Goal: Transaction & Acquisition: Purchase product/service

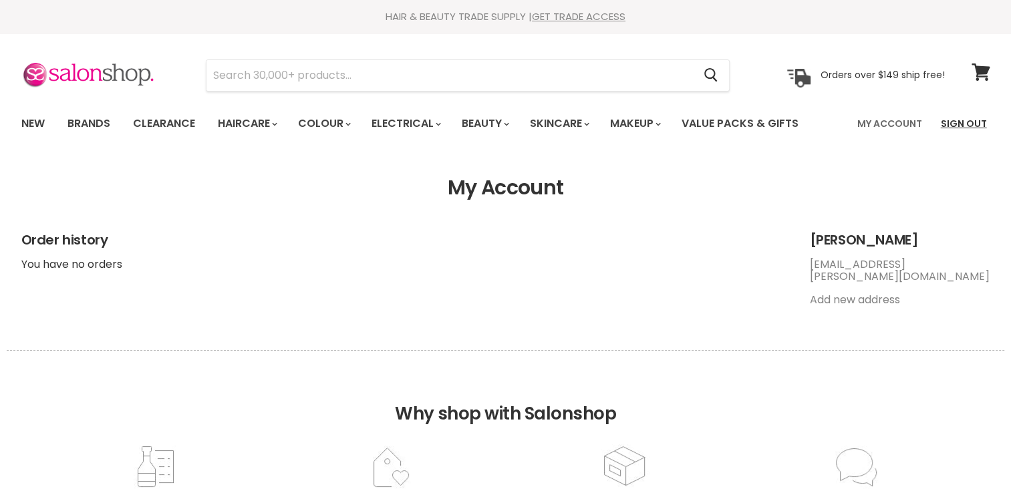
click at [947, 116] on link "Sign Out" at bounding box center [964, 124] width 62 height 28
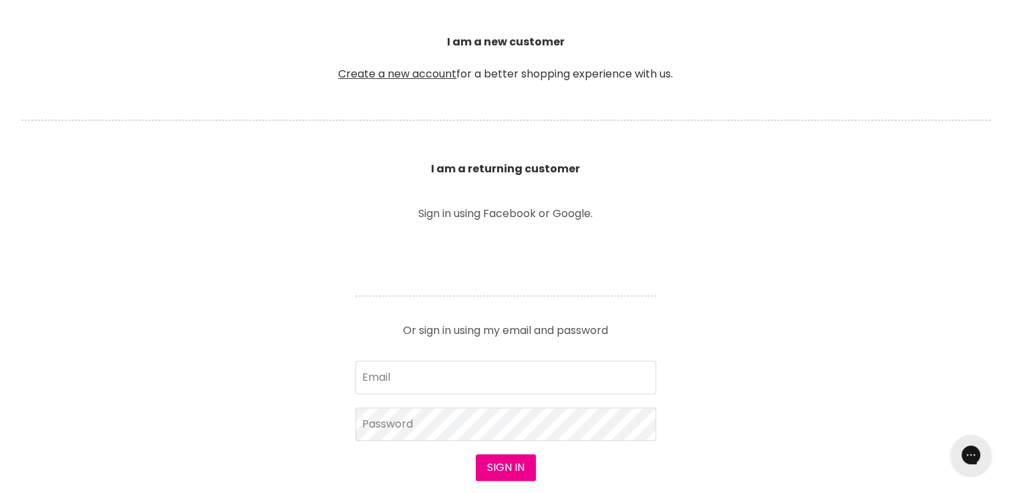
scroll to position [428, 0]
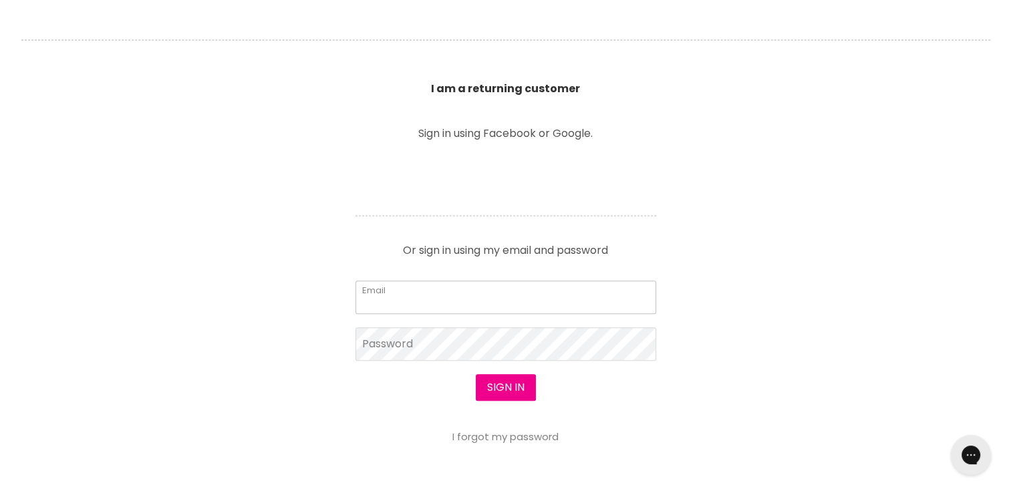
click at [395, 299] on input "Email" at bounding box center [506, 297] width 301 height 33
click at [412, 309] on input "Email" at bounding box center [506, 297] width 301 height 33
type input "[EMAIL_ADDRESS][DOMAIN_NAME]"
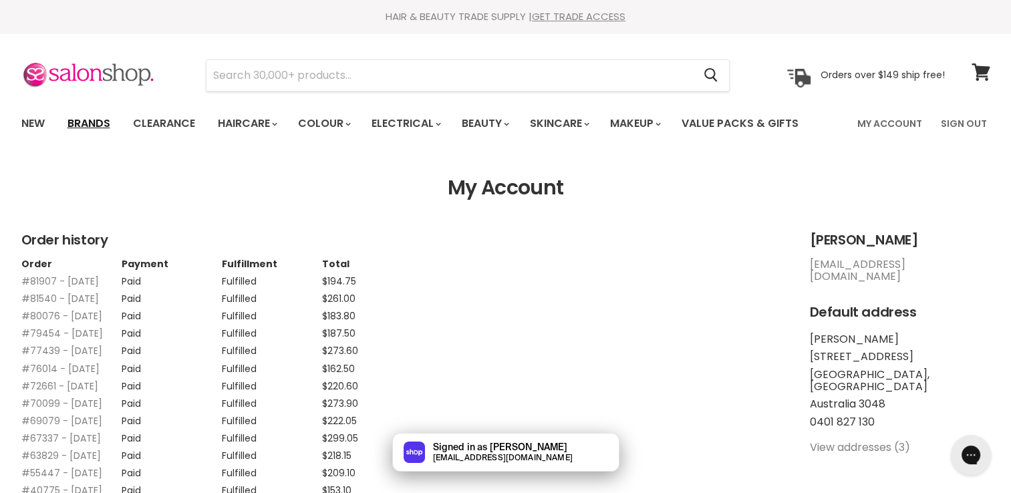
click at [75, 118] on link "Brands" at bounding box center [88, 124] width 63 height 28
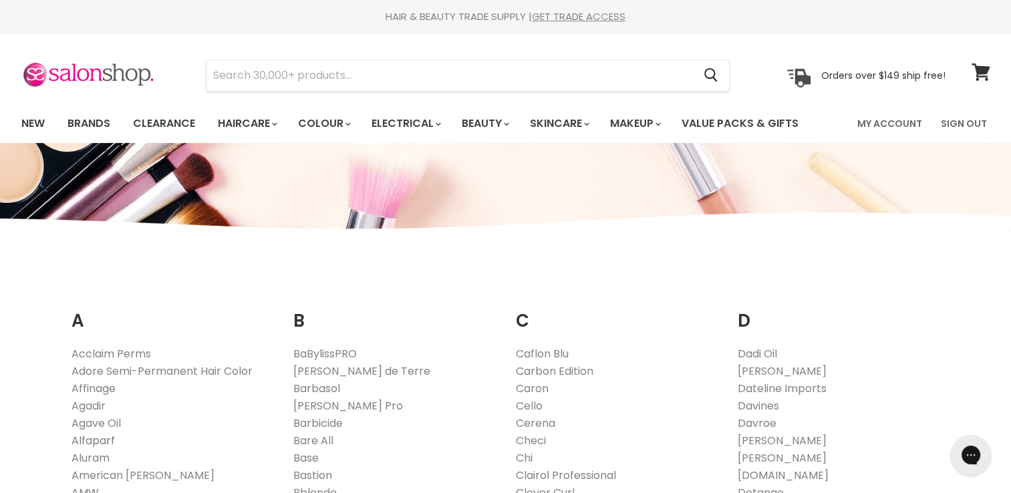
click at [102, 438] on link "Alfaparf" at bounding box center [93, 440] width 43 height 15
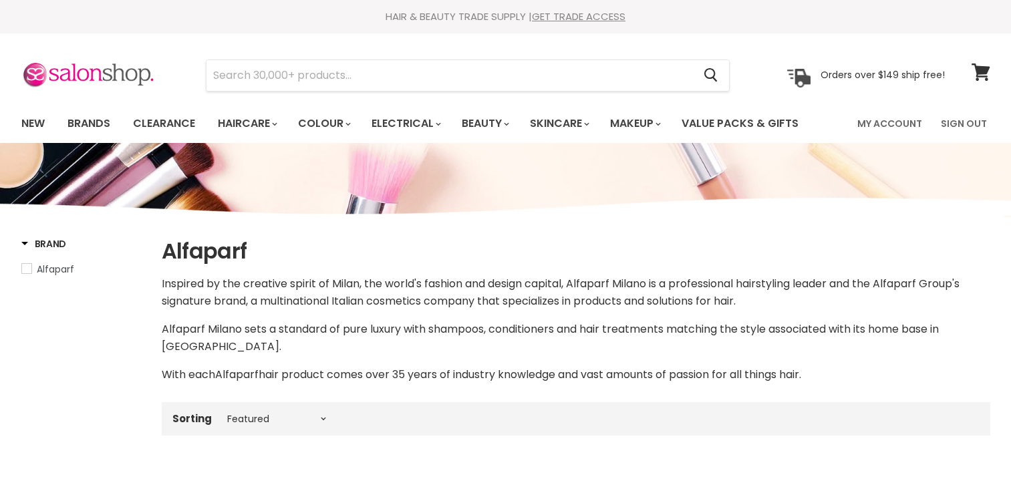
select select "manual"
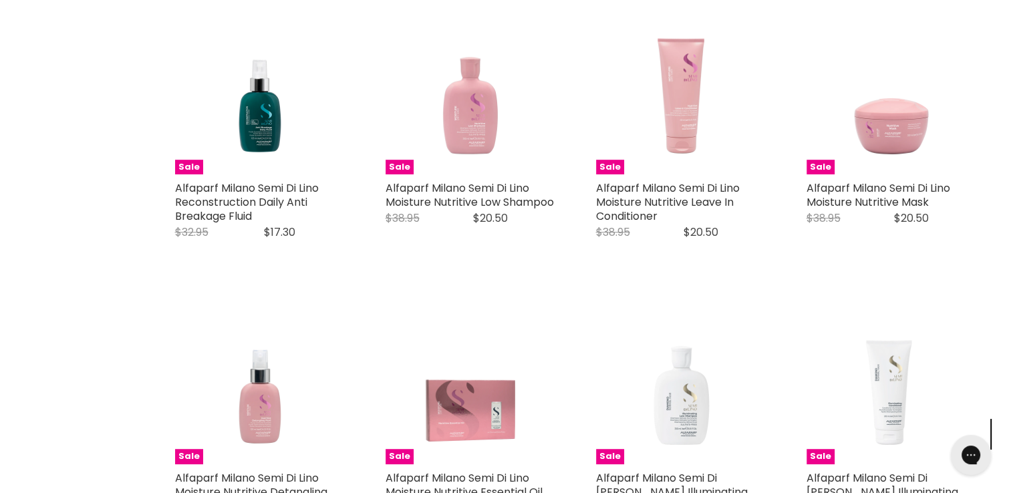
scroll to position [817, 0]
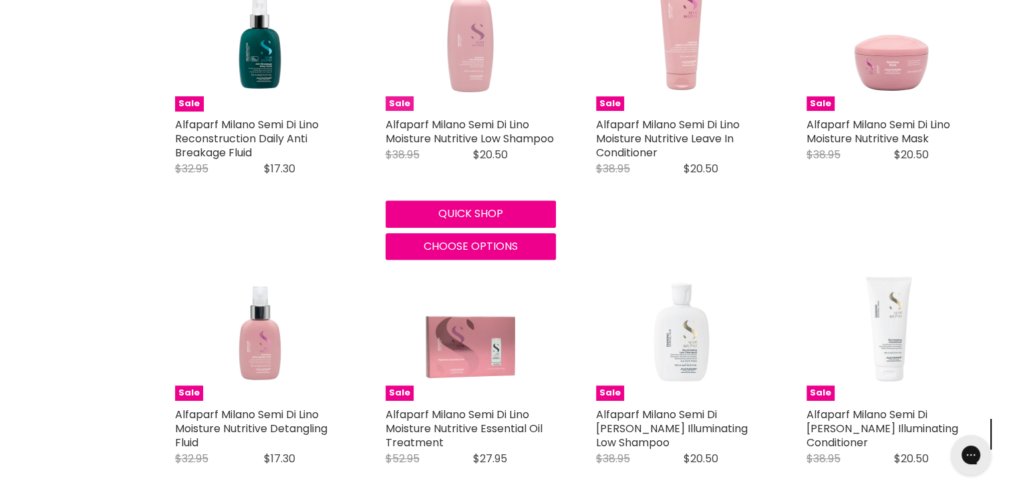
click at [465, 64] on img "Main content" at bounding box center [471, 26] width 170 height 170
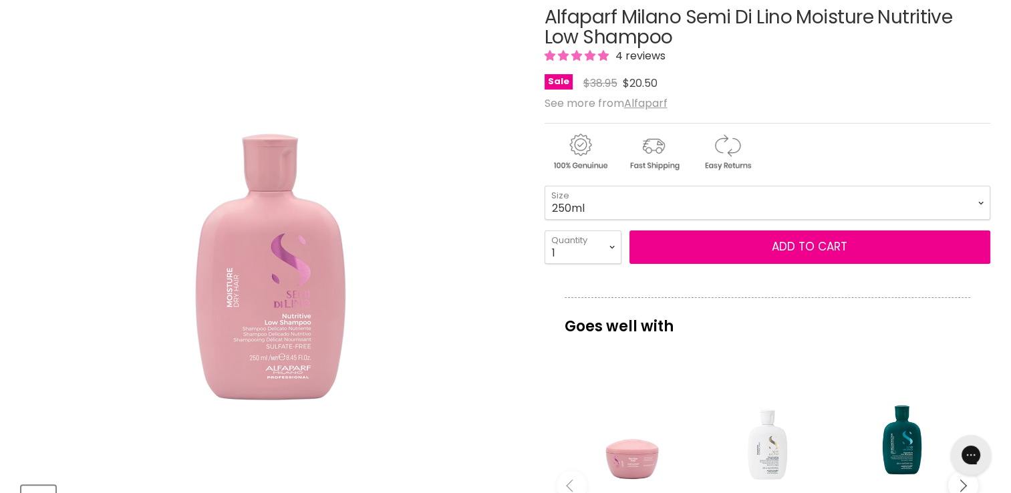
scroll to position [219, 0]
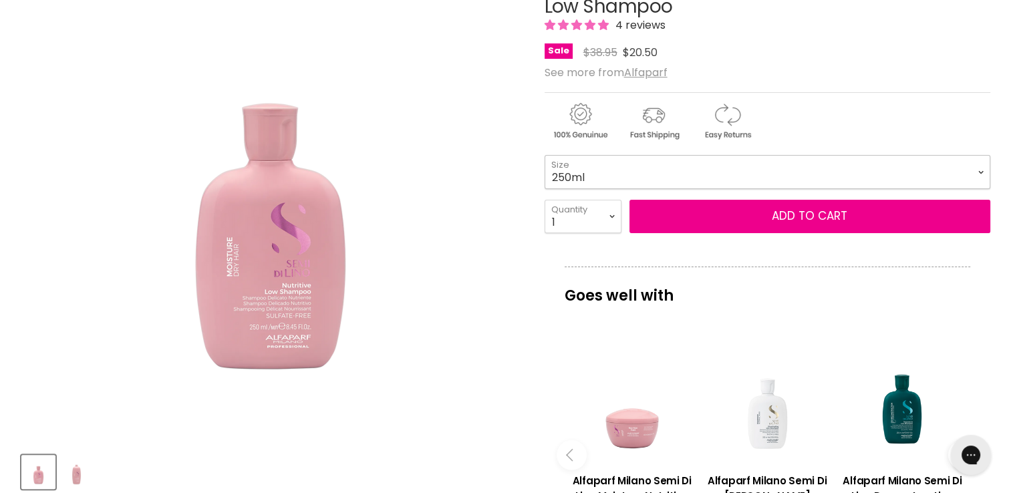
click at [640, 166] on select "250ml 1 Litre" at bounding box center [768, 171] width 446 height 33
click at [545, 155] on select "250ml 1 Litre" at bounding box center [768, 171] width 446 height 33
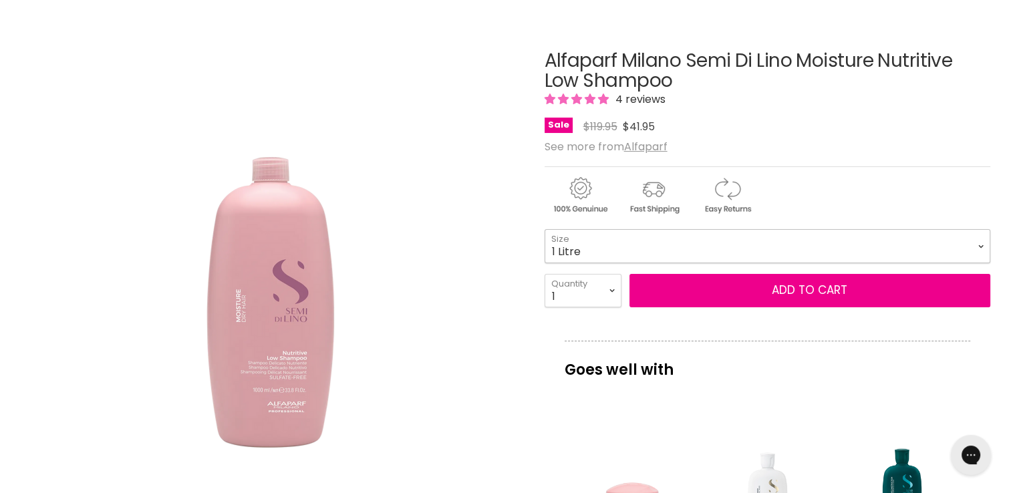
scroll to position [196, 0]
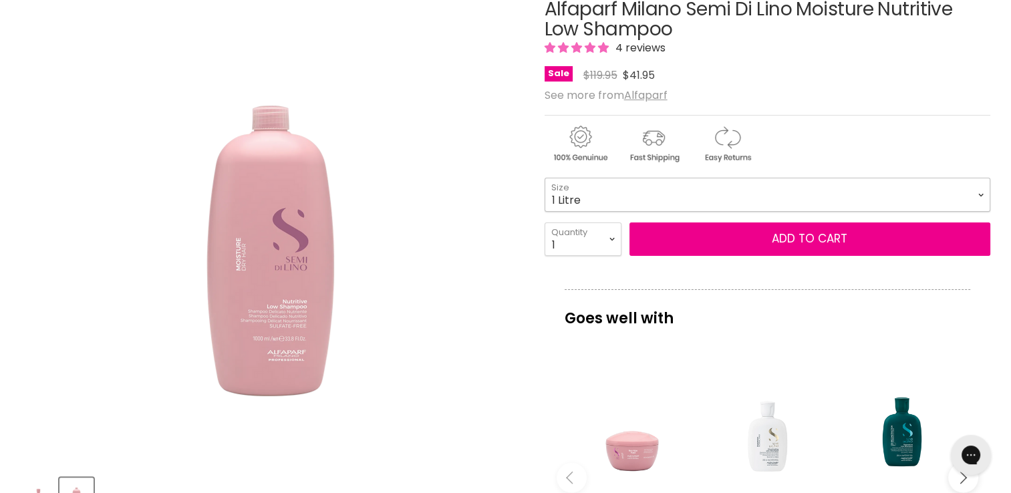
click at [594, 179] on select "250ml 1 Litre" at bounding box center [768, 194] width 446 height 33
select select "250ml"
click at [545, 178] on select "250ml 1 Litre" at bounding box center [768, 194] width 446 height 33
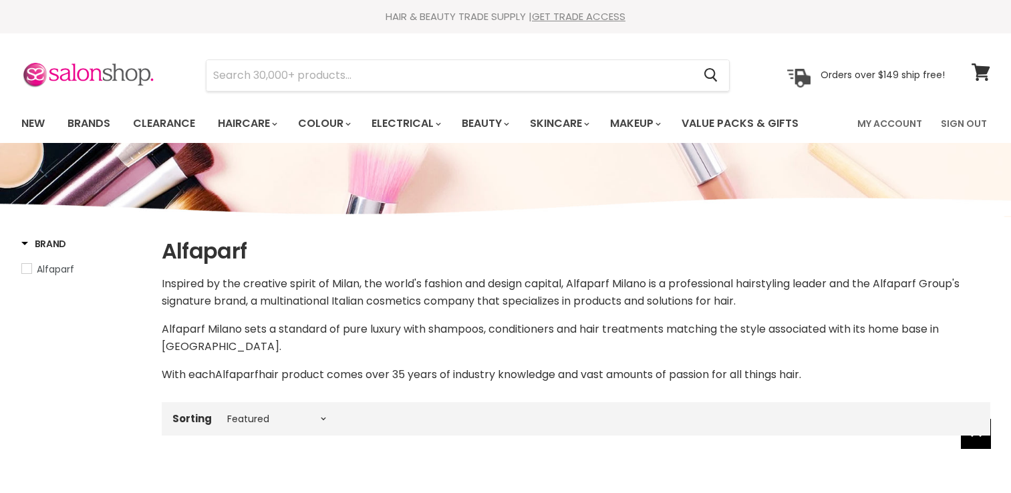
select select "manual"
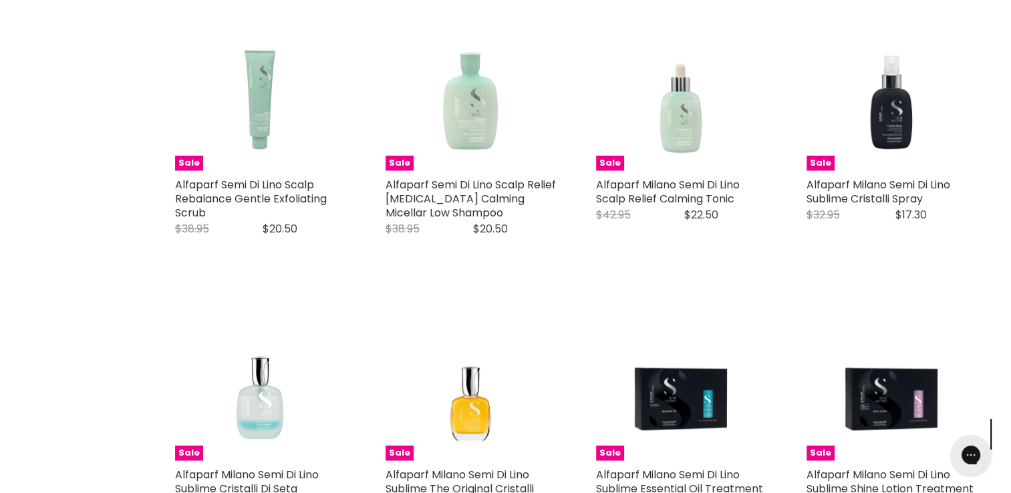
scroll to position [3224, 0]
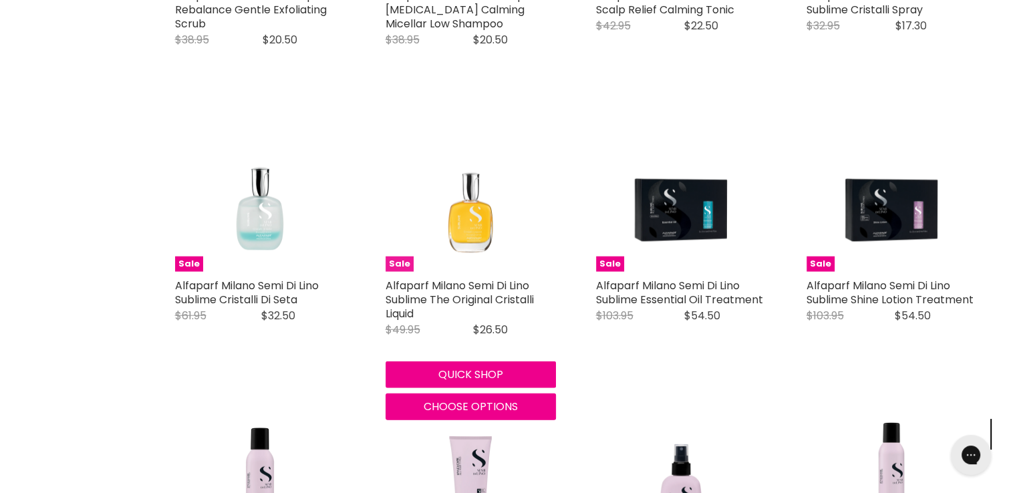
click at [481, 182] on img "Main content" at bounding box center [471, 187] width 170 height 170
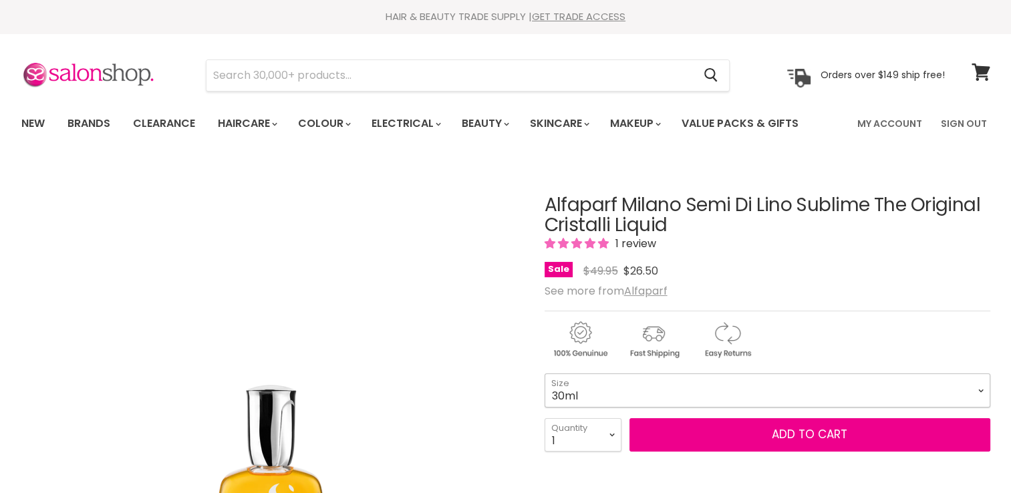
click at [720, 400] on select "30ml 50ml" at bounding box center [768, 390] width 446 height 33
click at [545, 374] on select "30ml 50ml" at bounding box center [768, 390] width 446 height 33
select select "50ml"
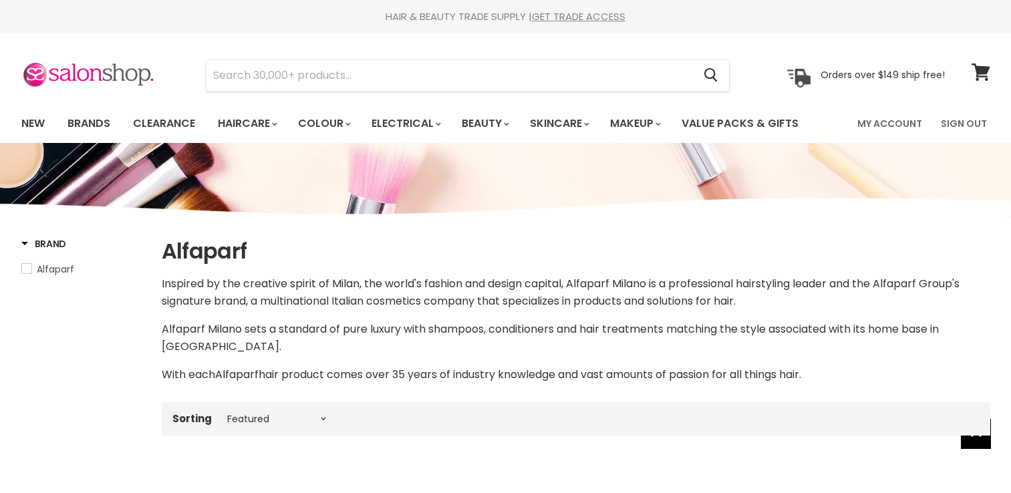
select select "manual"
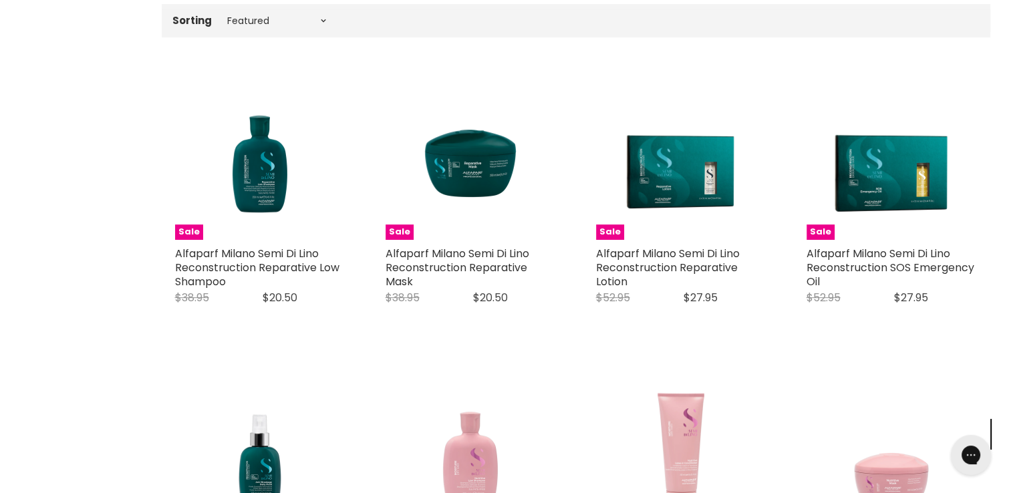
scroll to position [630, 0]
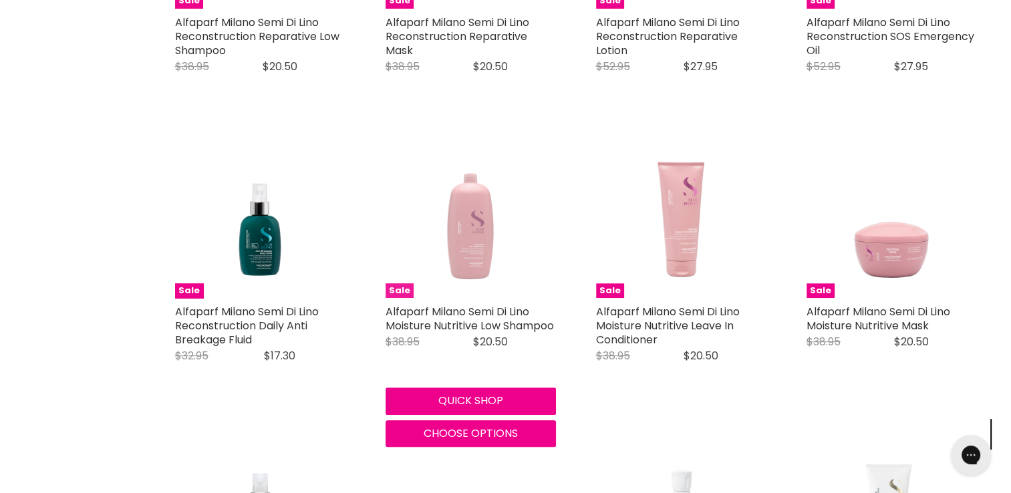
click at [463, 219] on img "Main content" at bounding box center [471, 213] width 170 height 170
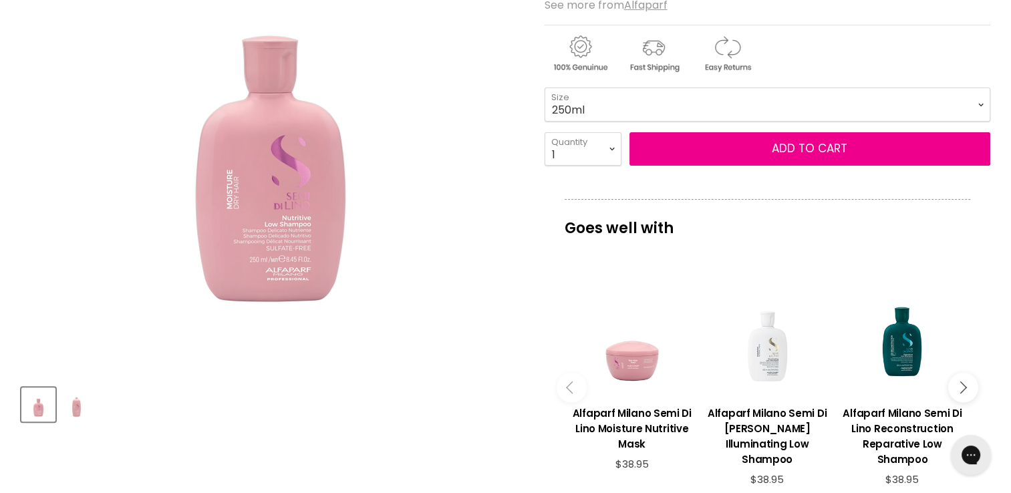
scroll to position [238, 0]
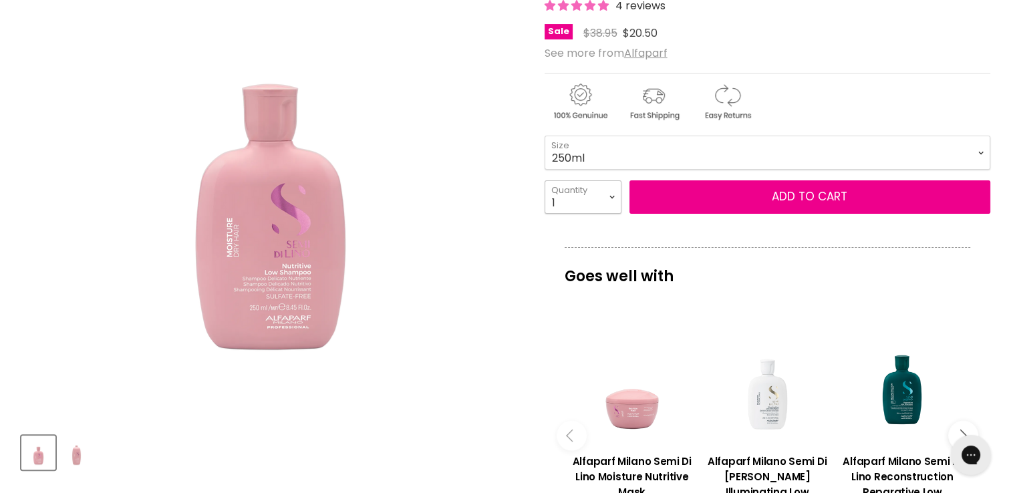
click at [600, 200] on select "1 2 3 4 5 6 7 8 9 10+" at bounding box center [583, 196] width 77 height 33
select select "2"
click at [545, 180] on select "1 2 3 4 5 6 7 8 9 10+" at bounding box center [583, 196] width 77 height 33
type input "2"
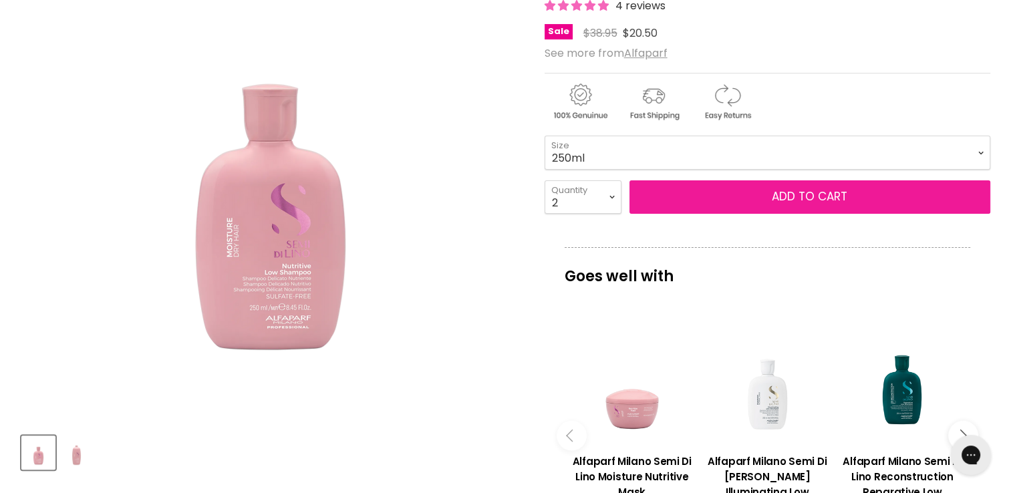
click at [741, 188] on button "Add to cart" at bounding box center [810, 196] width 361 height 33
click at [793, 193] on span "Add to cart" at bounding box center [810, 197] width 76 height 16
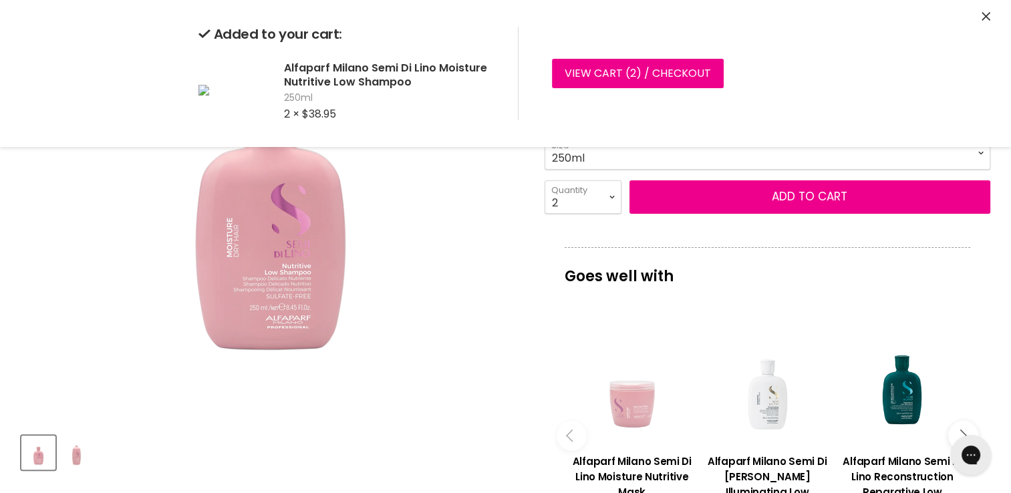
click at [636, 409] on div "Main content" at bounding box center [633, 383] width 122 height 122
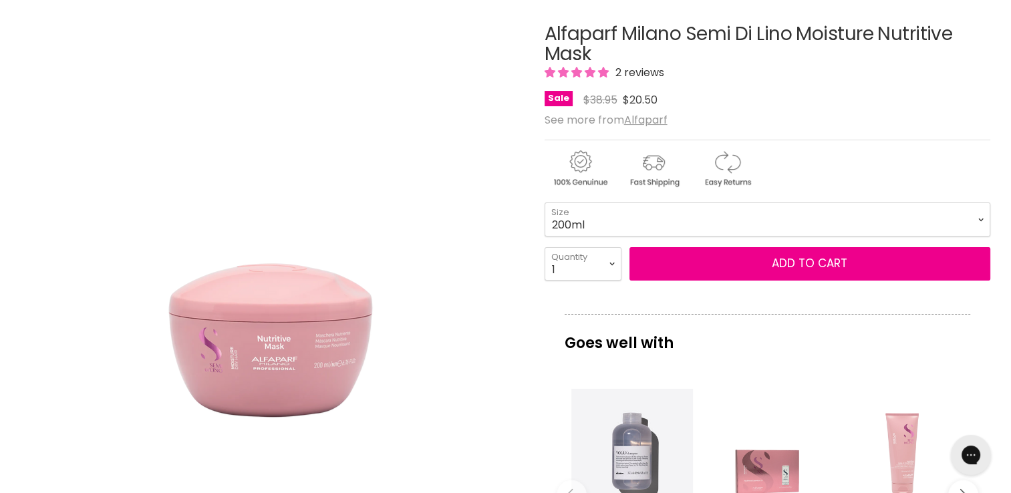
scroll to position [174, 0]
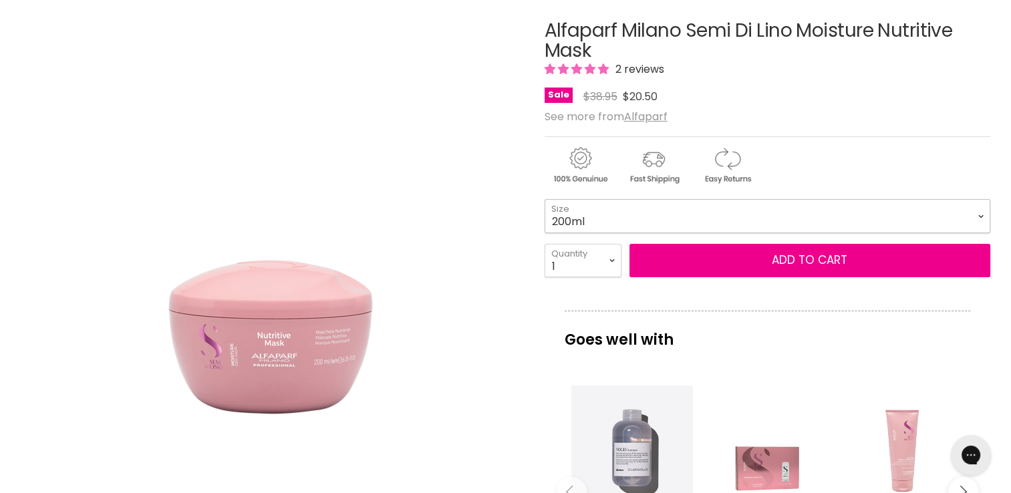
click at [654, 213] on select "200ml 500ml" at bounding box center [768, 215] width 446 height 33
click at [609, 250] on select "1 2 3 4 5 6 7 8 9 10+" at bounding box center [583, 260] width 77 height 33
select select "3"
click at [545, 244] on select "1 2 3 4 5 6 7 8 9 10+" at bounding box center [583, 260] width 77 height 33
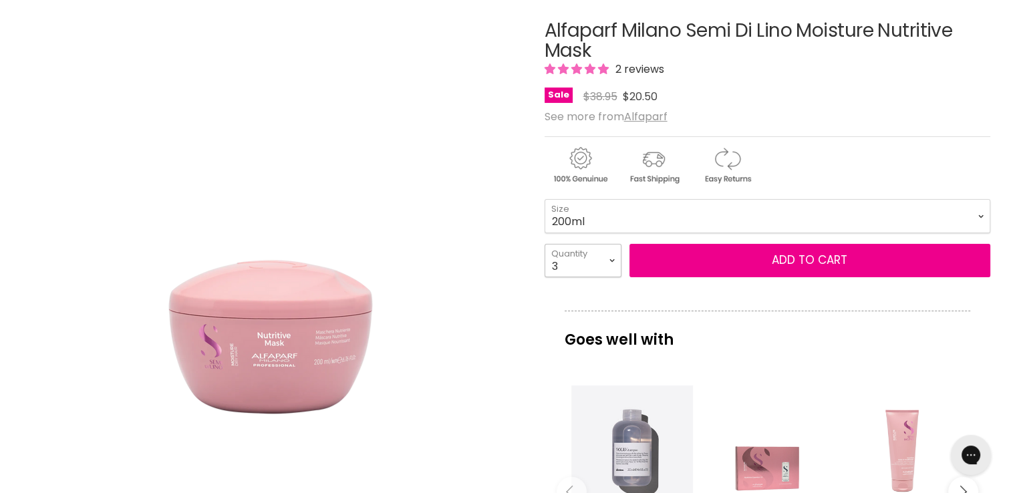
type input "3"
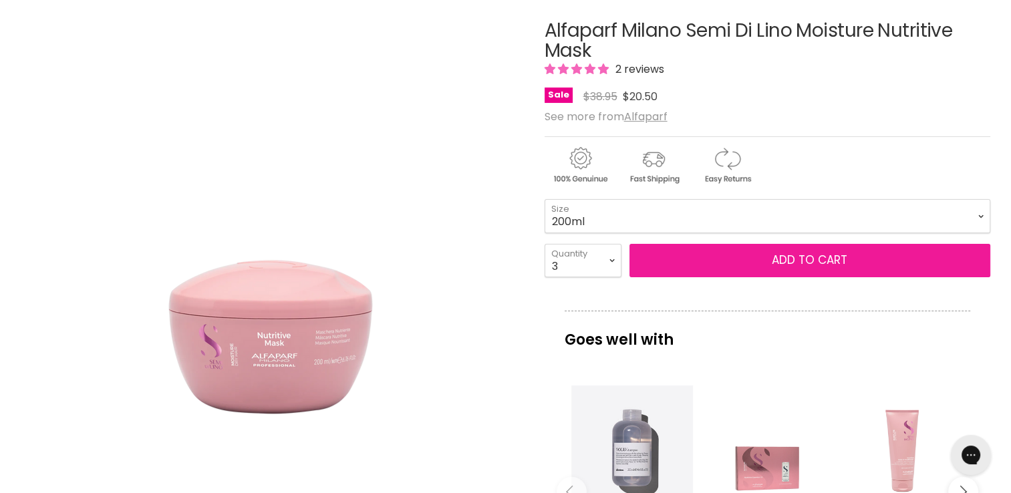
click at [741, 259] on button "Add to cart" at bounding box center [810, 260] width 361 height 33
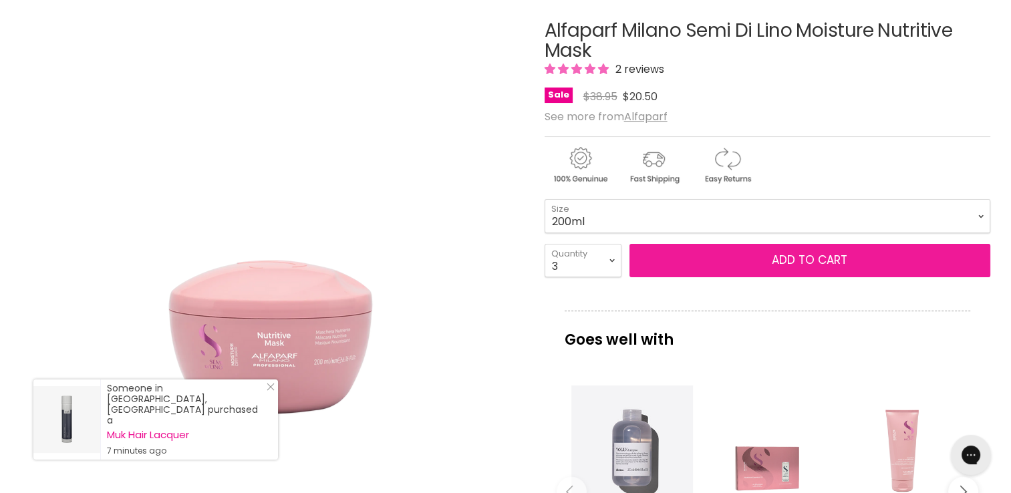
click at [786, 255] on span "Add to cart" at bounding box center [810, 260] width 76 height 16
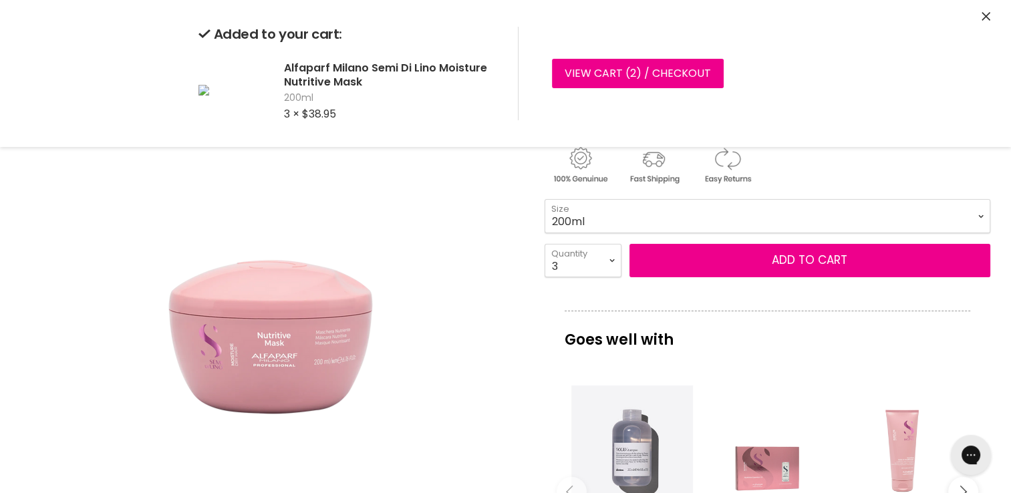
click at [986, 12] on icon "Close" at bounding box center [986, 16] width 9 height 9
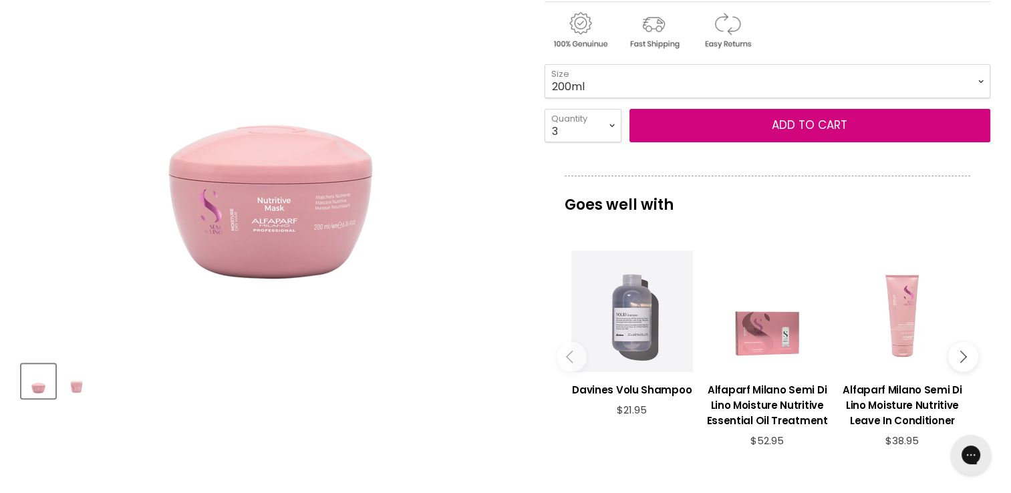
scroll to position [331, 0]
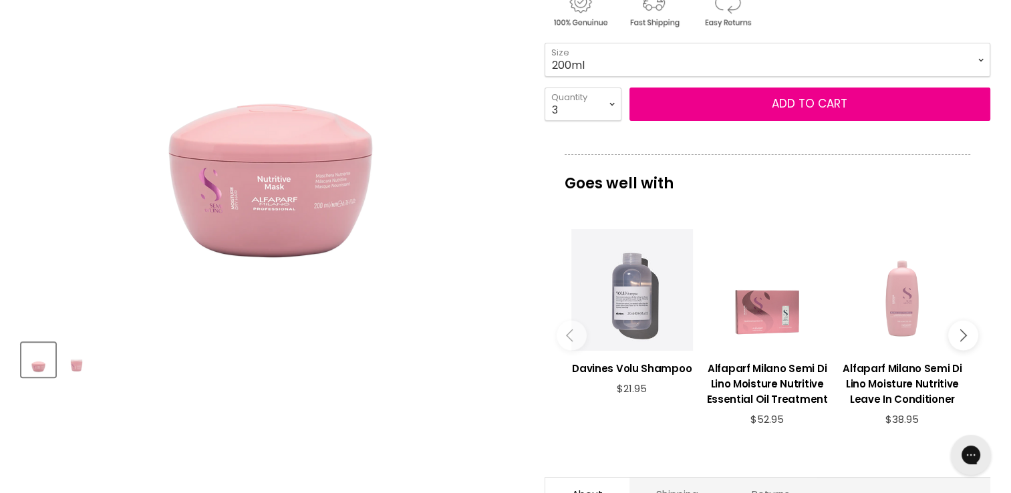
click at [902, 277] on div "Main content" at bounding box center [903, 290] width 122 height 122
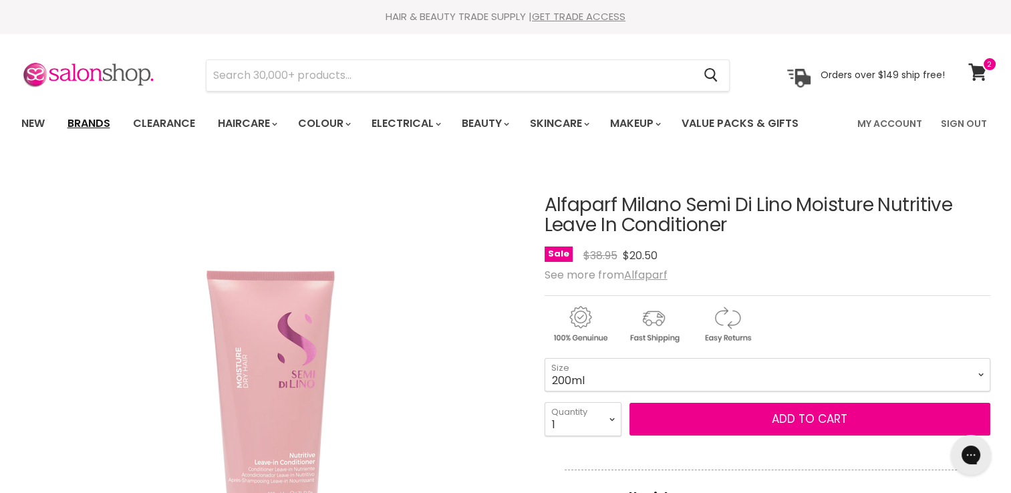
click at [110, 119] on link "Brands" at bounding box center [88, 124] width 63 height 28
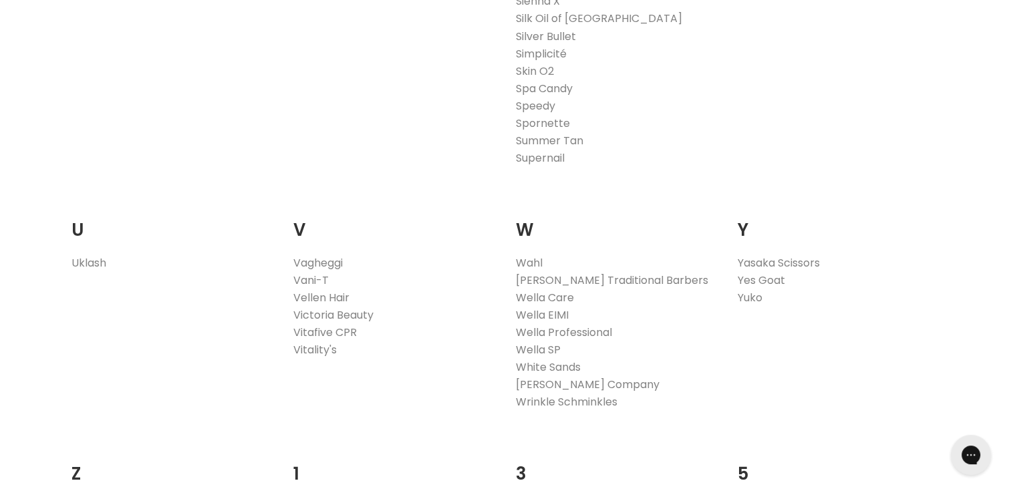
scroll to position [2601, 0]
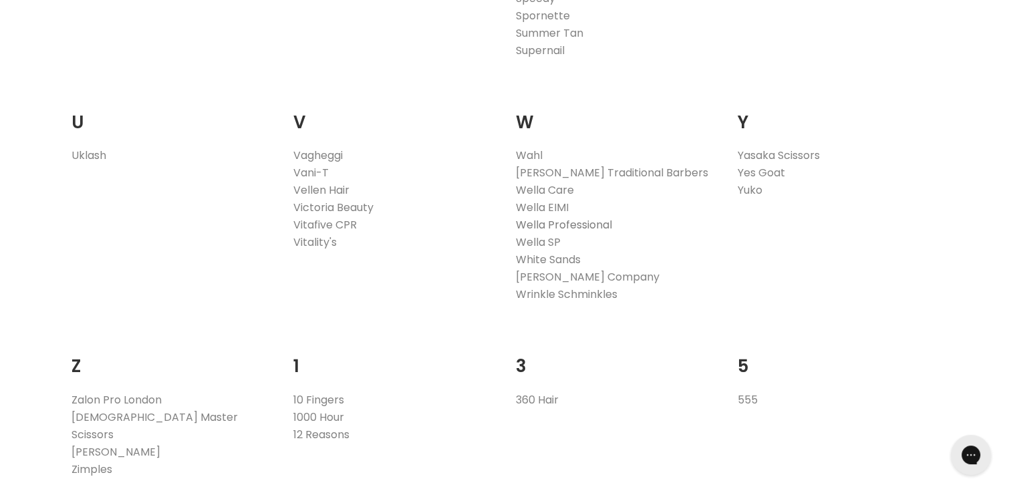
click at [536, 222] on link "Wella Professional" at bounding box center [564, 224] width 96 height 15
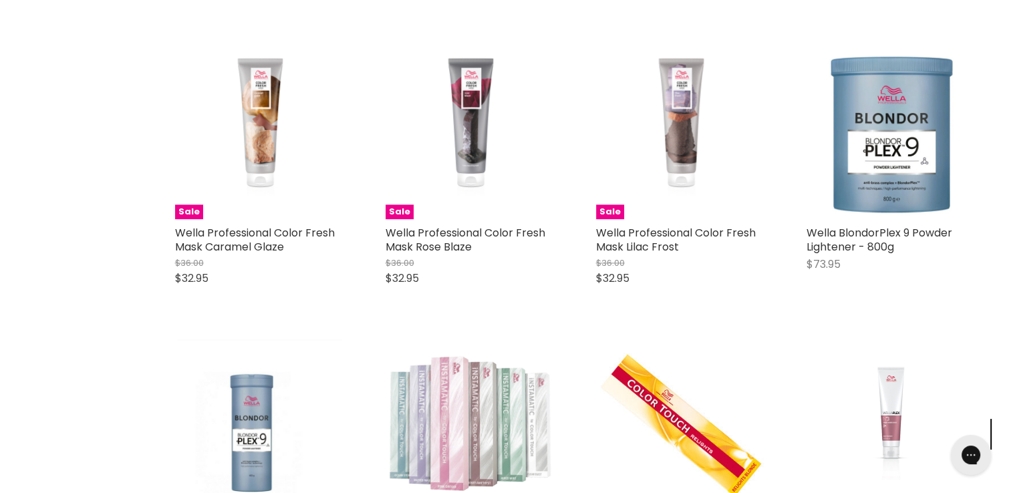
scroll to position [1812, 0]
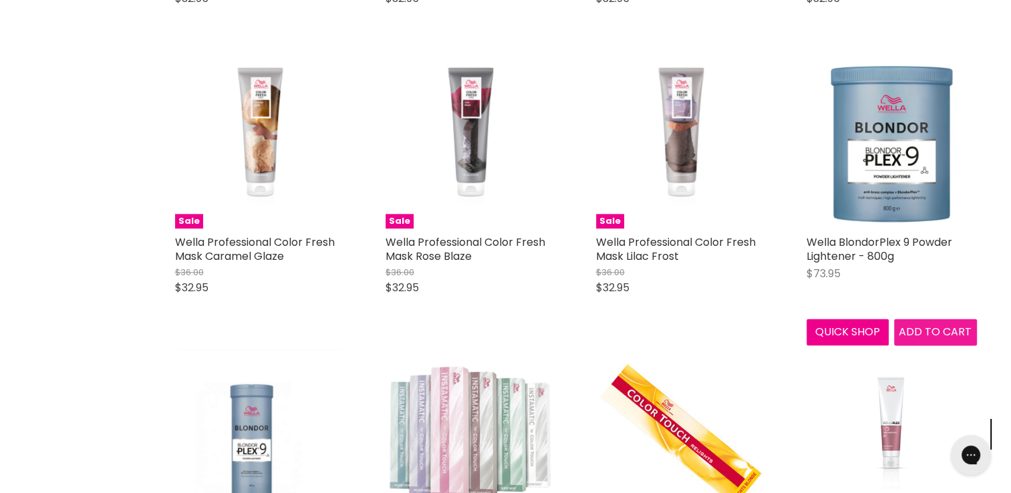
click at [924, 328] on span "Add to cart" at bounding box center [935, 331] width 73 height 15
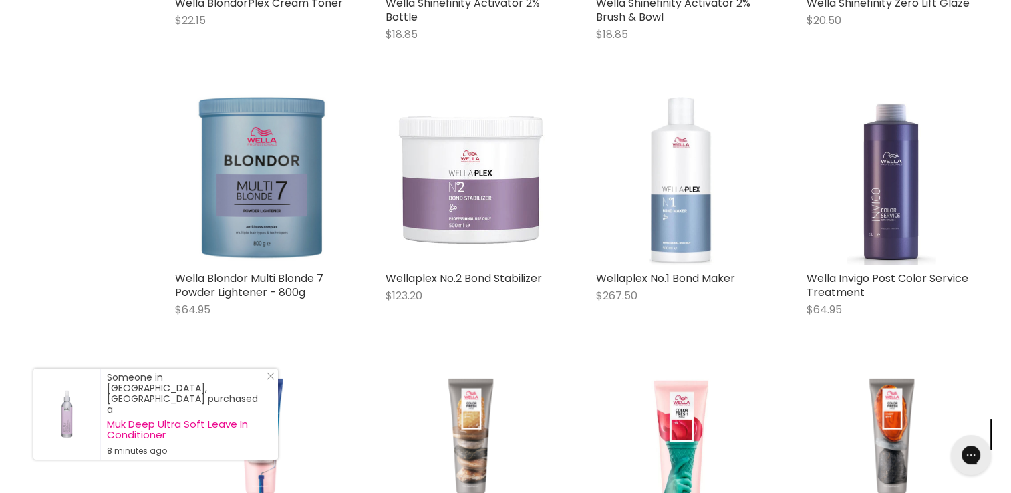
scroll to position [865, 0]
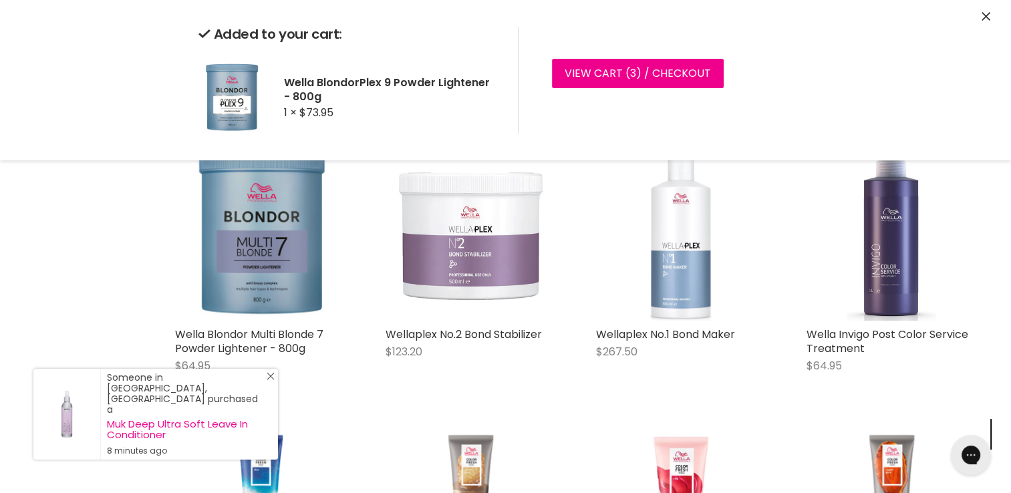
click at [270, 380] on icon "Close Icon" at bounding box center [271, 376] width 8 height 8
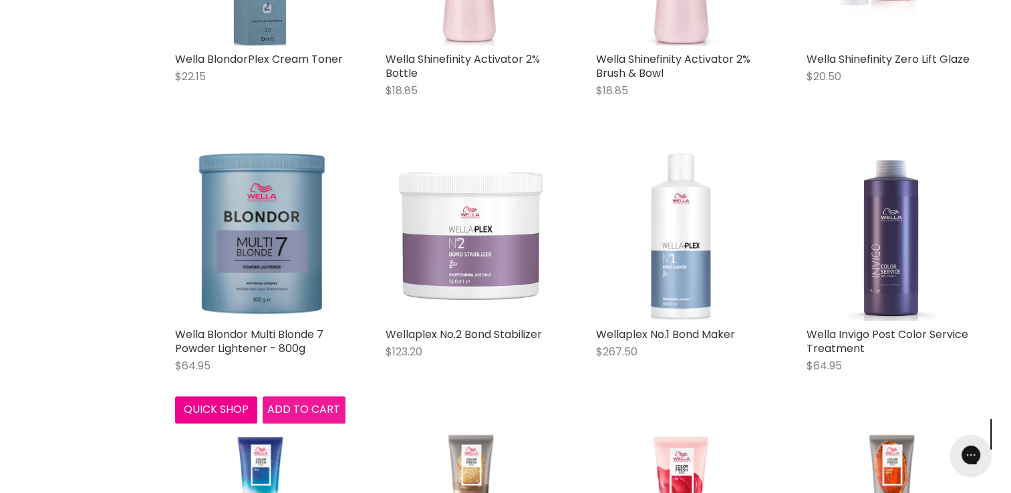
click at [284, 408] on span "Add to cart" at bounding box center [303, 409] width 73 height 15
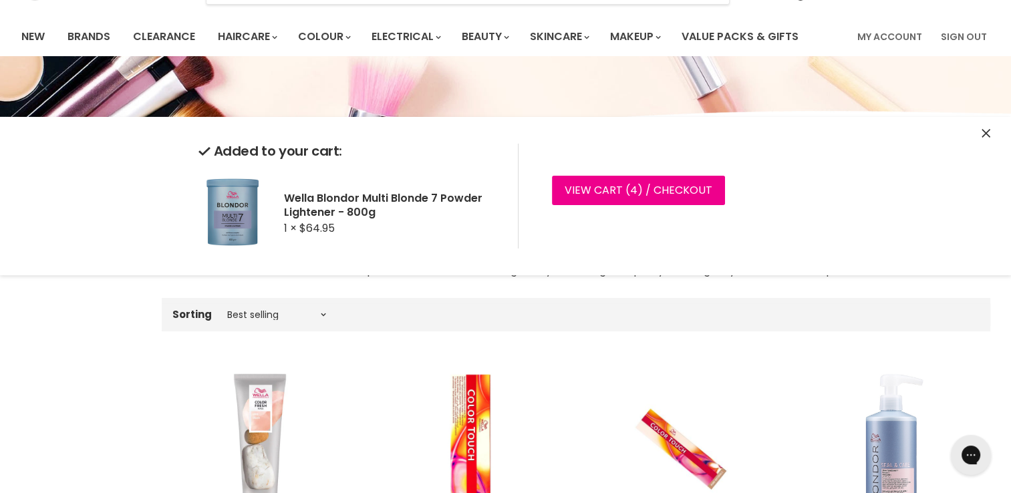
scroll to position [0, 0]
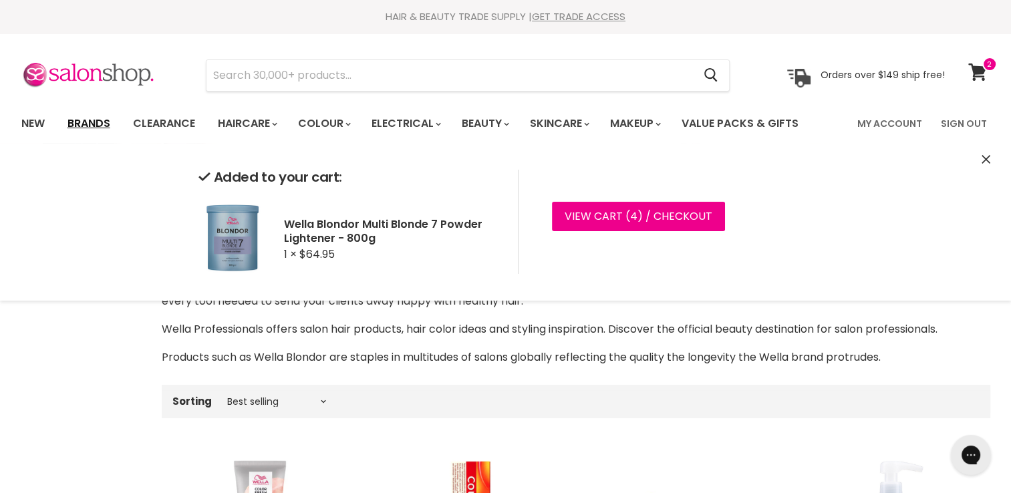
click at [80, 118] on link "Brands" at bounding box center [88, 124] width 63 height 28
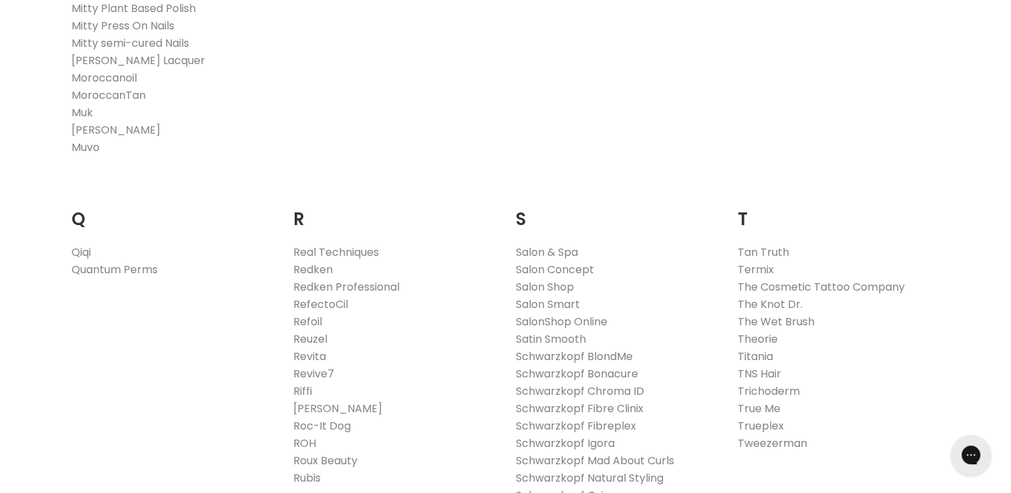
scroll to position [1988, 0]
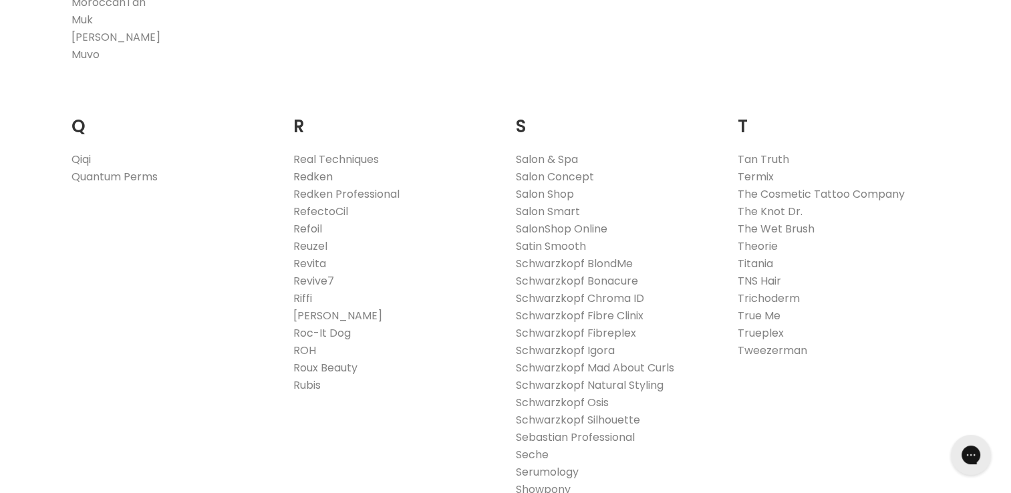
click at [299, 171] on link "Redken" at bounding box center [312, 176] width 39 height 15
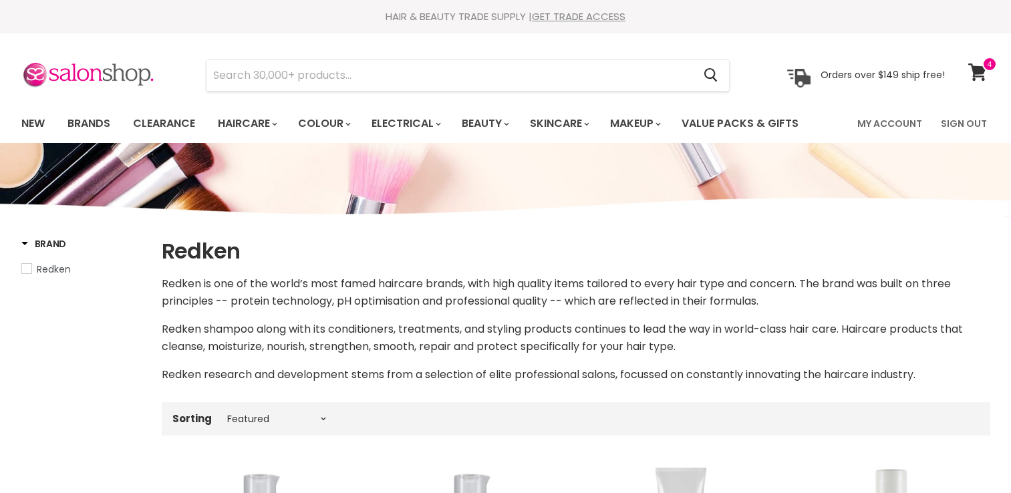
select select "manual"
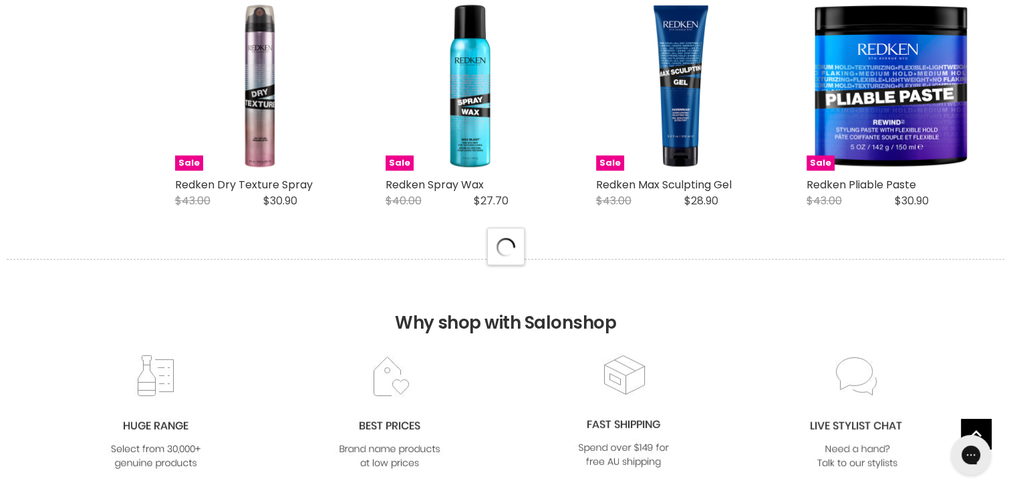
select select "manual"
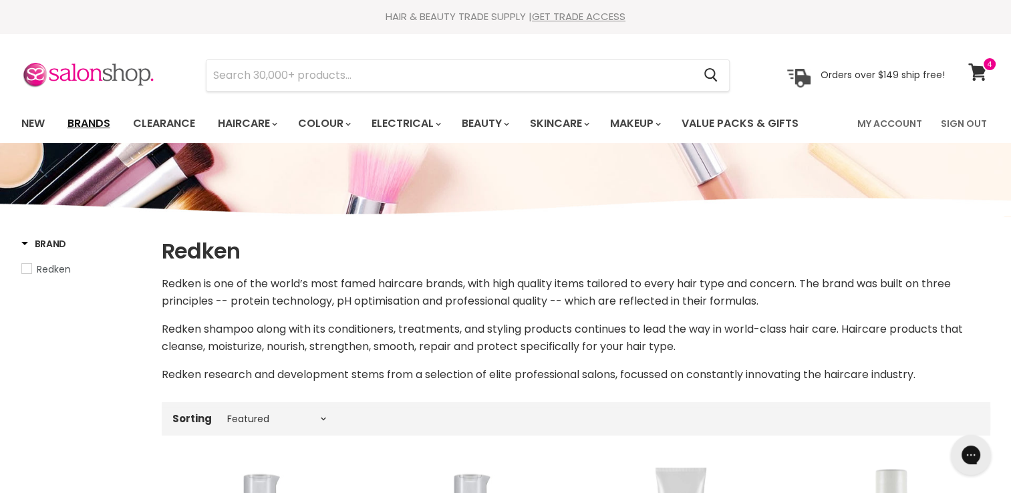
click at [100, 117] on link "Brands" at bounding box center [88, 124] width 63 height 28
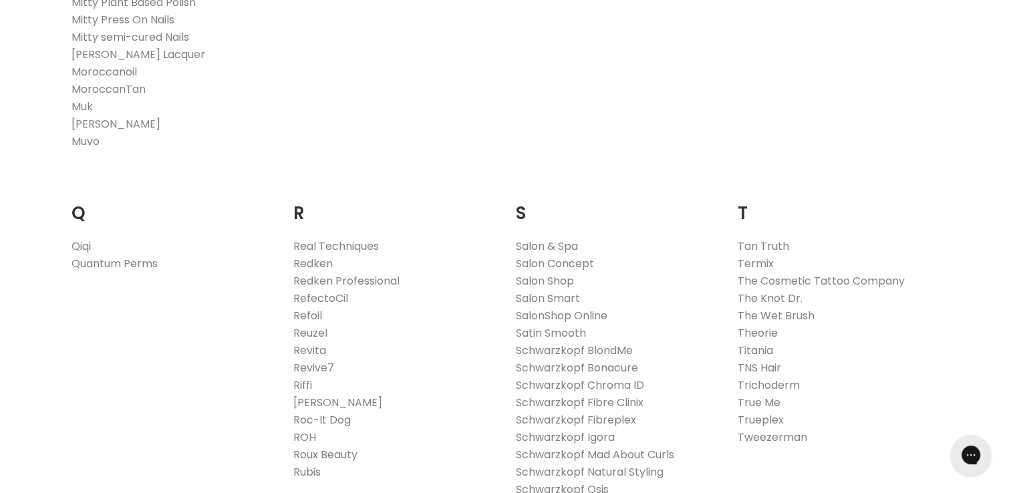
scroll to position [1892, 0]
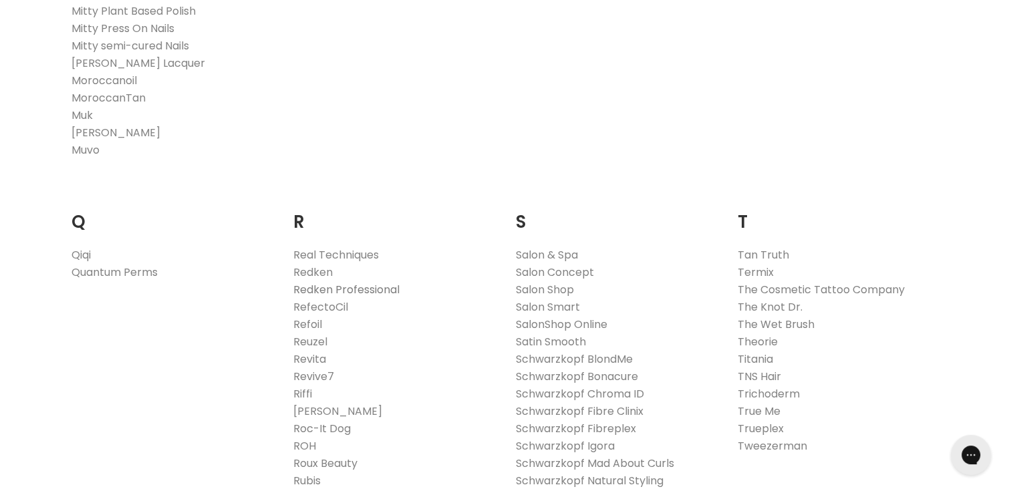
click at [388, 287] on link "Redken Professional" at bounding box center [346, 289] width 106 height 15
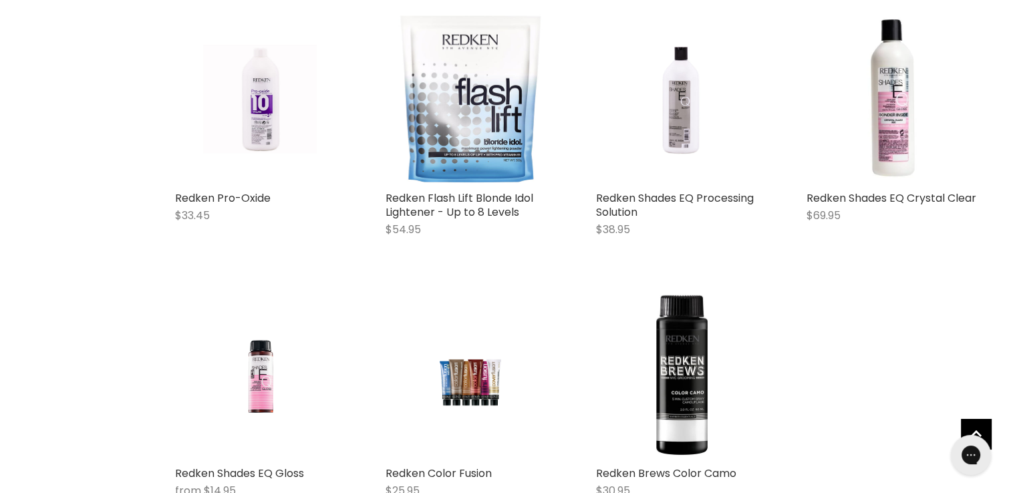
scroll to position [1461, 0]
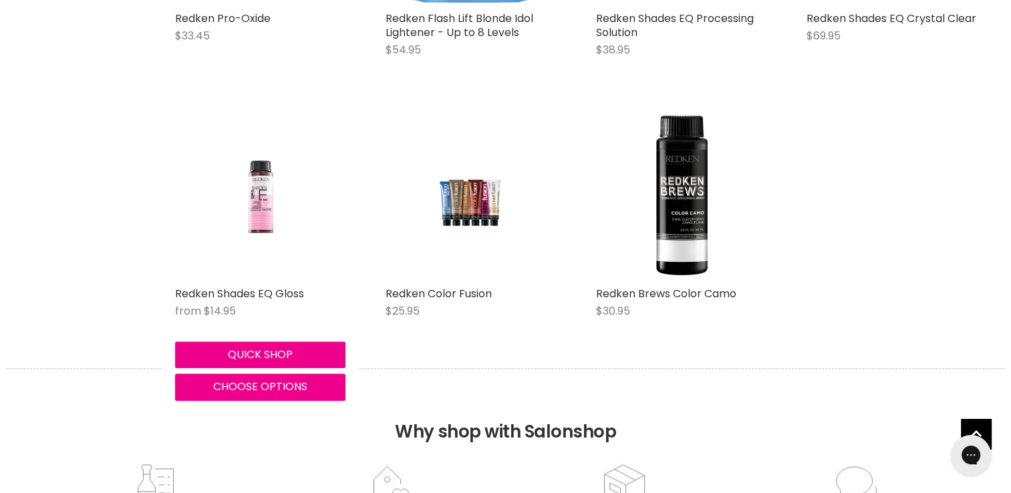
click at [263, 189] on img "Main content" at bounding box center [260, 195] width 114 height 170
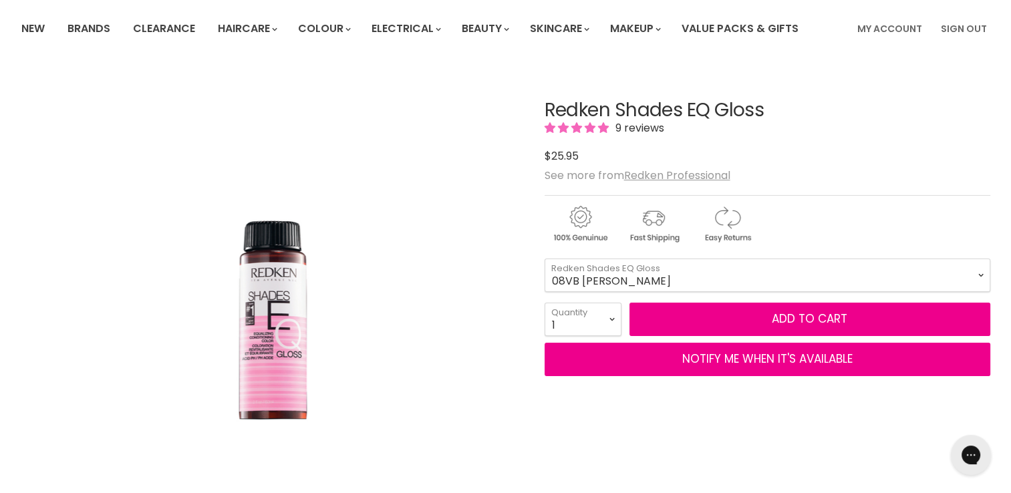
scroll to position [163, 0]
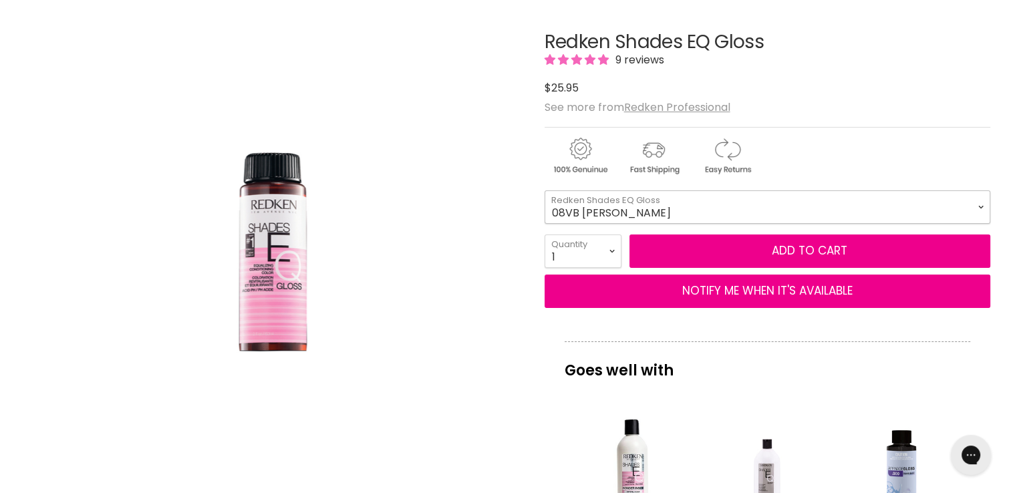
click at [711, 197] on select "08VB [PERSON_NAME] 05V Cosmic Violet 06VB [GEOGRAPHIC_DATA] 04NA Storm Cloud 06…" at bounding box center [768, 207] width 446 height 33
click at [545, 191] on select "08VB [PERSON_NAME] 05V Cosmic Violet 06VB [GEOGRAPHIC_DATA] 04NA Storm Cloud 06…" at bounding box center [768, 207] width 446 height 33
select select "09NA Mist"
click at [714, 208] on select "08VB [PERSON_NAME] 05V Cosmic Violet 06VB [GEOGRAPHIC_DATA] 04NA Storm Cloud 06…" at bounding box center [768, 207] width 446 height 33
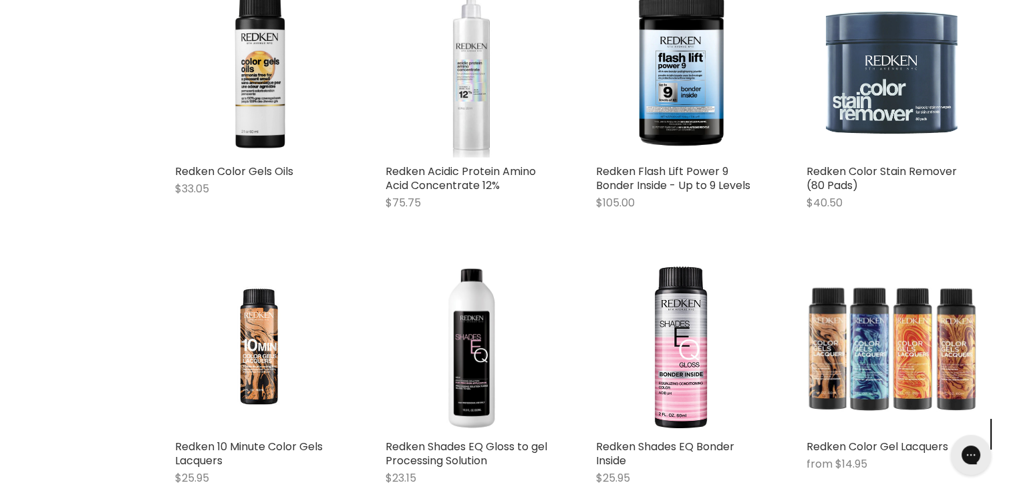
scroll to position [618, 0]
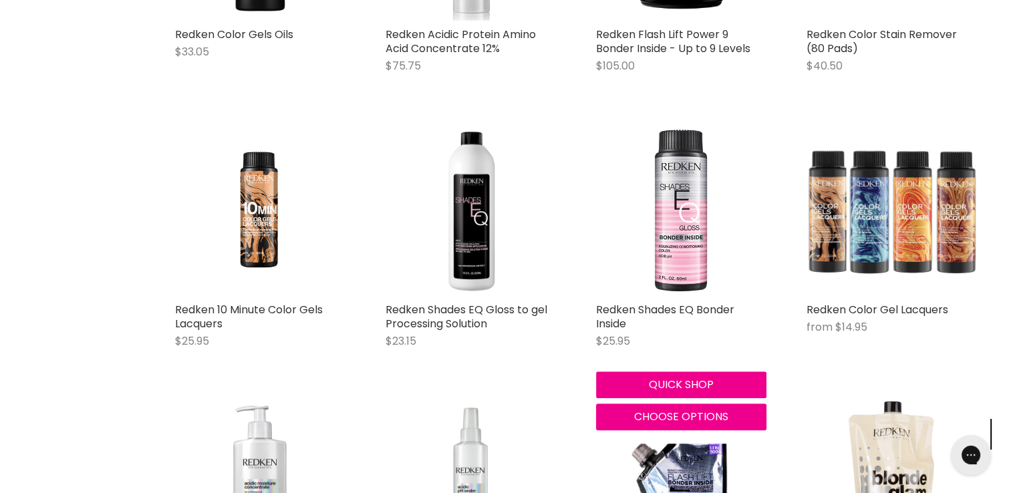
click at [682, 219] on img "Main content" at bounding box center [681, 211] width 170 height 170
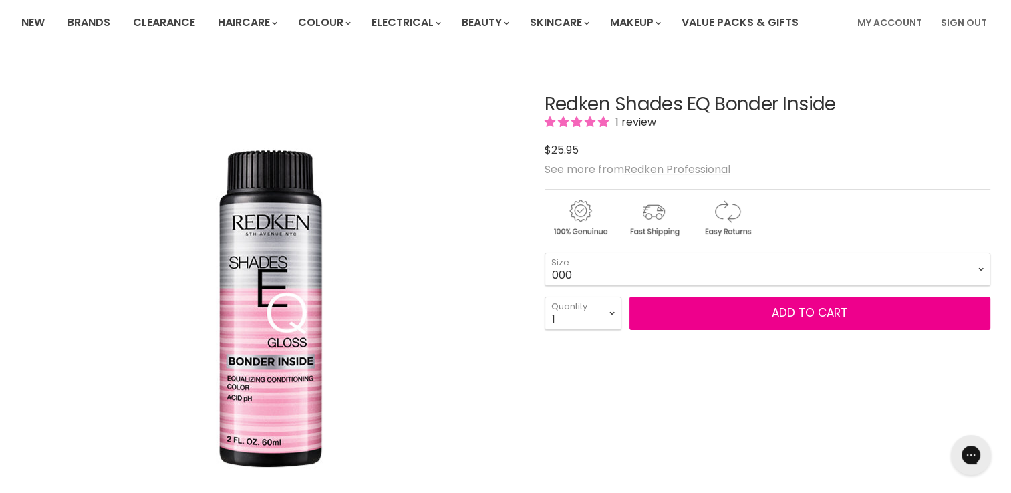
scroll to position [163, 0]
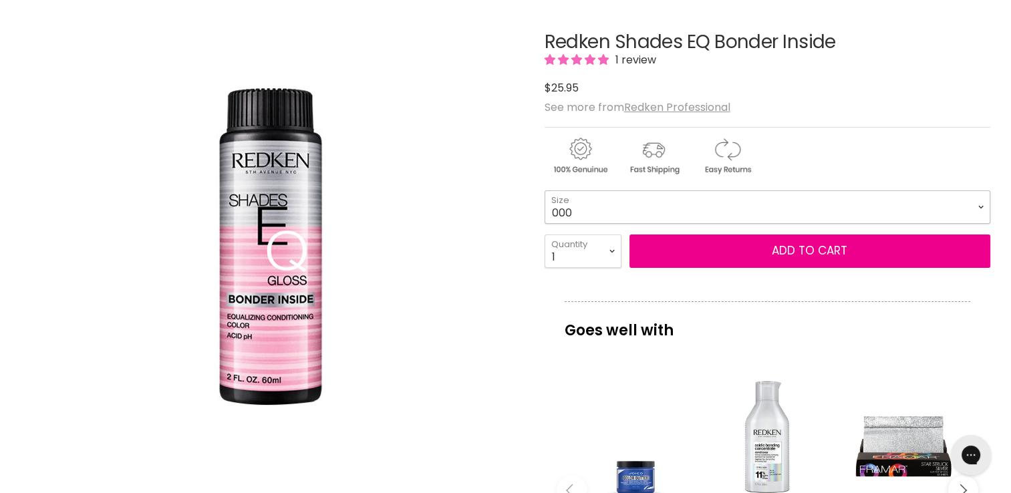
click at [665, 201] on select "000 09N Café Au Lait 09P Opal Glow 09T Chrome 09V Platinum Ice 10N Delicate Nat…" at bounding box center [768, 207] width 446 height 33
click at [545, 191] on select "000 09N Café Au Lait 09P Opal Glow 09T Chrome 09V Platinum Ice 10N Delicate Nat…" at bounding box center [768, 207] width 446 height 33
select select "09T Chrome"
click at [574, 254] on select "1 2 3 4 5 6 7 8 9 10+" at bounding box center [583, 251] width 77 height 33
select select "2"
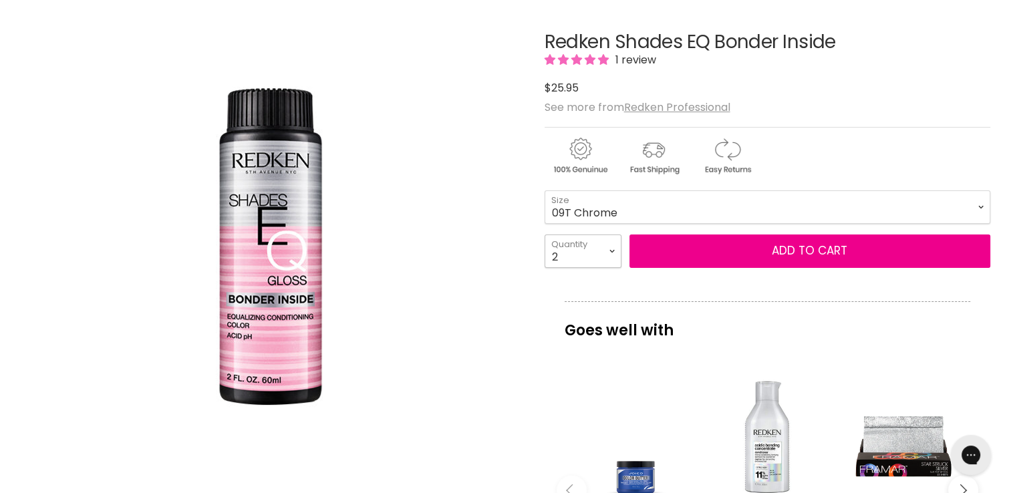
click at [545, 235] on select "1 2 3 4 5 6 7 8 9 10+" at bounding box center [583, 251] width 77 height 33
type input "2"
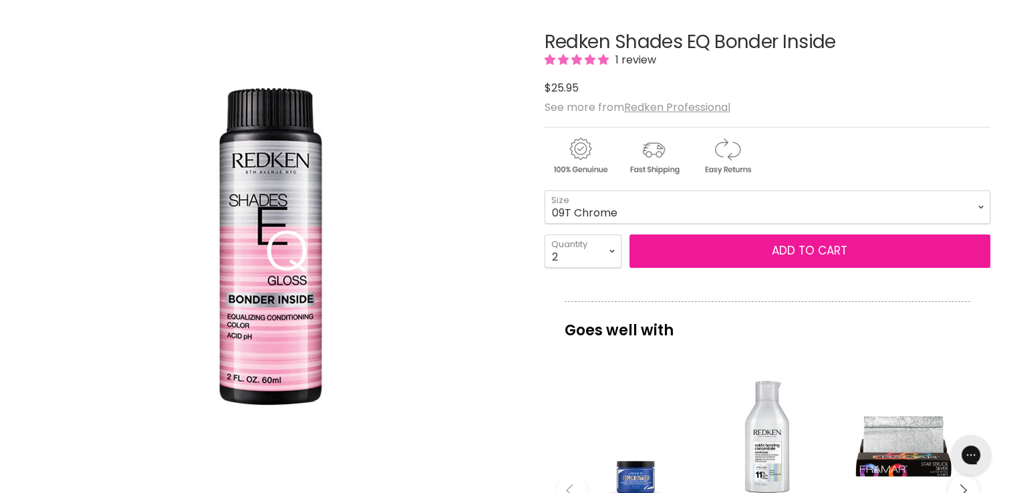
click at [743, 253] on button "Add to cart" at bounding box center [810, 251] width 361 height 33
click at [799, 251] on button "Add to cart" at bounding box center [810, 251] width 361 height 33
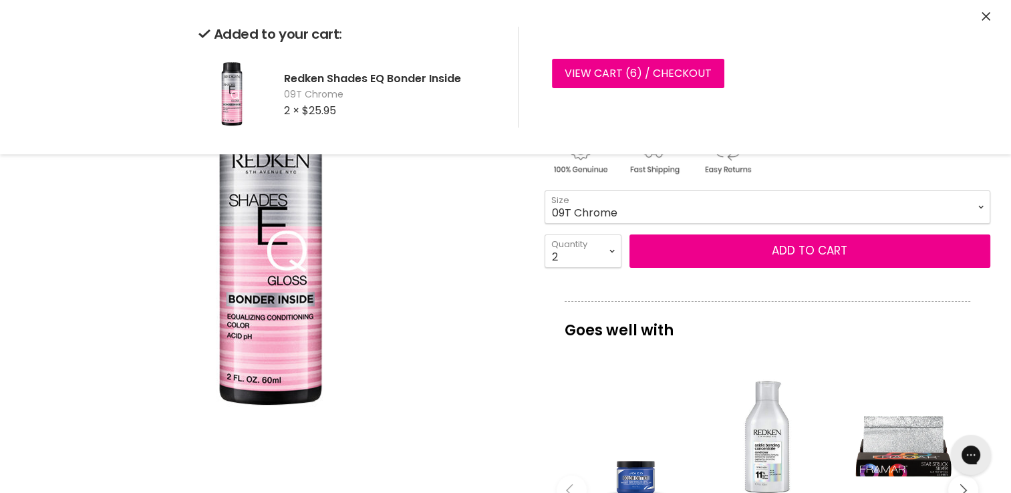
click at [727, 208] on select "000 09N Café Au Lait 09P Opal Glow 09T Chrome 09V Platinum Ice 10N Delicate Nat…" at bounding box center [768, 207] width 446 height 33
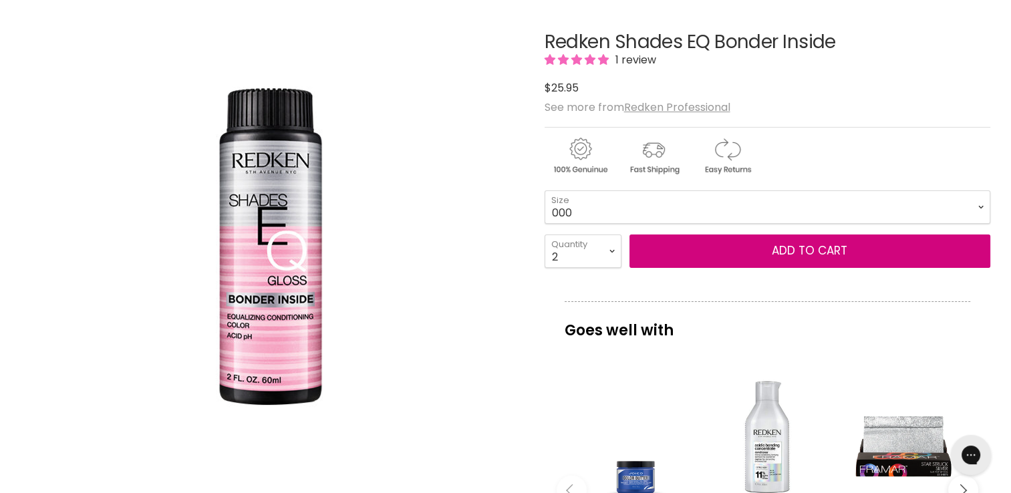
click at [545, 191] on select "000 09N Café Au Lait 09P Opal Glow 09T Chrome 09V Platinum Ice 10N Delicate Nat…" at bounding box center [768, 207] width 446 height 33
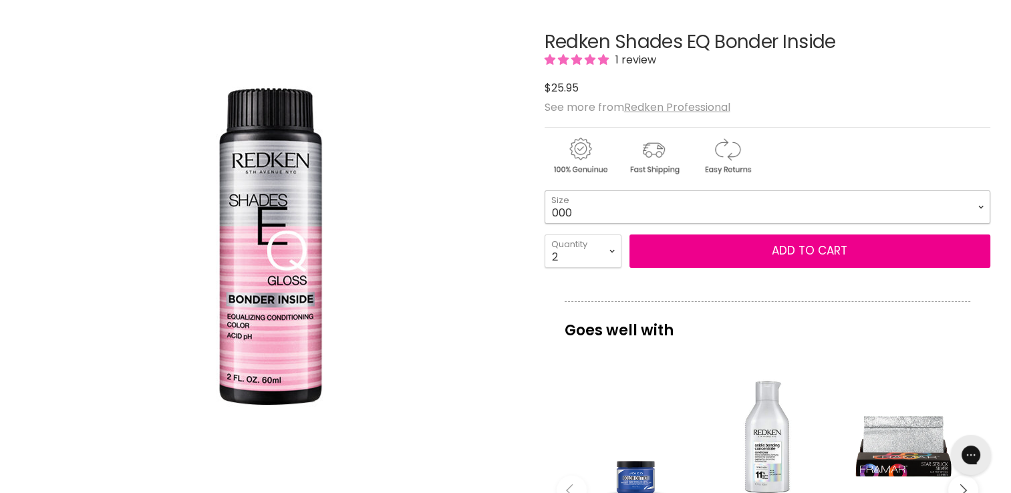
click at [586, 210] on select "000 09N Café Au Lait 09P Opal Glow 09T Chrome 09V Platinum Ice 10N Delicate Nat…" at bounding box center [768, 207] width 446 height 33
click at [545, 191] on select "000 09N Café Au Lait 09P Opal Glow 09T Chrome 09V Platinum Ice 10N Delicate Nat…" at bounding box center [768, 207] width 446 height 33
select select "09N Café Au Lait"
click at [590, 253] on select "1 2 3 4 5 6 7 8 9 10+" at bounding box center [583, 251] width 77 height 33
select select "1"
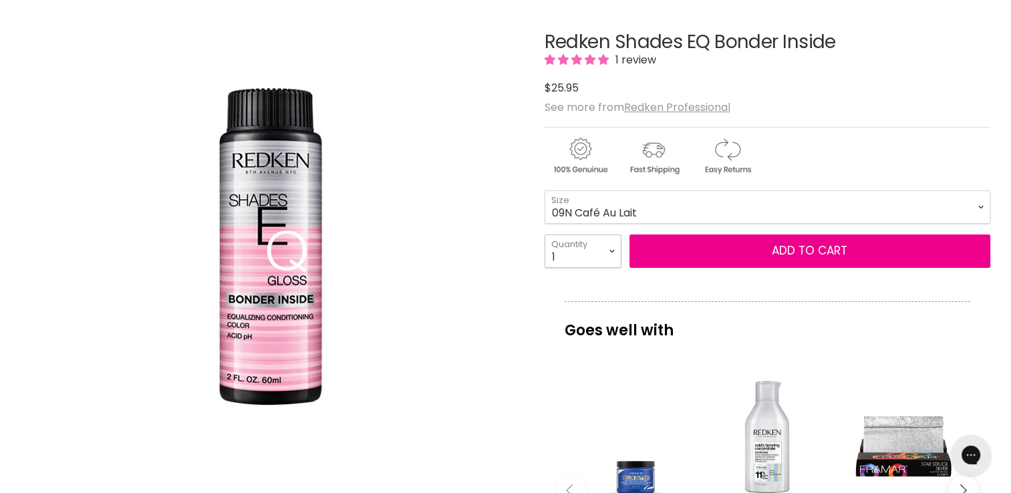
click at [545, 235] on select "1 2 3 4 5 6 7 8 9 10+" at bounding box center [583, 251] width 77 height 33
type input "1"
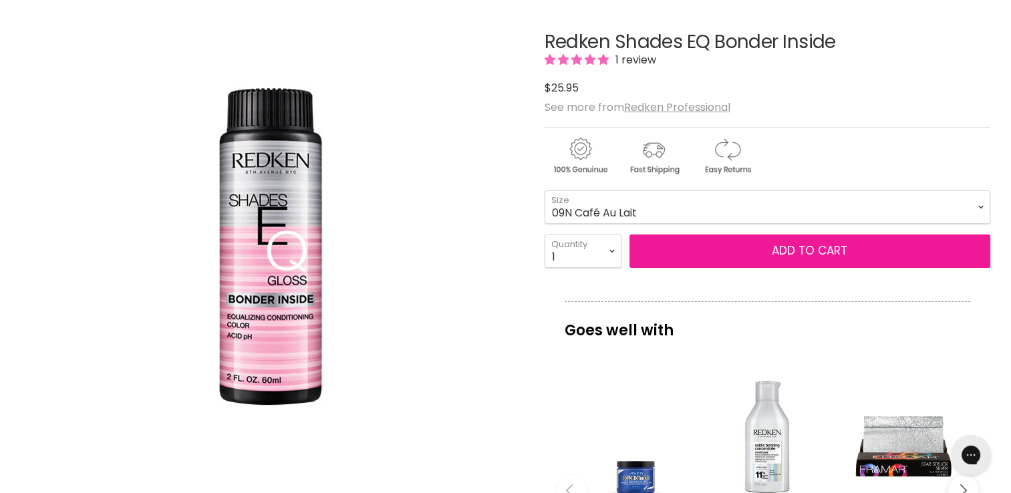
click at [801, 245] on button "Add to cart" at bounding box center [810, 251] width 361 height 33
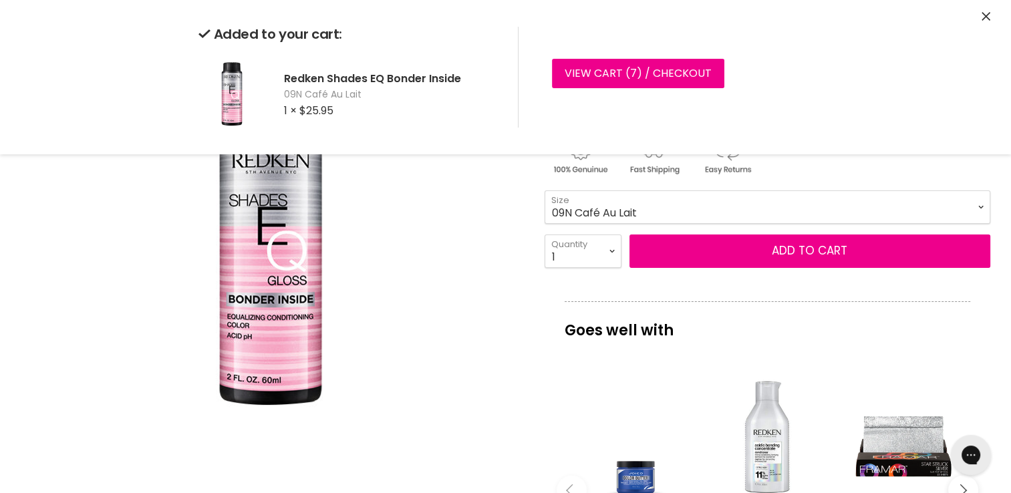
click at [743, 195] on select "000 09N Café Au Lait 09P Opal Glow 09T Chrome 09V Platinum Ice 10N Delicate Nat…" at bounding box center [768, 207] width 446 height 33
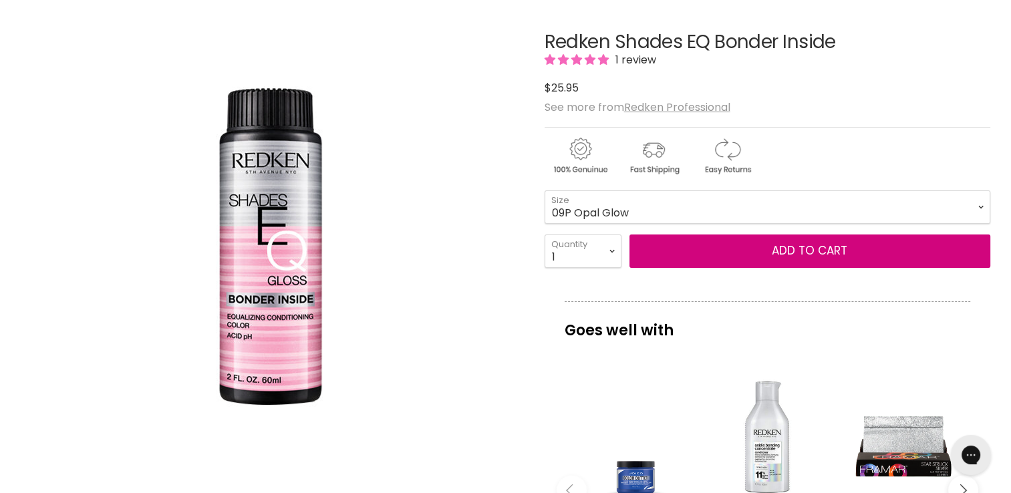
click at [545, 191] on select "000 09N Café Au Lait 09P Opal Glow 09T Chrome 09V Platinum Ice 10N Delicate Nat…" at bounding box center [768, 207] width 446 height 33
select select "09P Opal Glow"
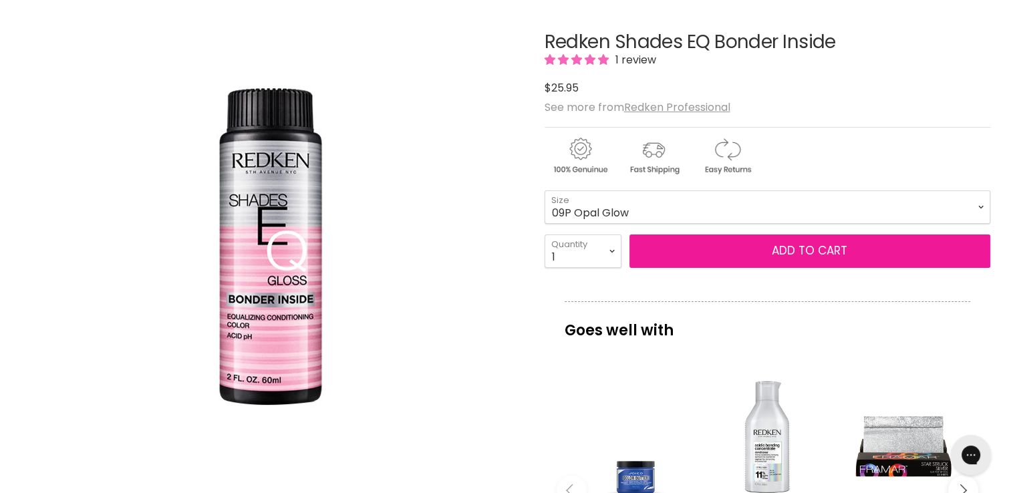
click at [829, 243] on button "Add to cart" at bounding box center [810, 251] width 361 height 33
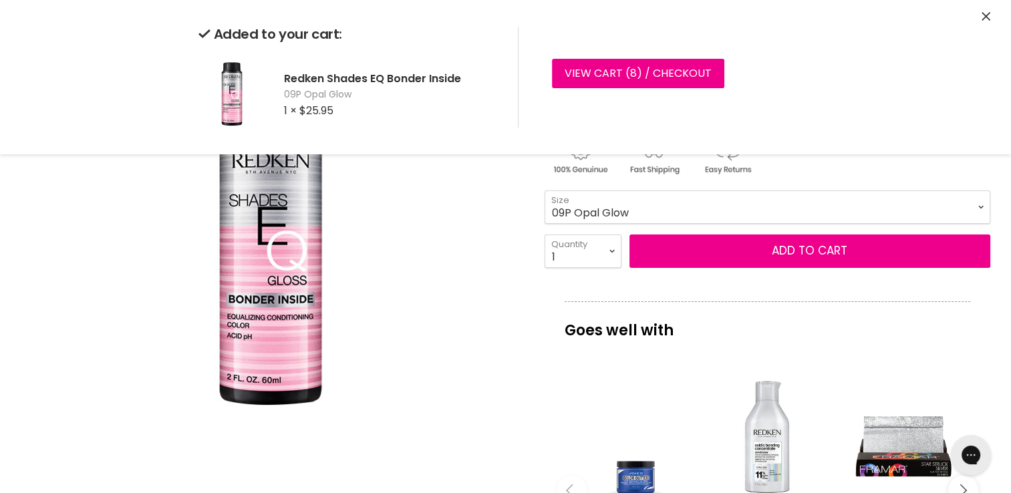
click at [784, 203] on select "000 09N Café Au Lait 09P Opal Glow 09T Chrome 09V Platinum Ice 10N Delicate Nat…" at bounding box center [768, 207] width 446 height 33
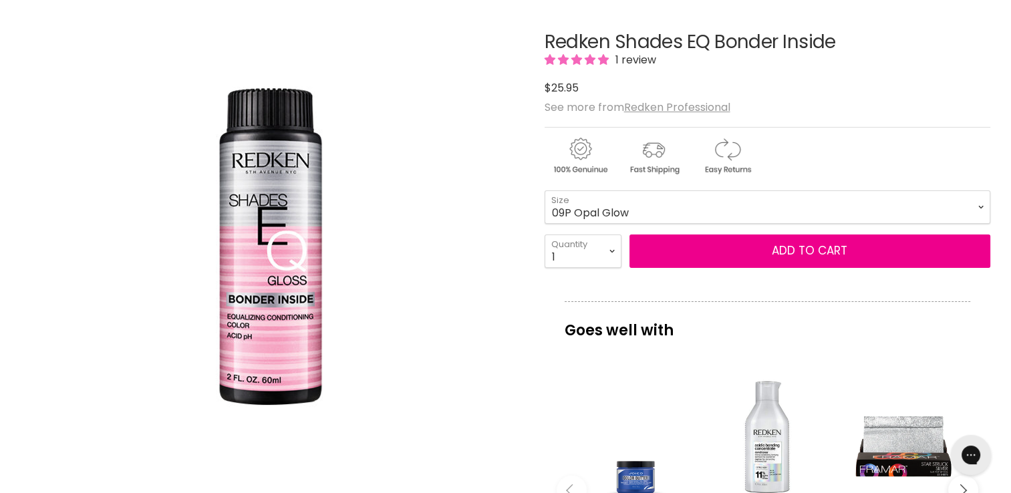
click at [433, 200] on img "Redken Shades EQ Bonder Inside image. Click or Scroll to Zoom." at bounding box center [271, 248] width 334 height 334
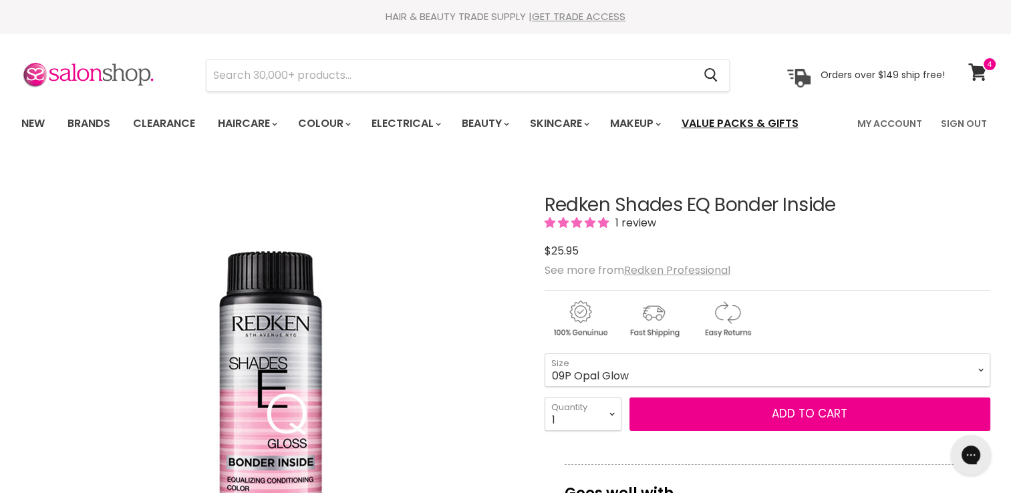
click at [799, 116] on link "Value Packs & Gifts" at bounding box center [740, 124] width 137 height 28
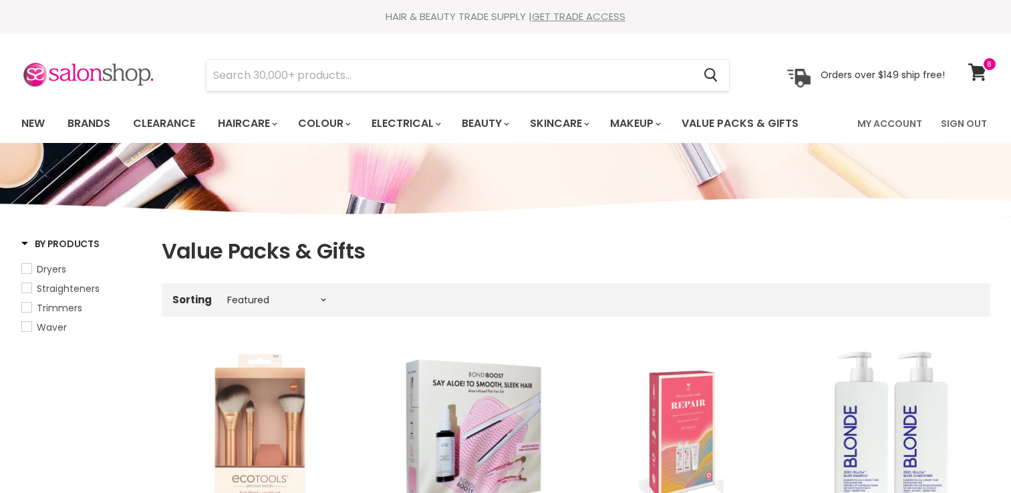
select select "manual"
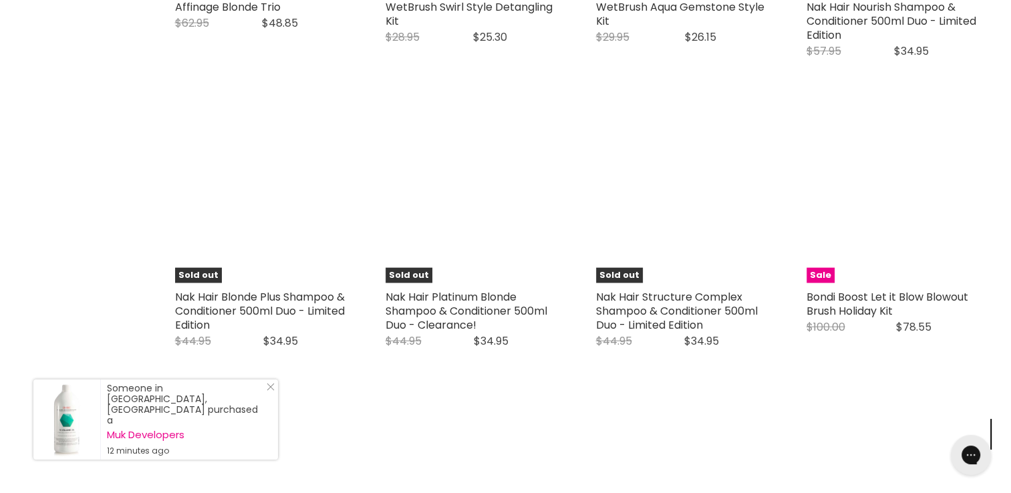
scroll to position [3044, 0]
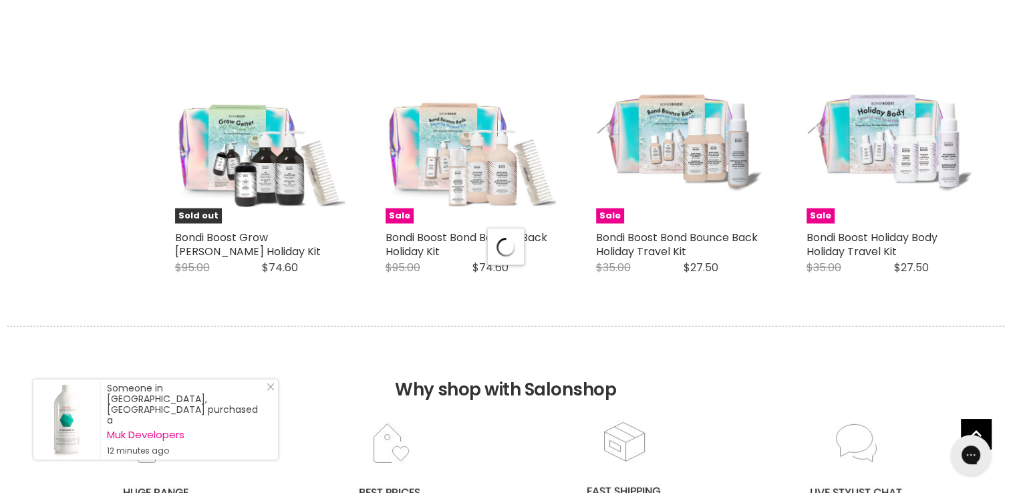
select select "manual"
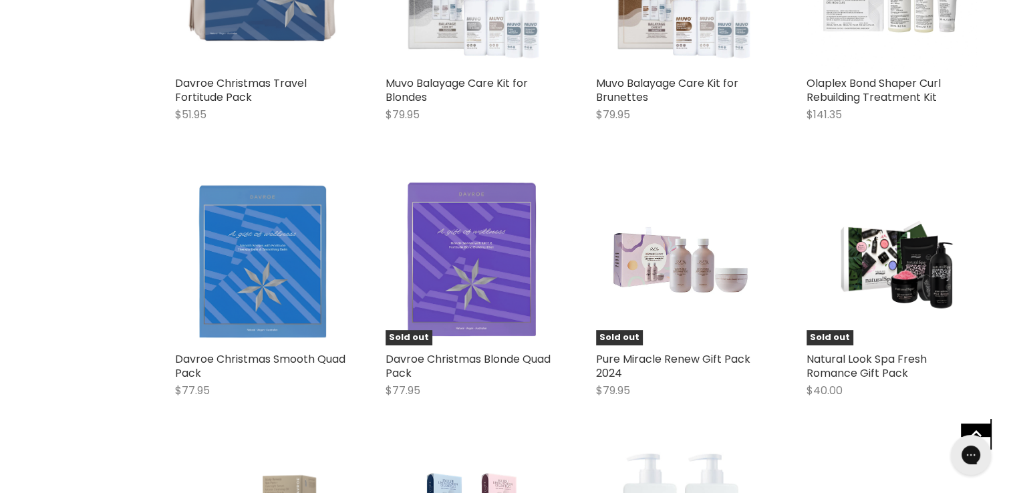
scroll to position [5623, 0]
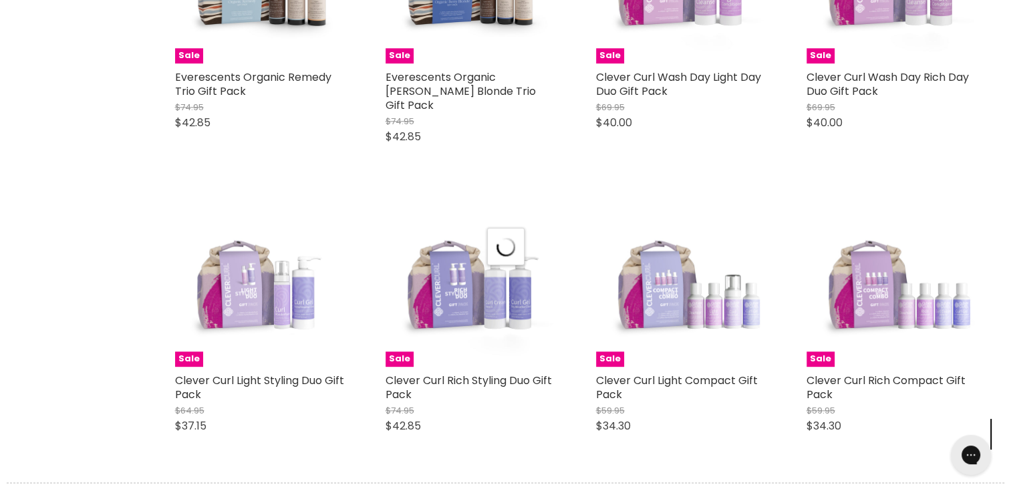
select select "manual"
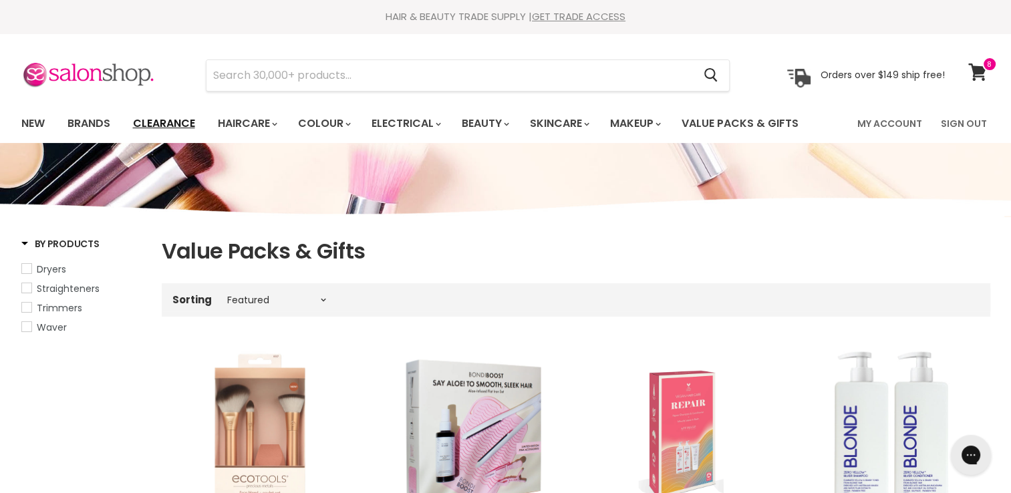
click at [170, 121] on link "Clearance" at bounding box center [164, 124] width 82 height 28
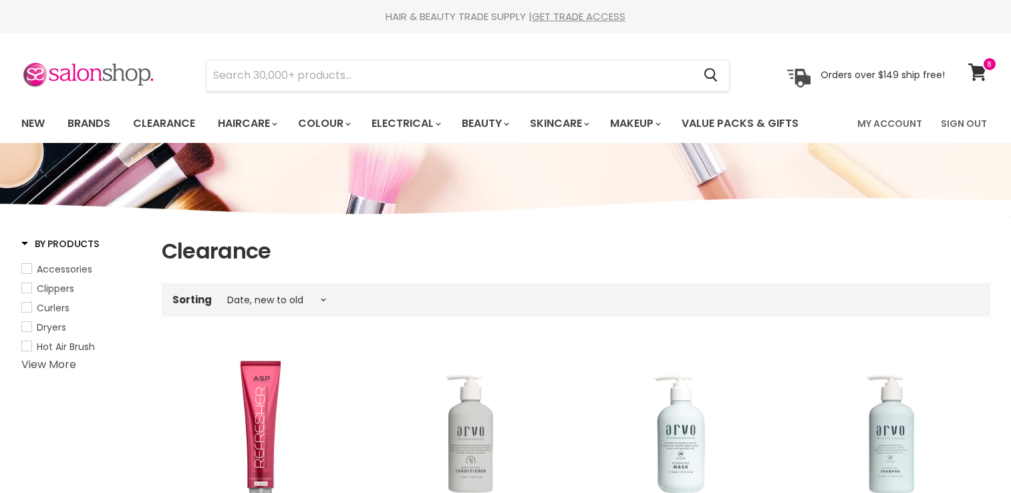
select select "created-descending"
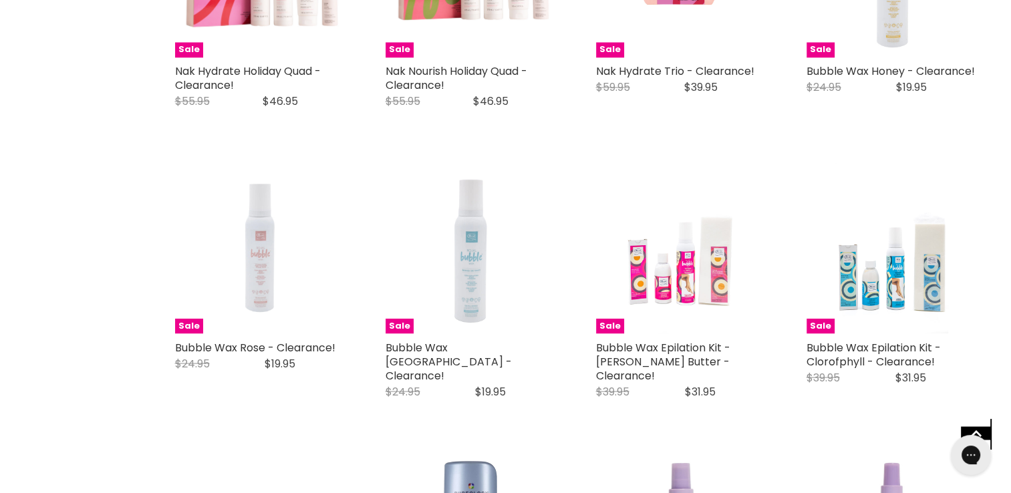
scroll to position [2404, 0]
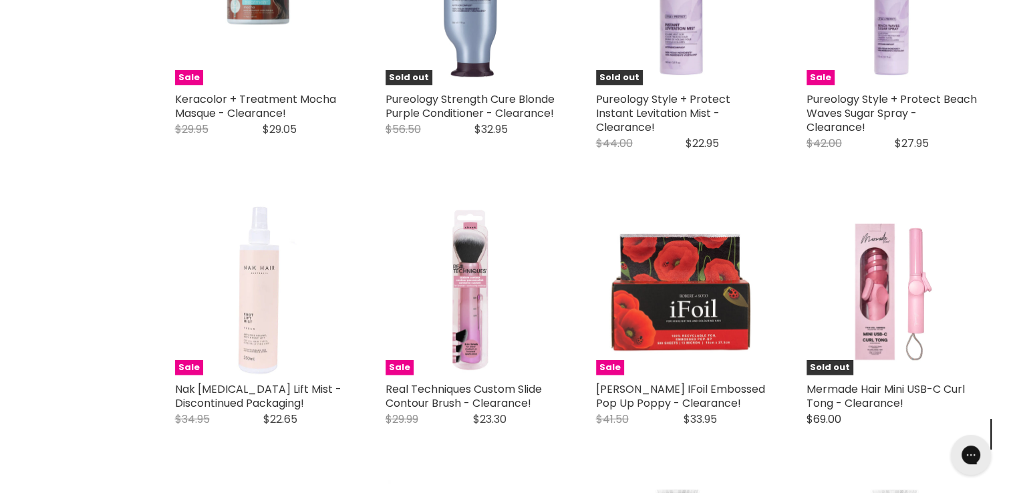
scroll to position [3412, 0]
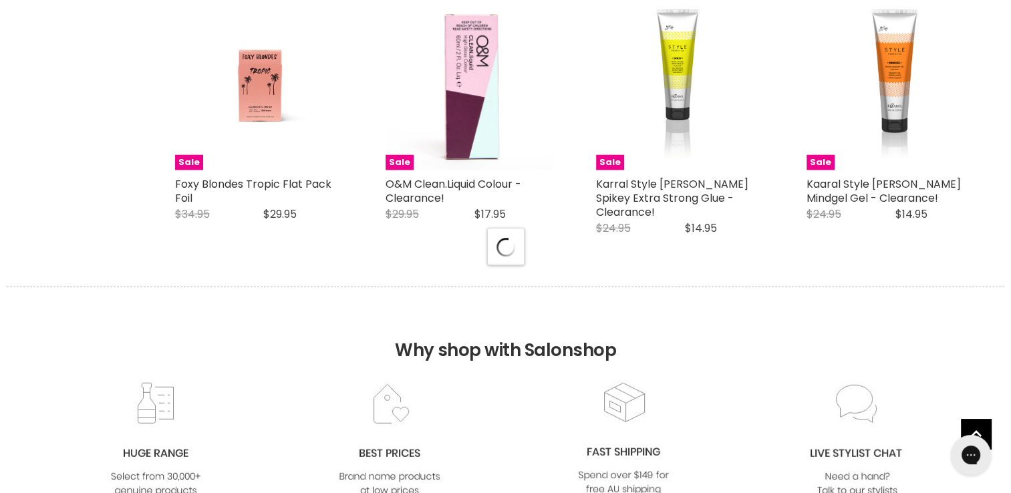
select select "created-descending"
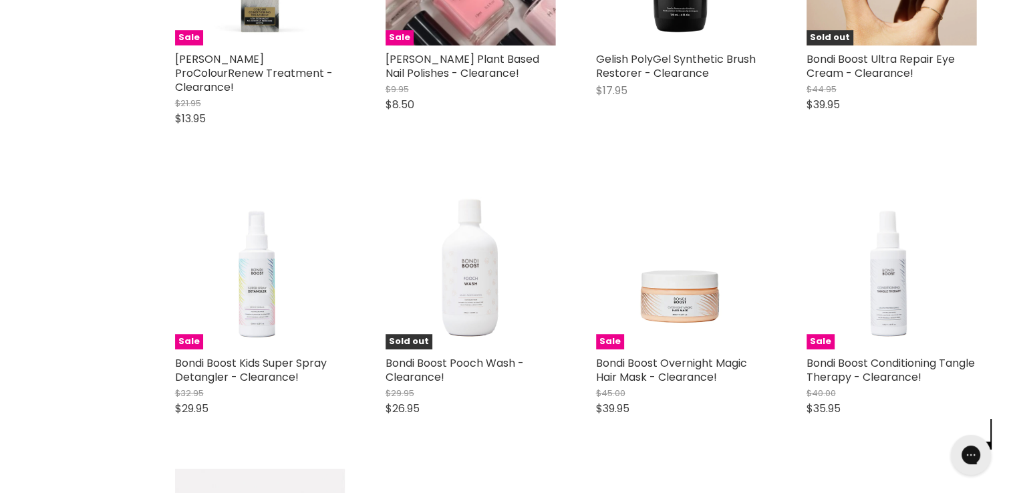
scroll to position [6082, 0]
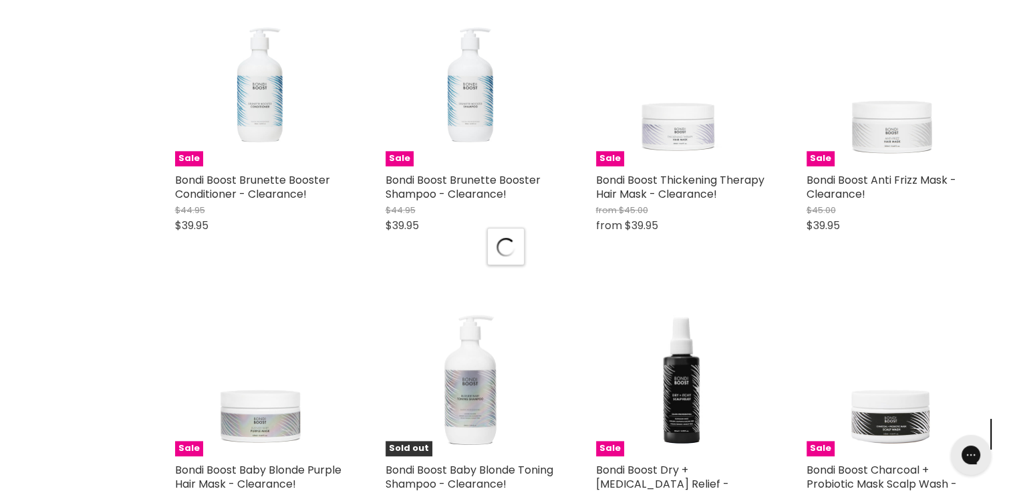
scroll to position [7095, 0]
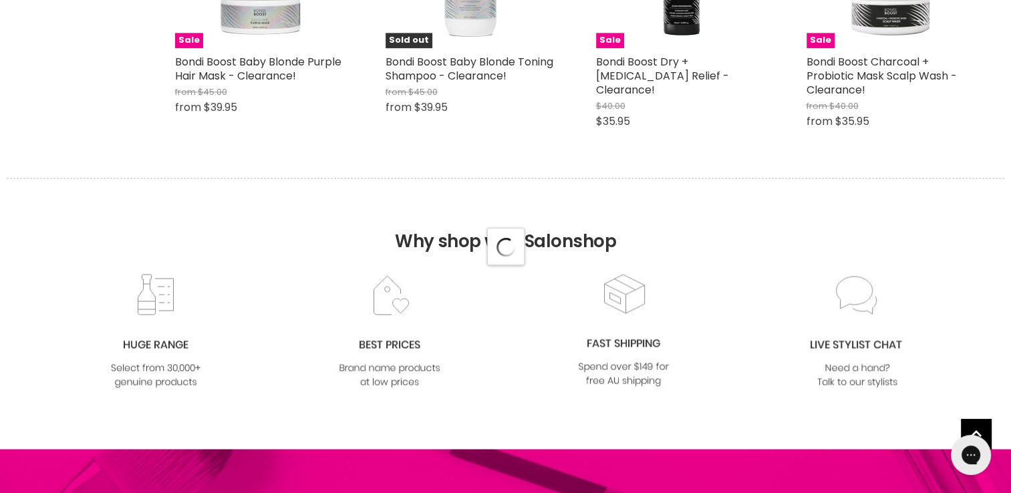
select select "created-descending"
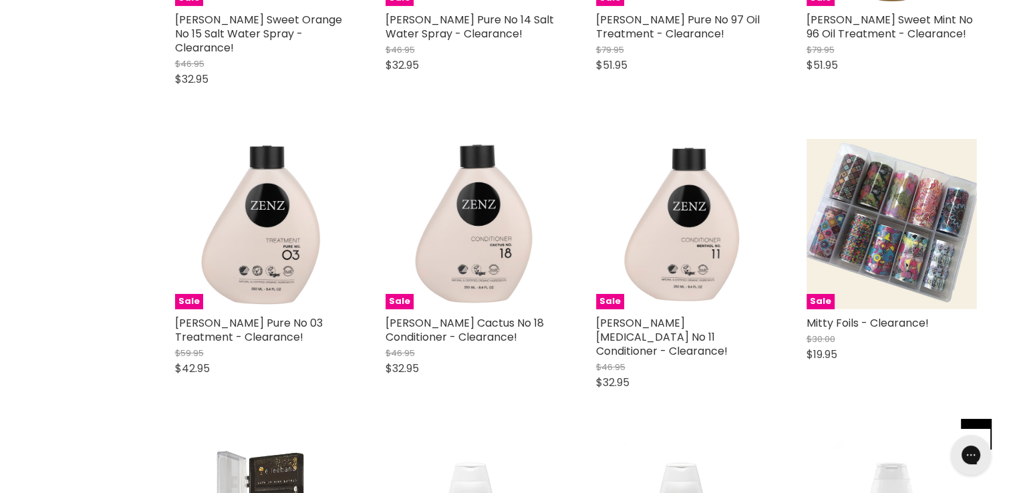
scroll to position [9950, 0]
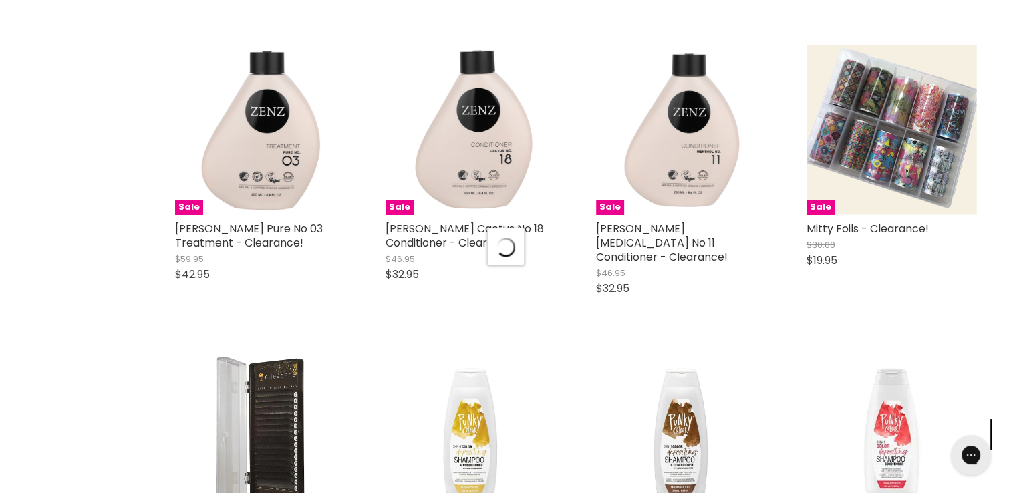
scroll to position [10515, 0]
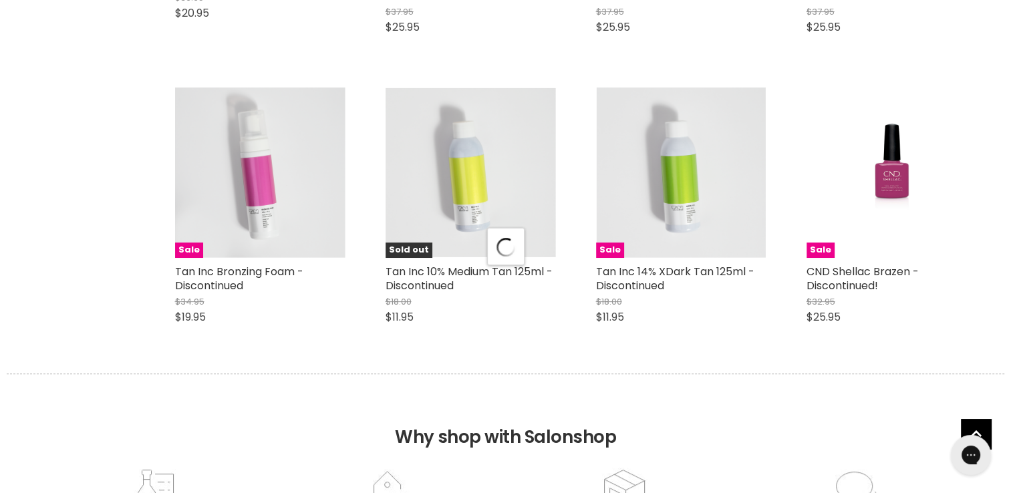
select select "created-descending"
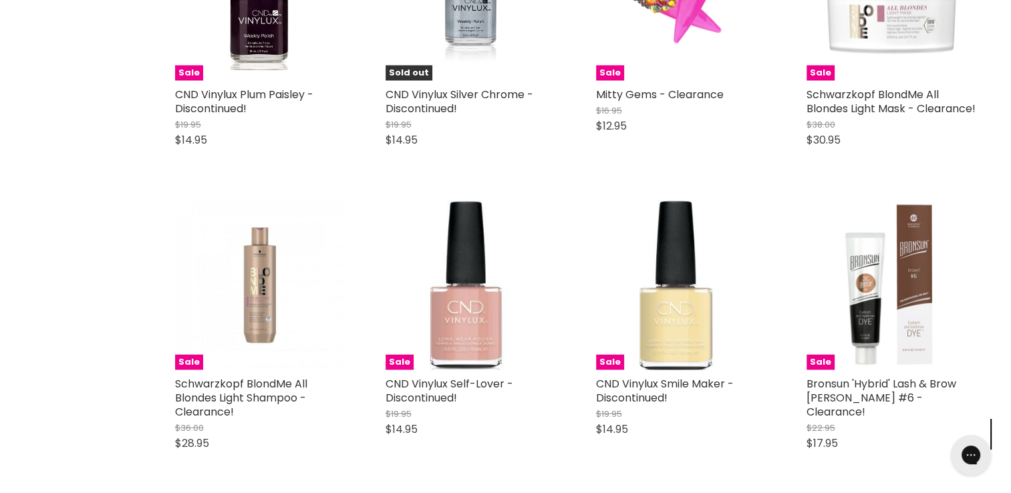
scroll to position [13736, 0]
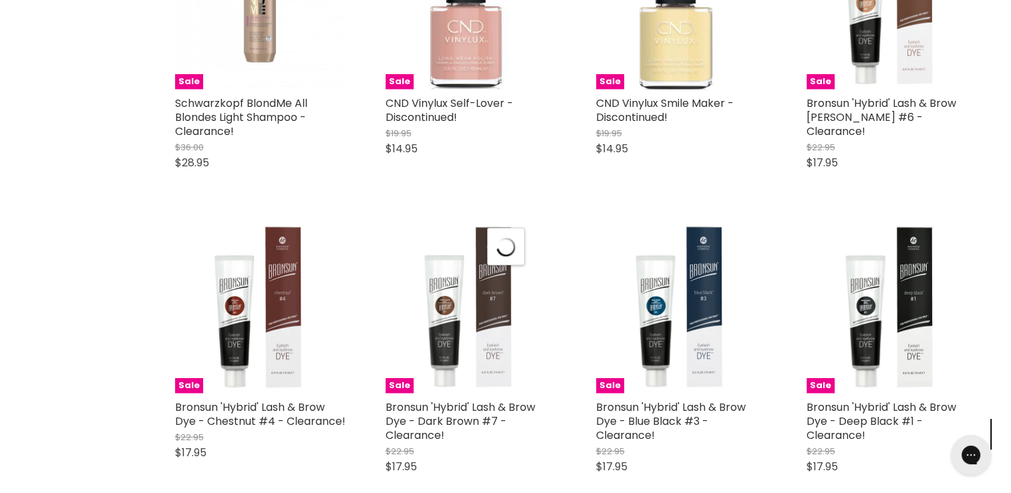
select select "created-descending"
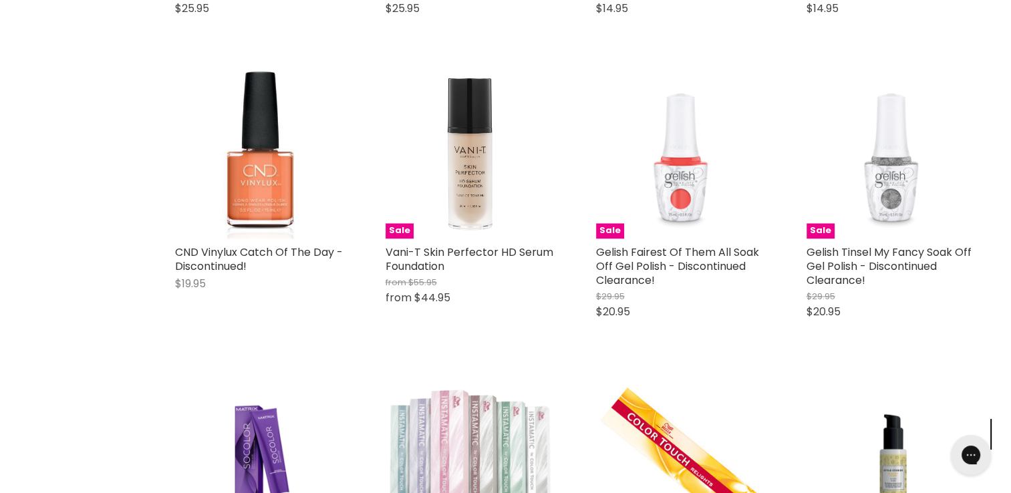
scroll to position [17366, 0]
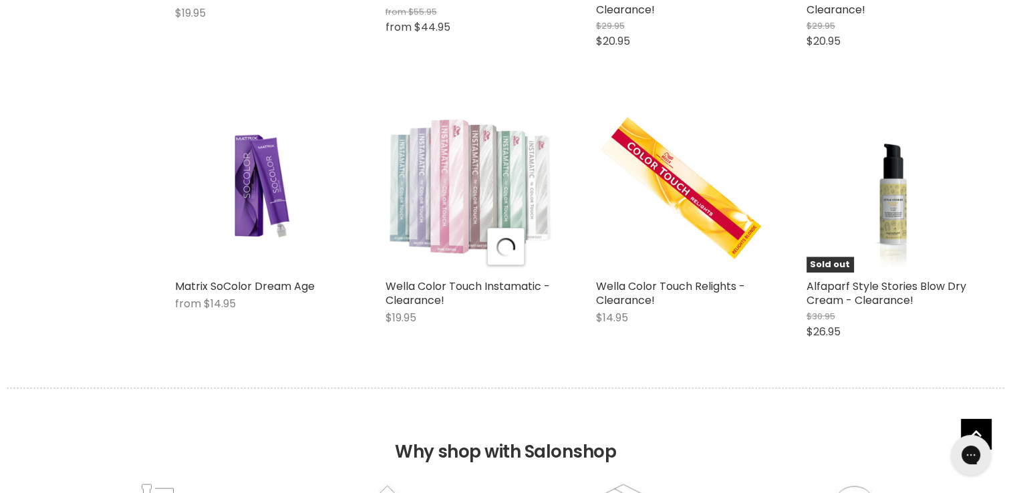
select select "created-descending"
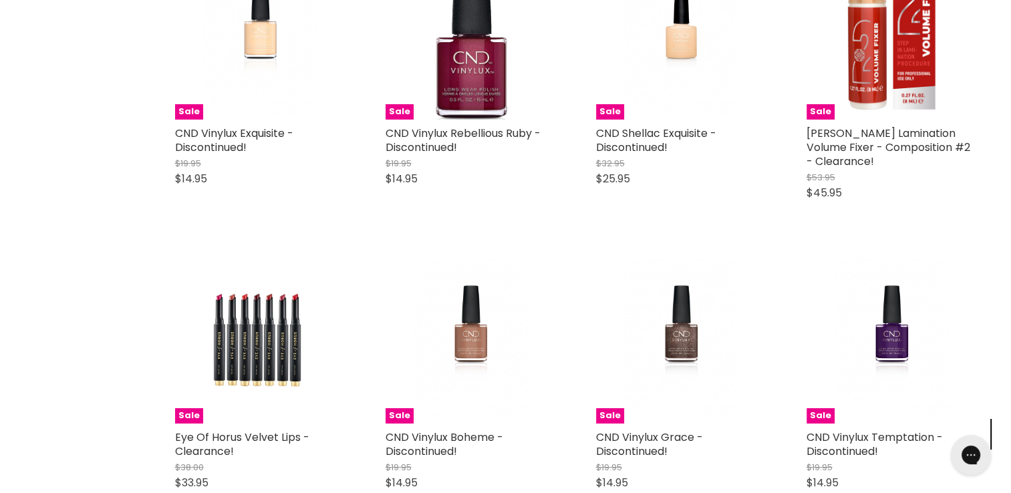
scroll to position [20117, 0]
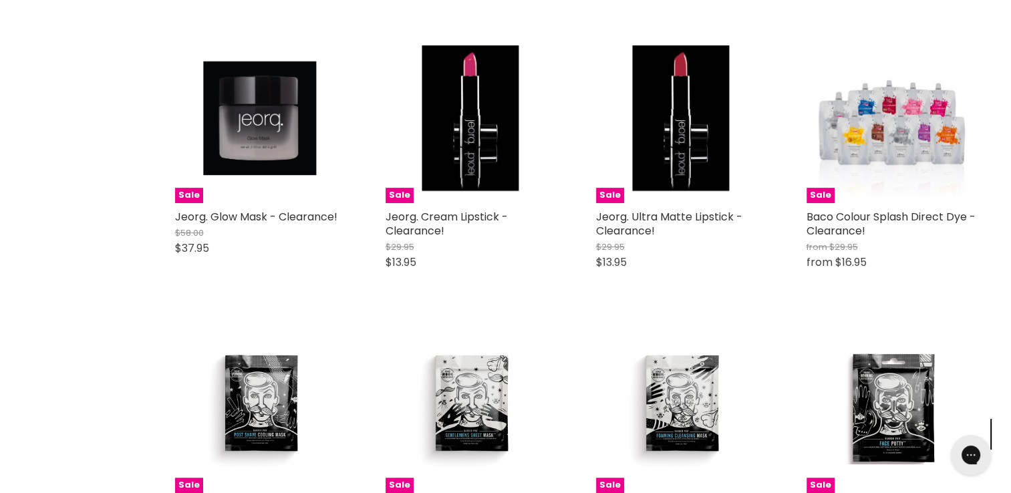
scroll to position [20968, 0]
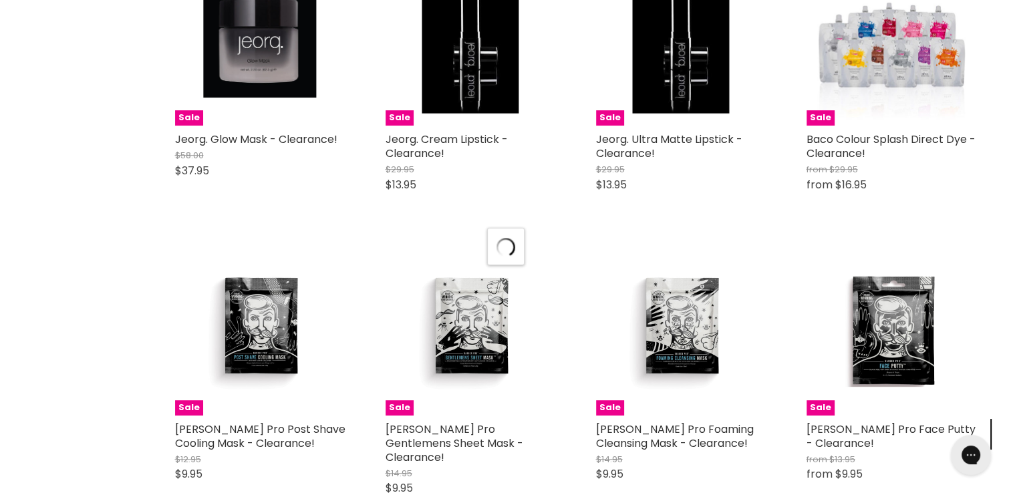
select select "created-descending"
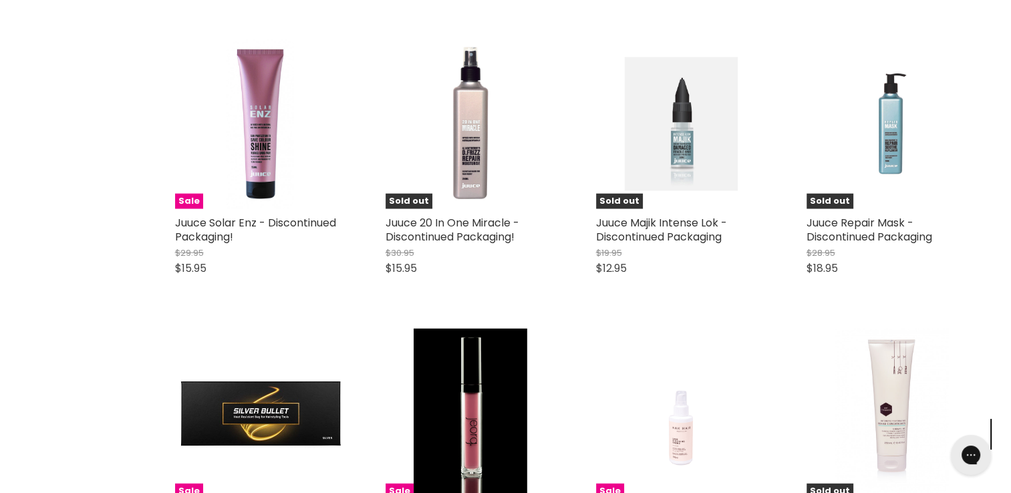
scroll to position [23681, 0]
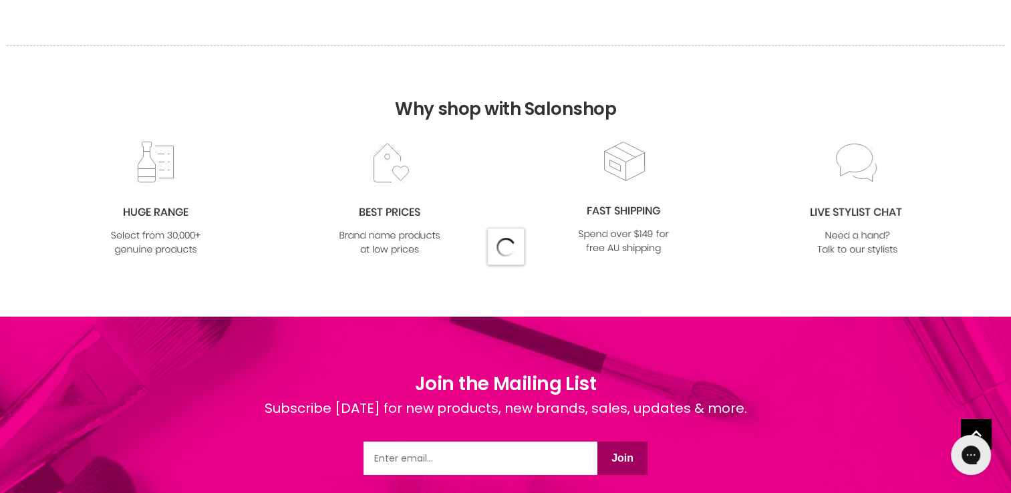
select select "created-descending"
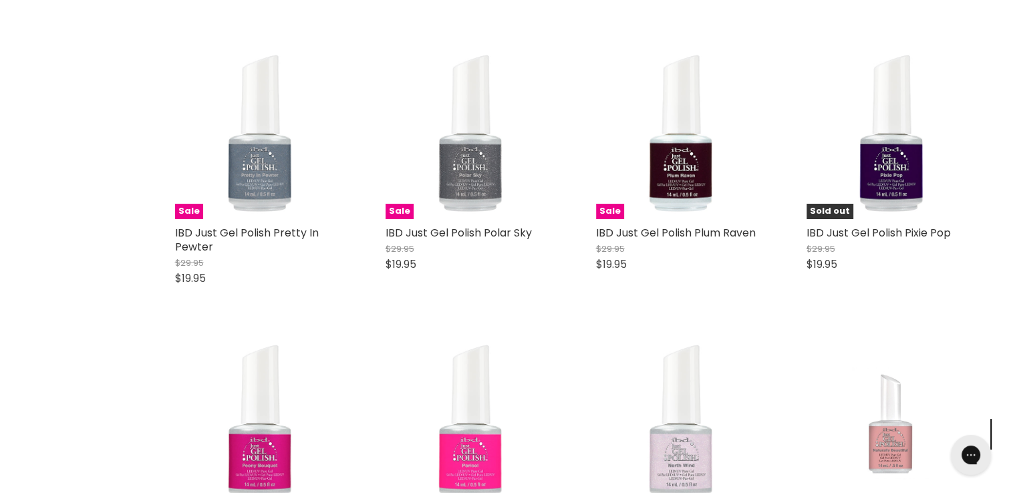
scroll to position [25030, 0]
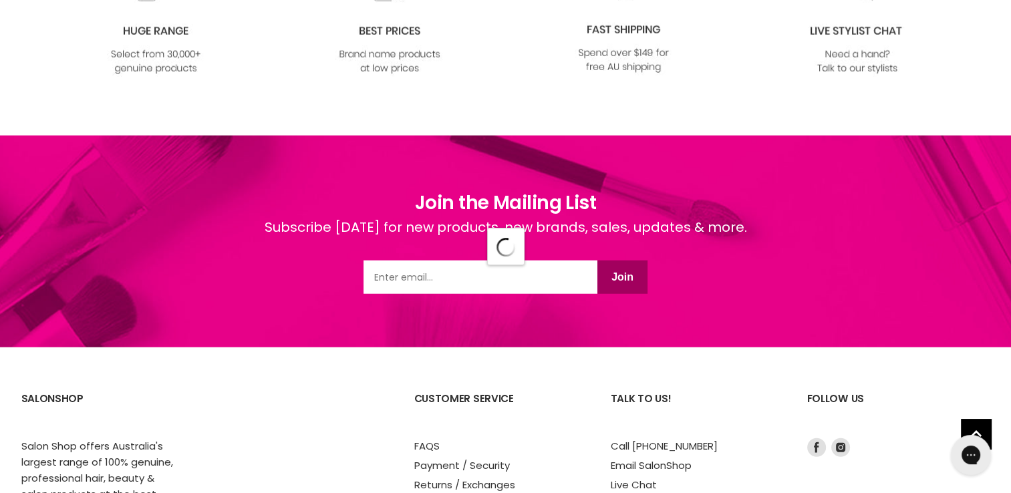
select select "created-descending"
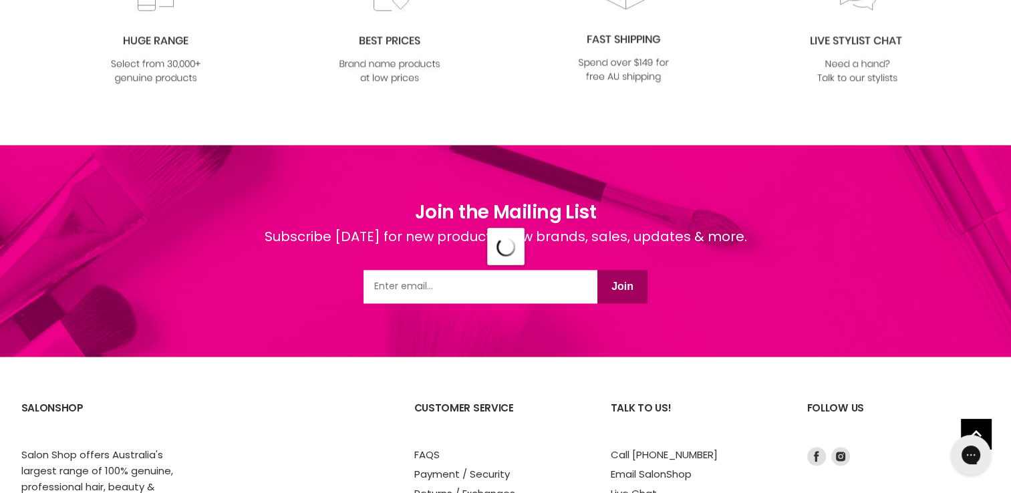
scroll to position [31805, 0]
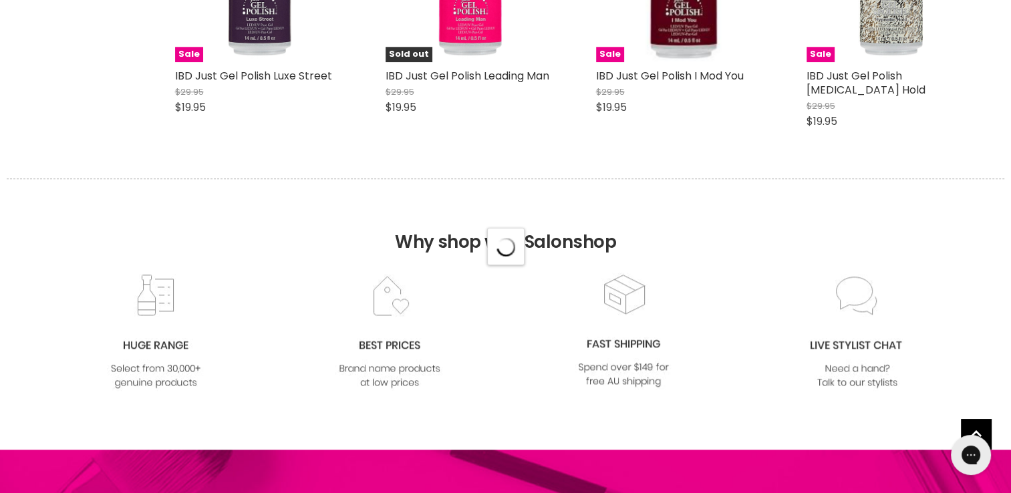
select select "created-descending"
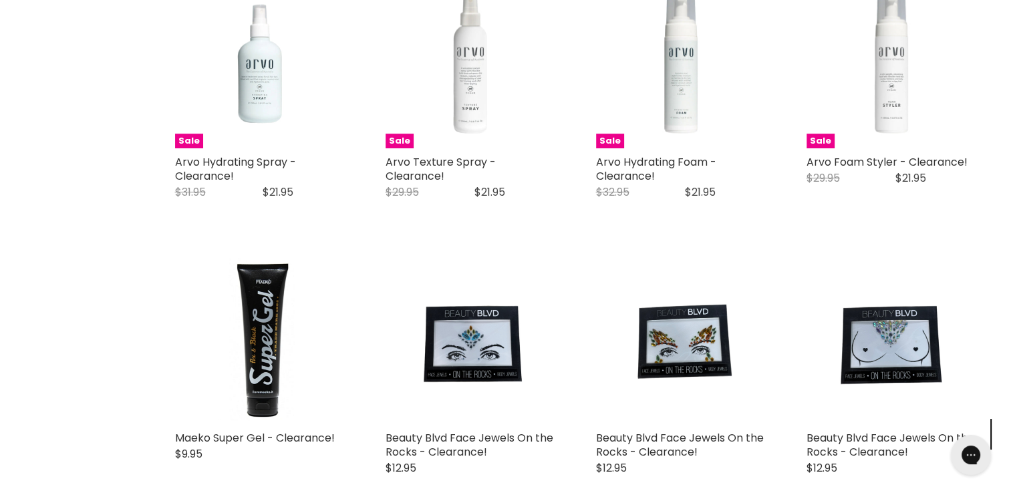
scroll to position [0, 0]
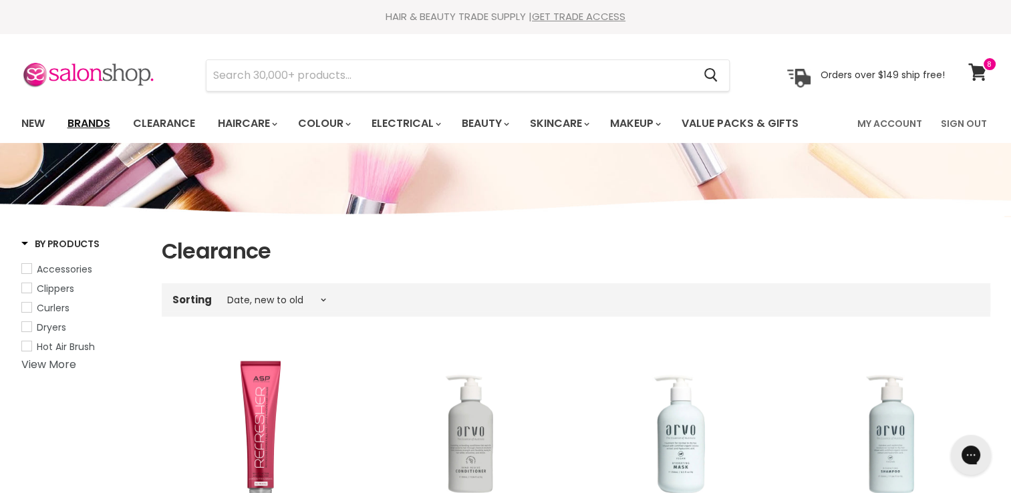
click at [104, 117] on link "Brands" at bounding box center [88, 124] width 63 height 28
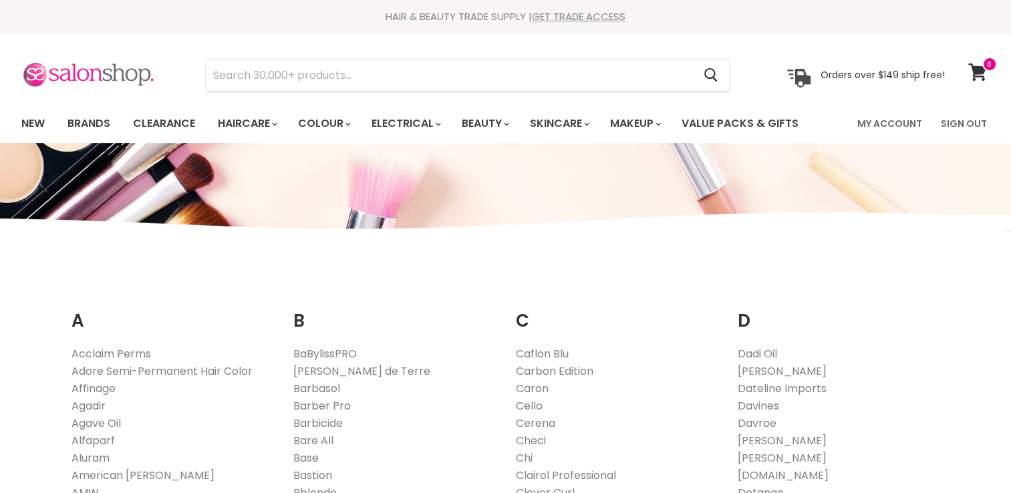
click at [86, 66] on img at bounding box center [88, 75] width 134 height 28
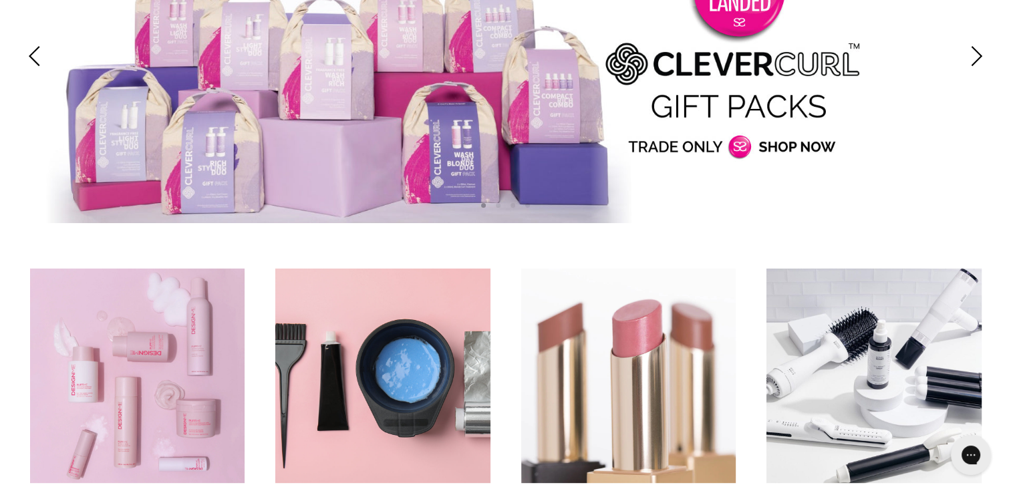
scroll to position [241, 0]
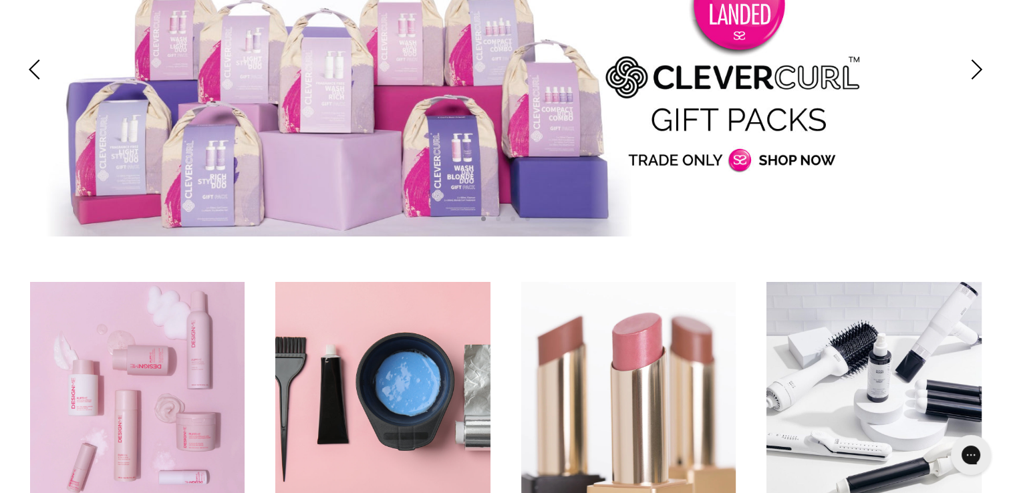
click at [775, 87] on link "Slide 1 of 4" at bounding box center [505, 69] width 1011 height 334
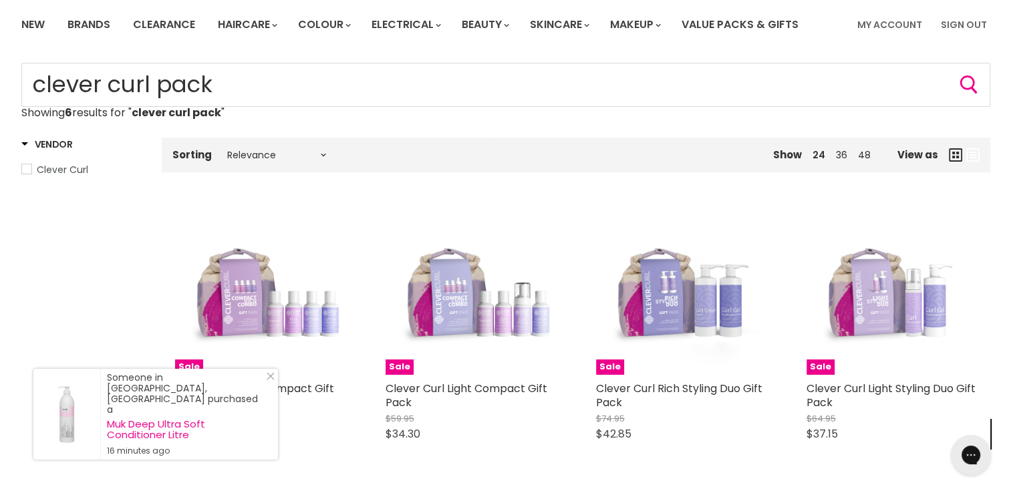
scroll to position [89, 0]
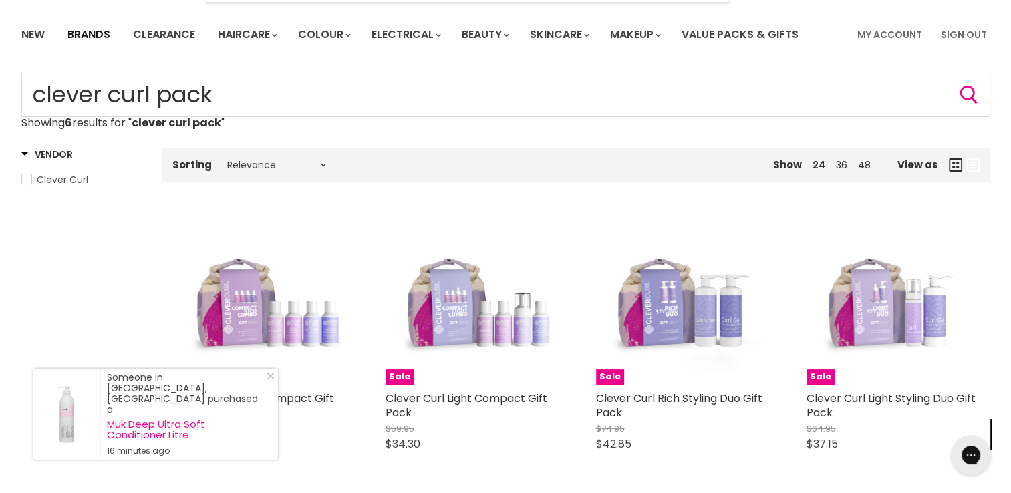
click at [84, 37] on link "Brands" at bounding box center [88, 35] width 63 height 28
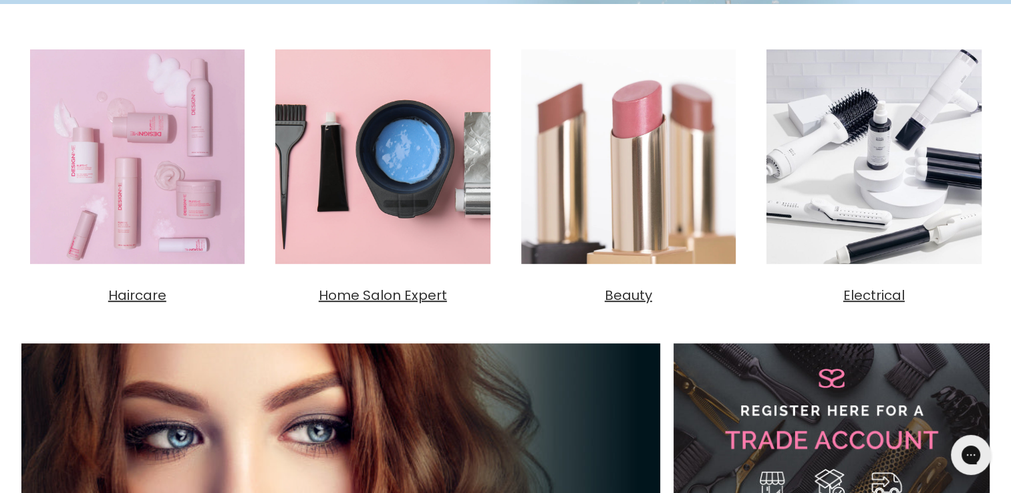
scroll to position [455, 0]
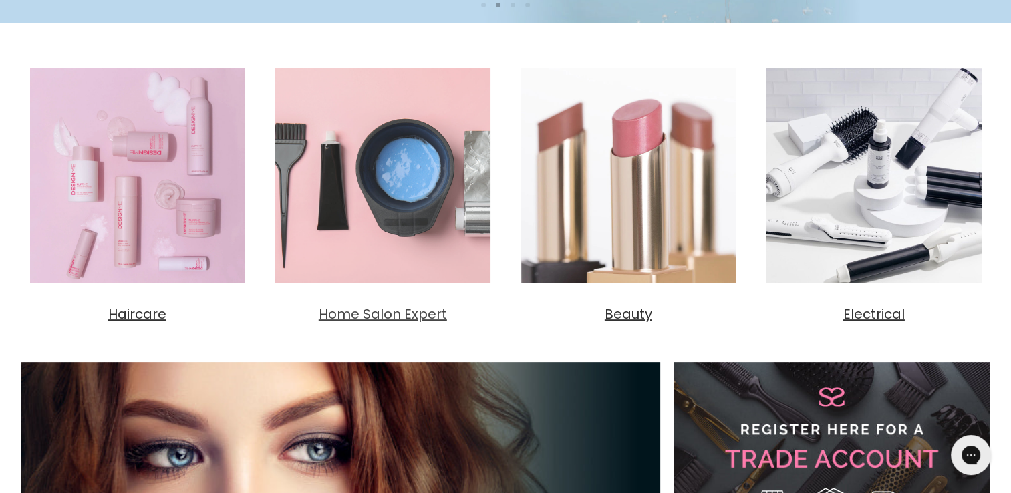
click at [433, 317] on span "Home Salon Expert" at bounding box center [383, 314] width 128 height 19
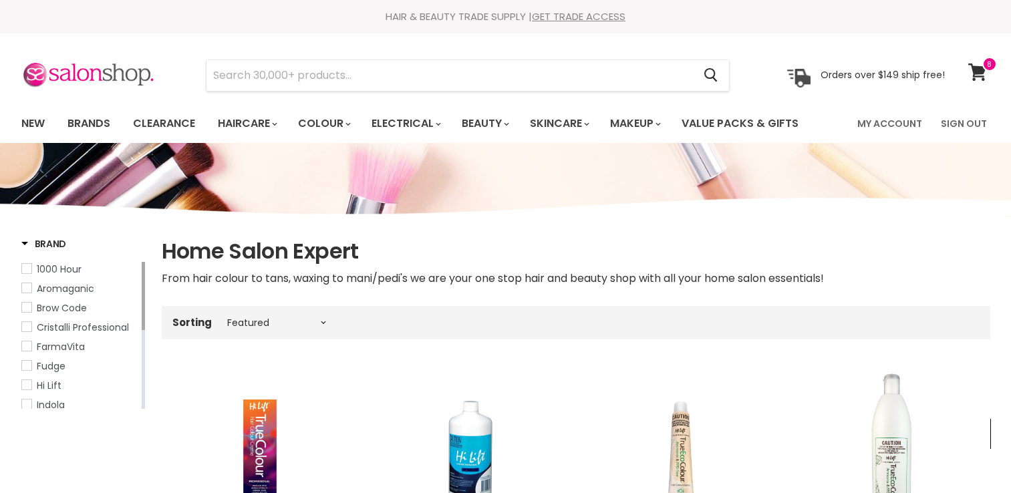
select select "manual"
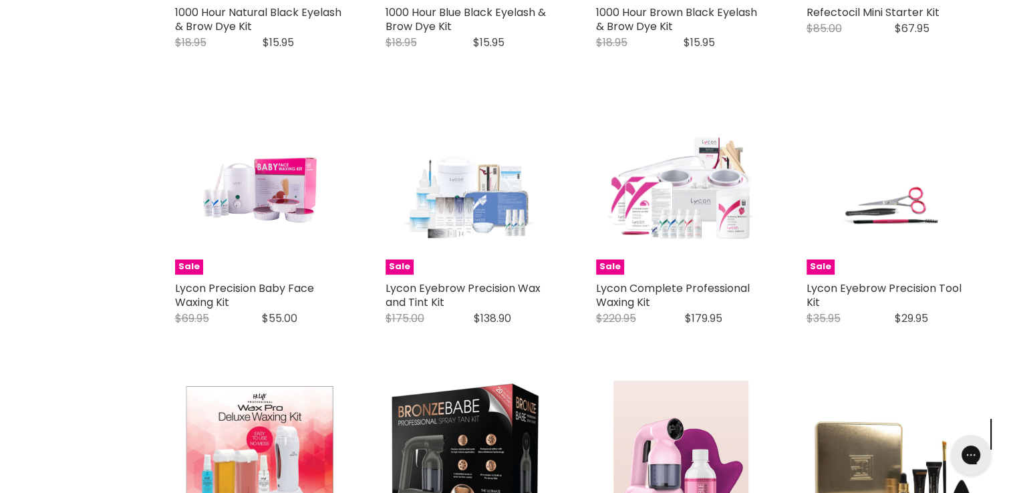
scroll to position [2235, 0]
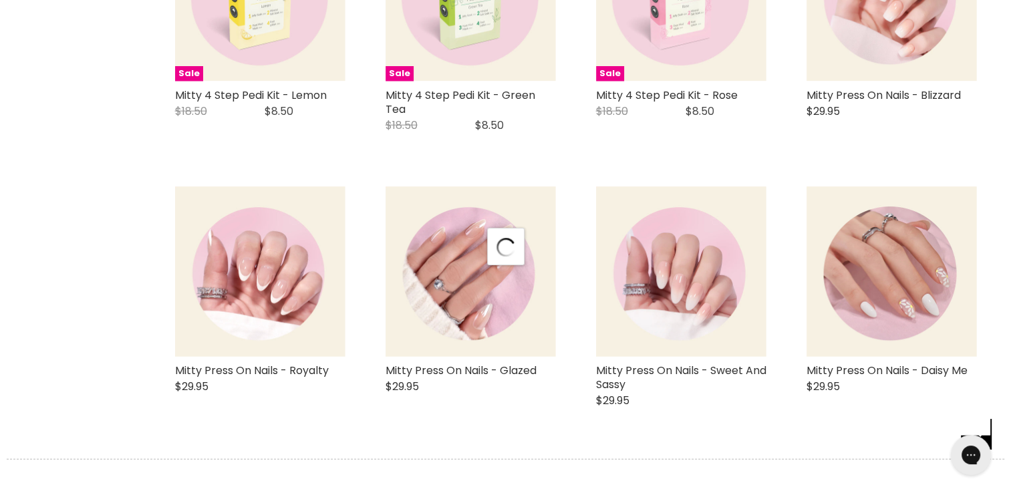
select select "manual"
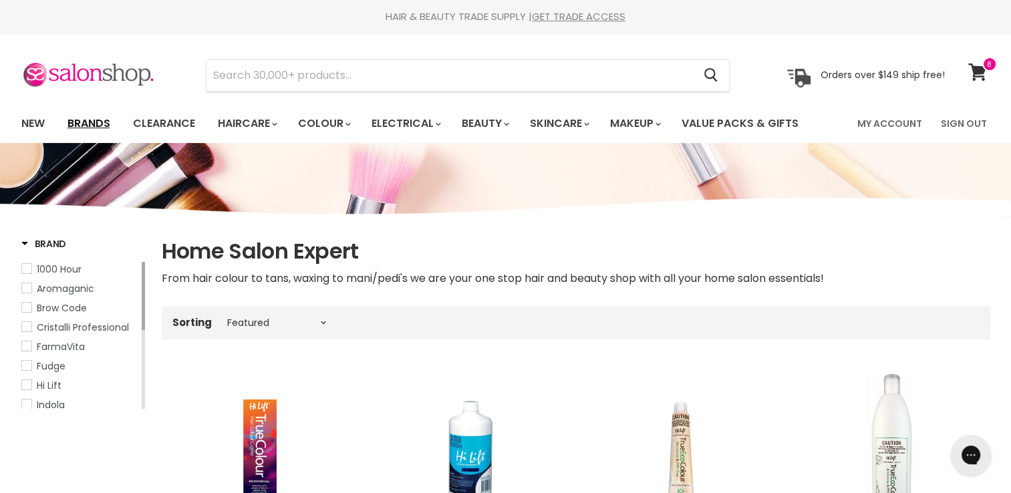
click at [100, 122] on link "Brands" at bounding box center [88, 124] width 63 height 28
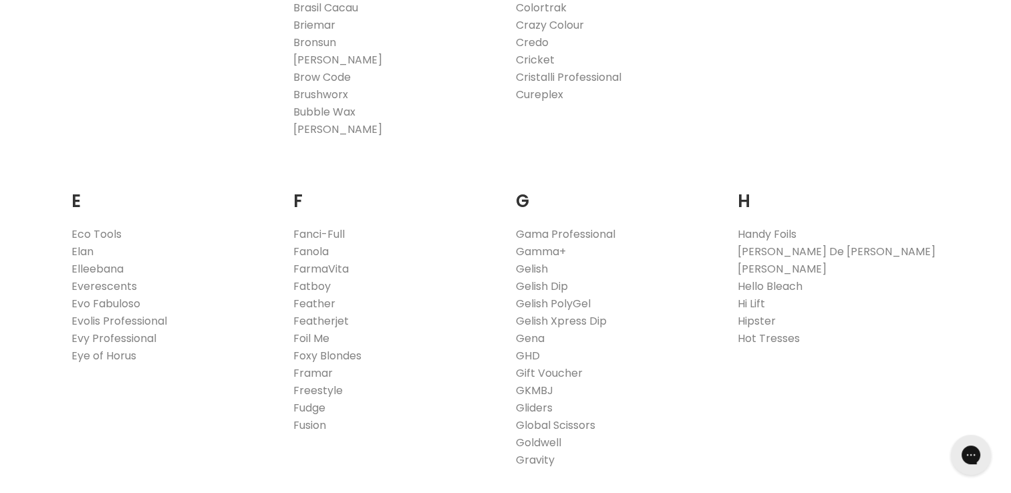
scroll to position [860, 0]
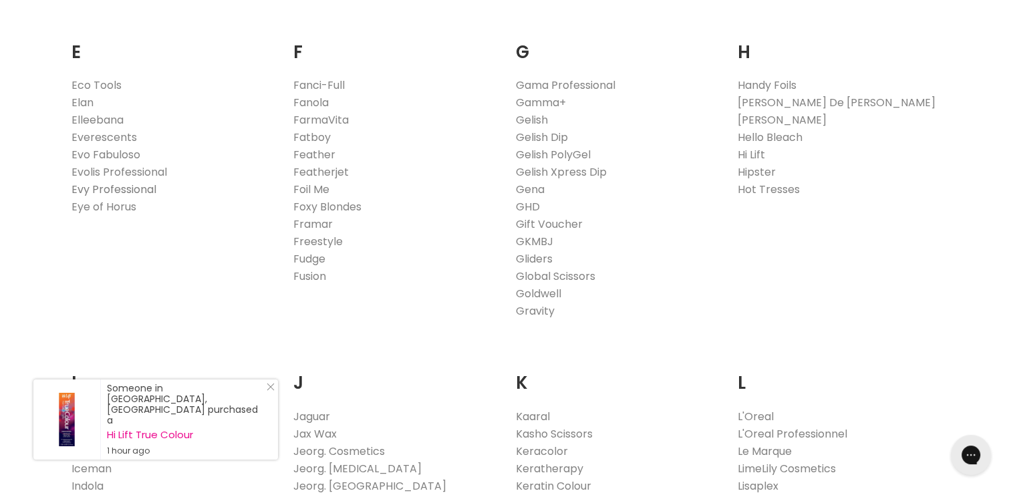
click at [130, 191] on link "Evy Professional" at bounding box center [114, 189] width 85 height 15
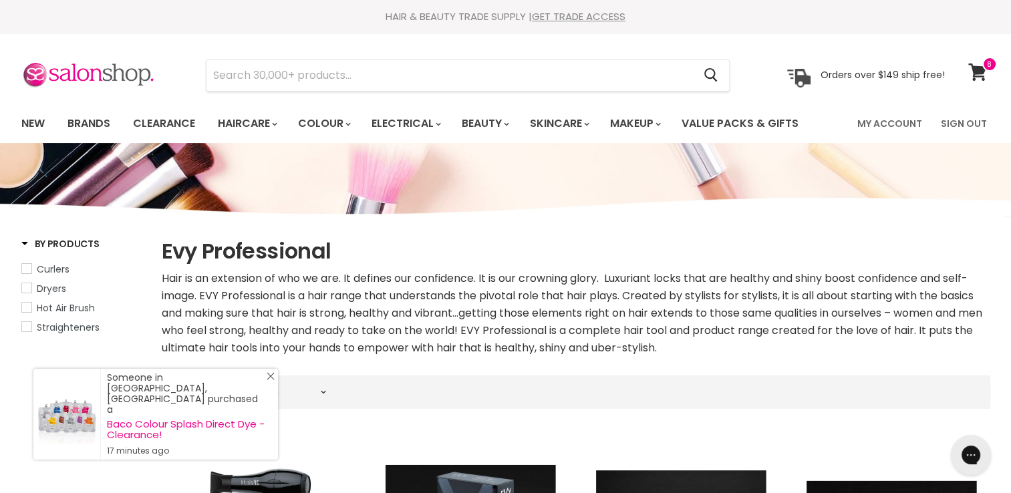
click at [273, 380] on line "Close Icon" at bounding box center [270, 376] width 7 height 7
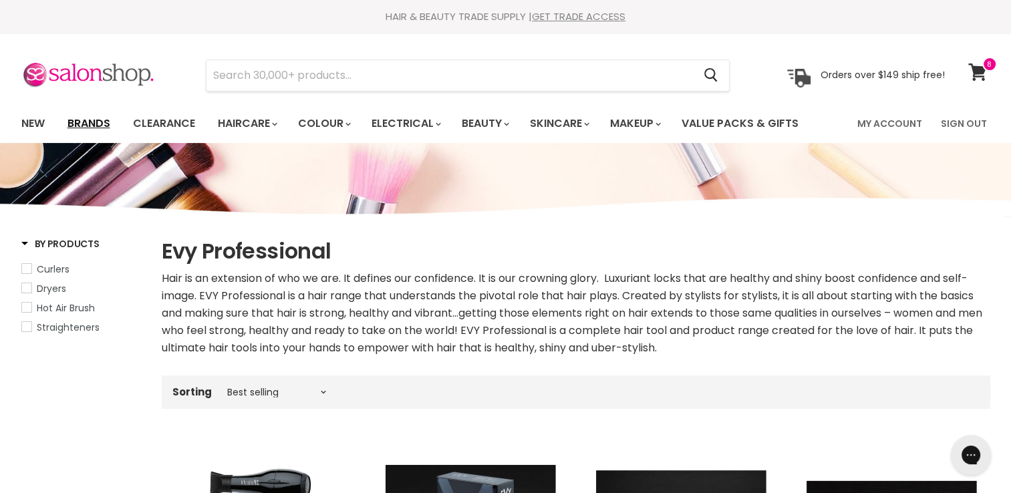
click at [112, 119] on link "Brands" at bounding box center [88, 124] width 63 height 28
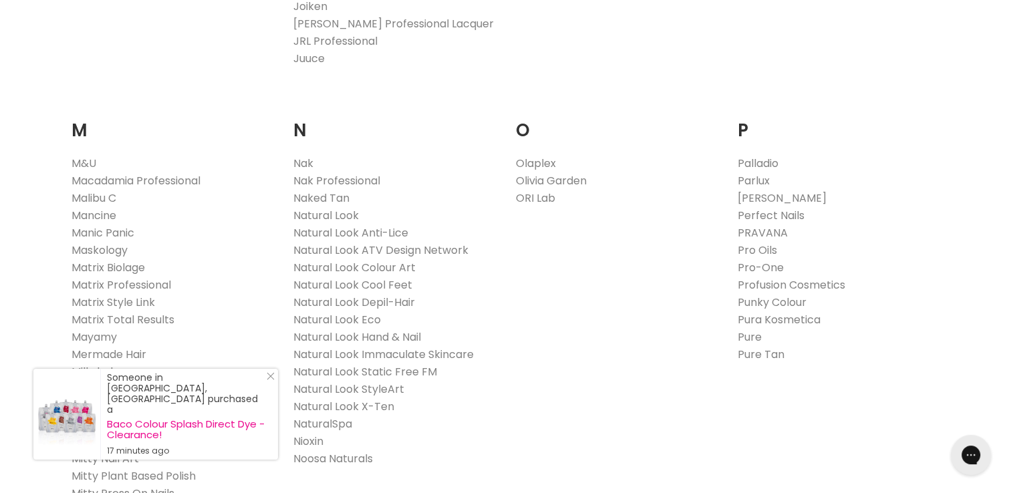
scroll to position [1459, 0]
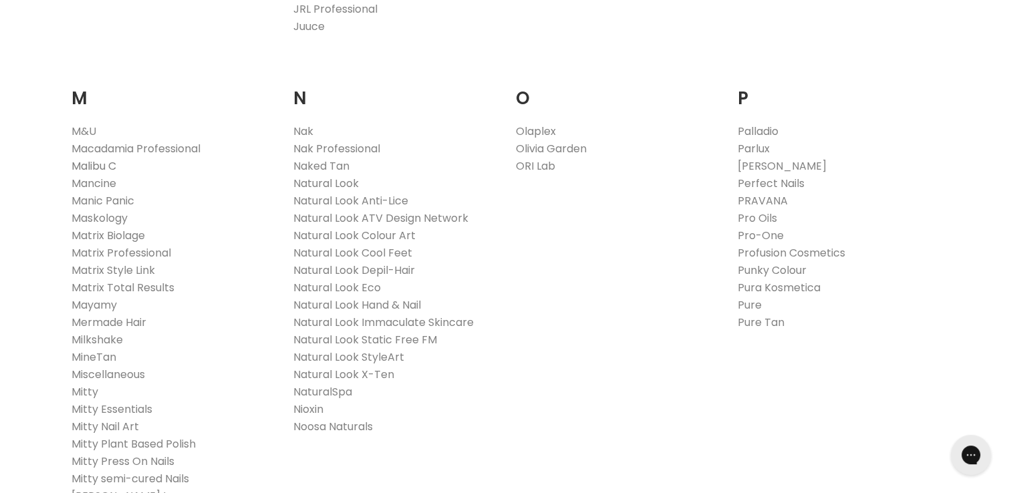
click at [96, 164] on link "Malibu C" at bounding box center [94, 165] width 45 height 15
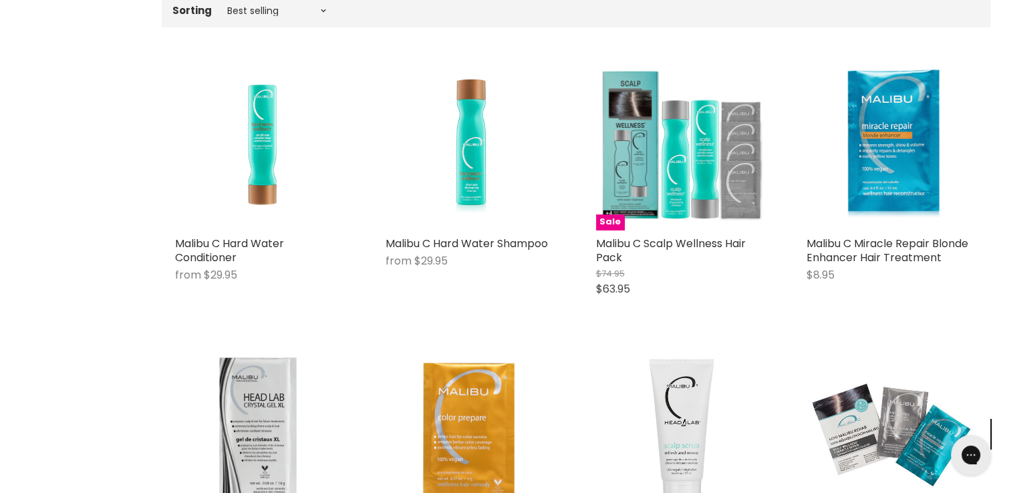
scroll to position [279, 0]
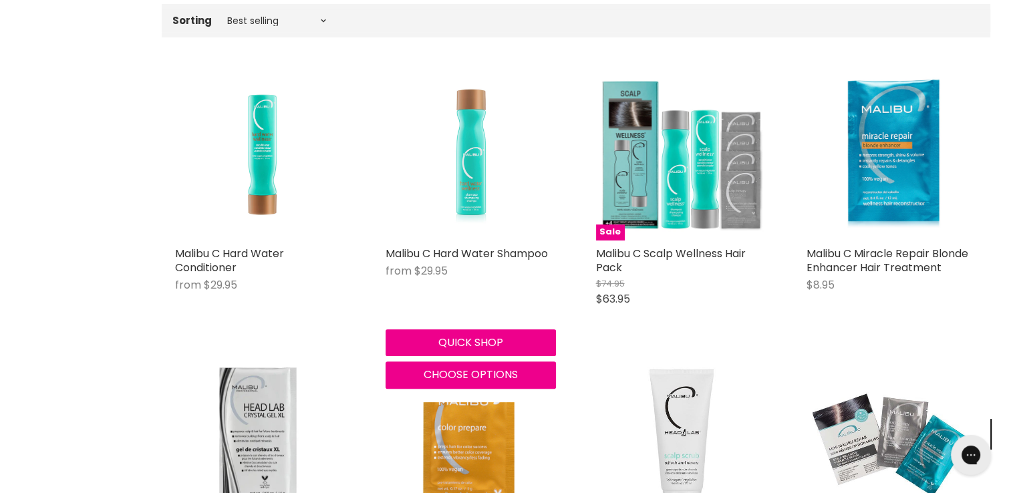
click at [473, 146] on img "Main content" at bounding box center [470, 155] width 101 height 170
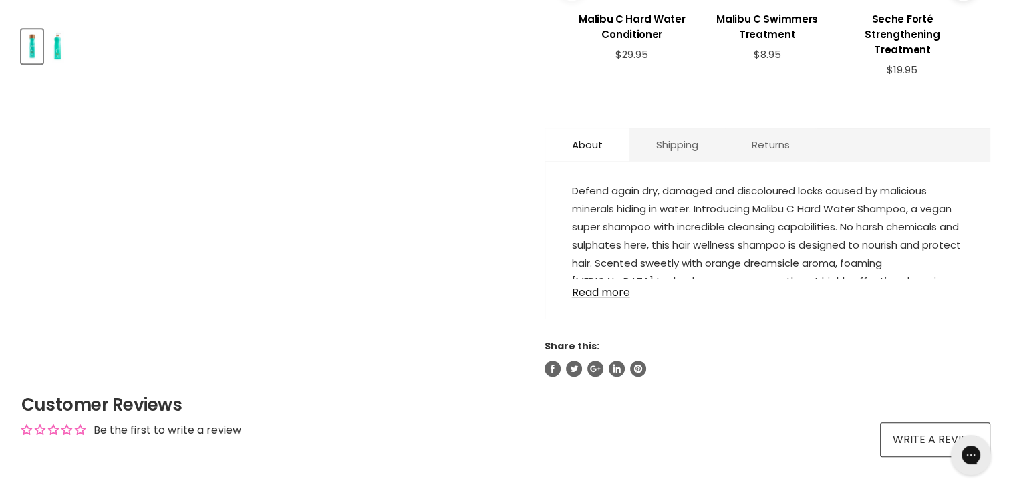
scroll to position [650, 0]
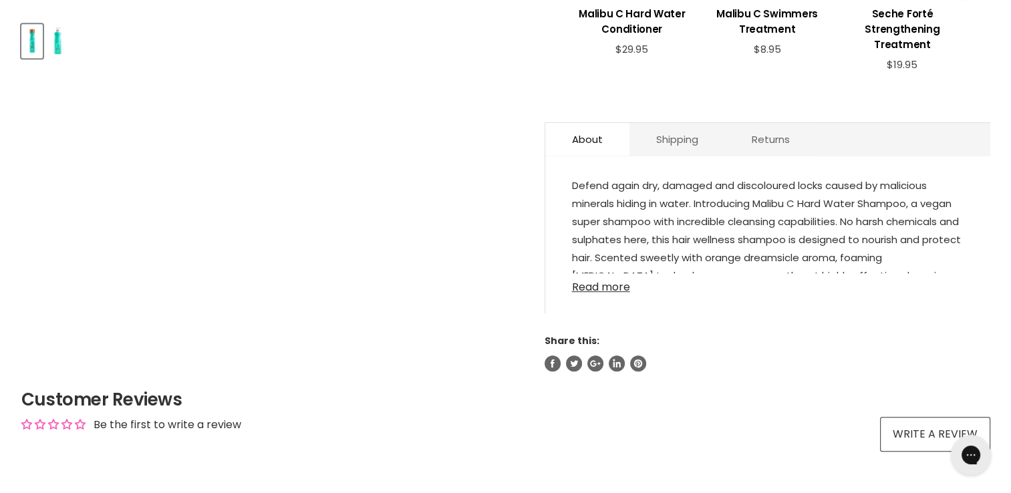
click at [618, 287] on link "Read more" at bounding box center [768, 283] width 392 height 20
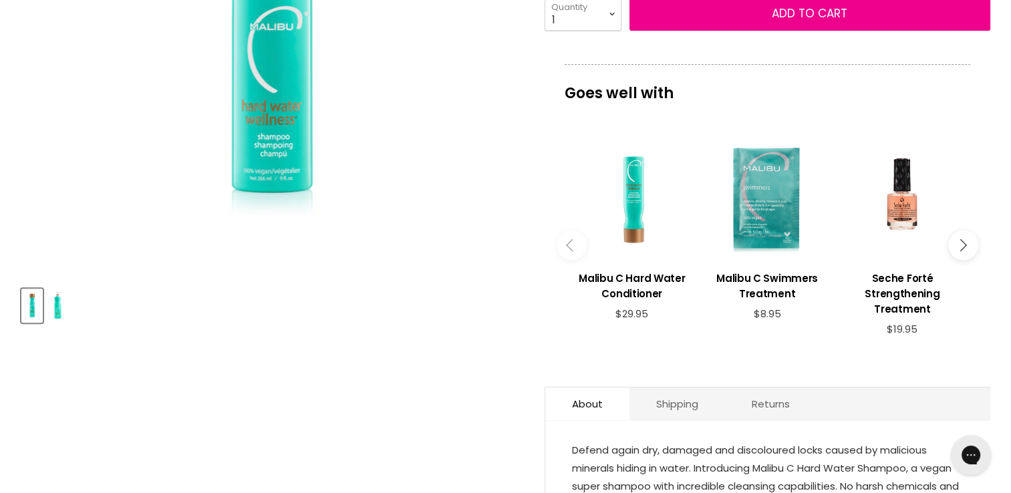
scroll to position [378, 0]
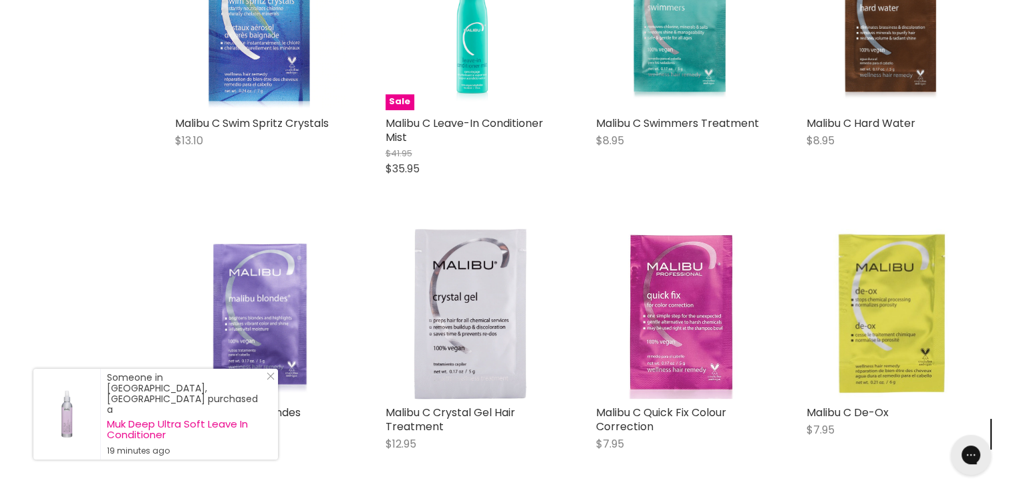
scroll to position [1288, 0]
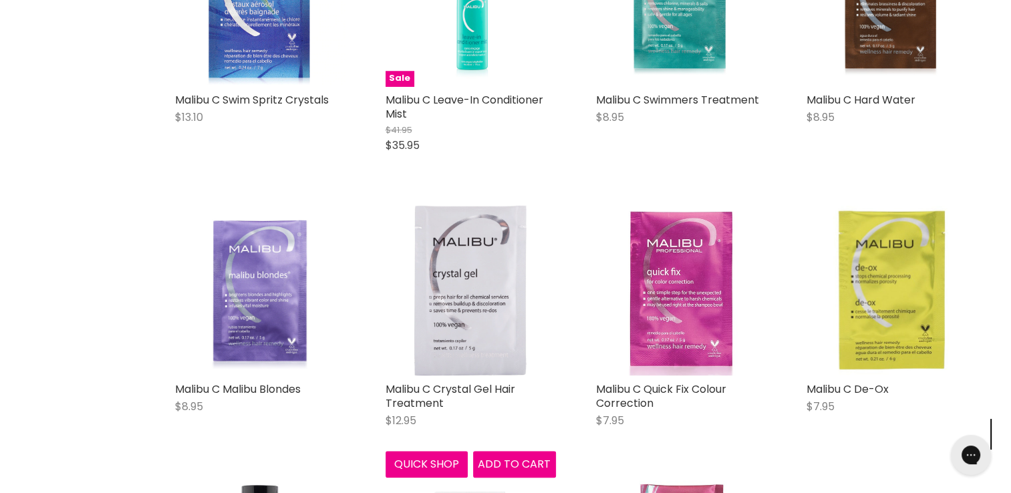
click at [460, 335] on img "Main content" at bounding box center [470, 290] width 112 height 170
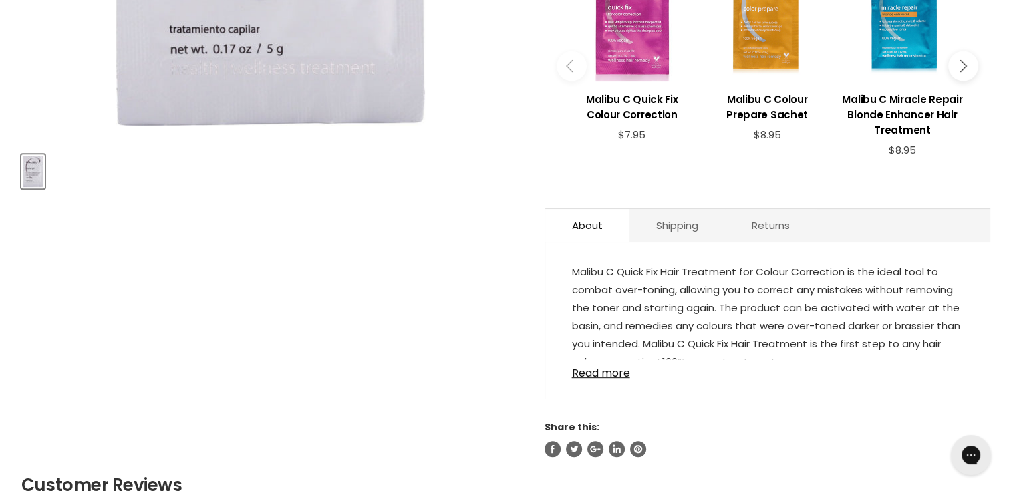
scroll to position [525, 0]
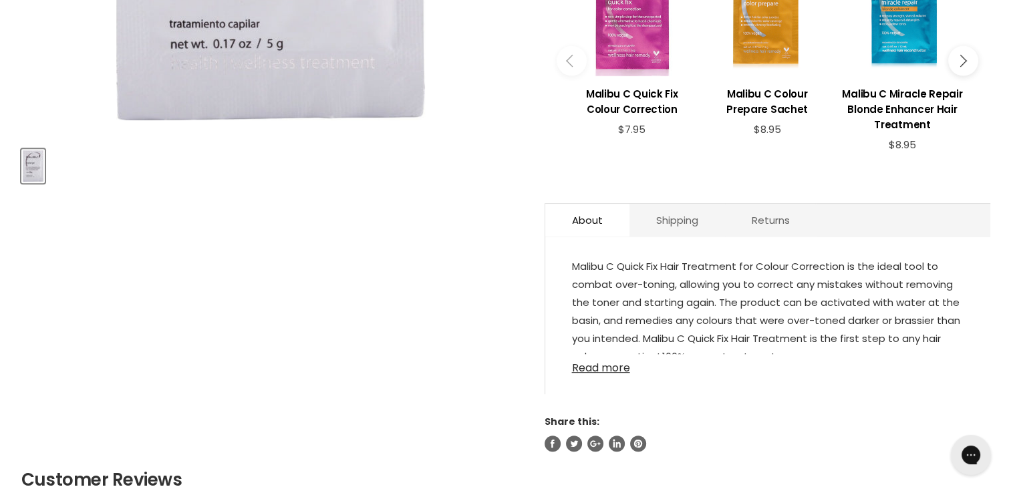
click at [614, 370] on link "Read more" at bounding box center [768, 364] width 392 height 20
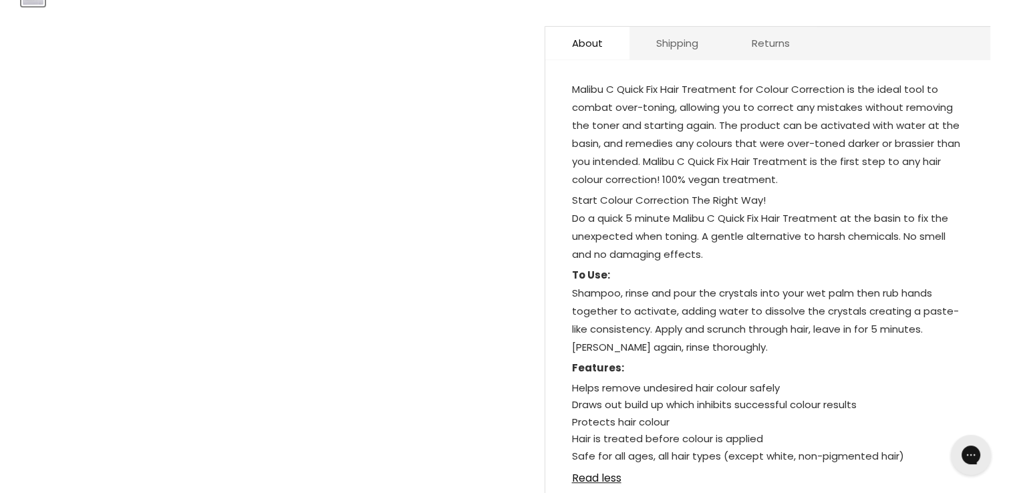
scroll to position [719, 0]
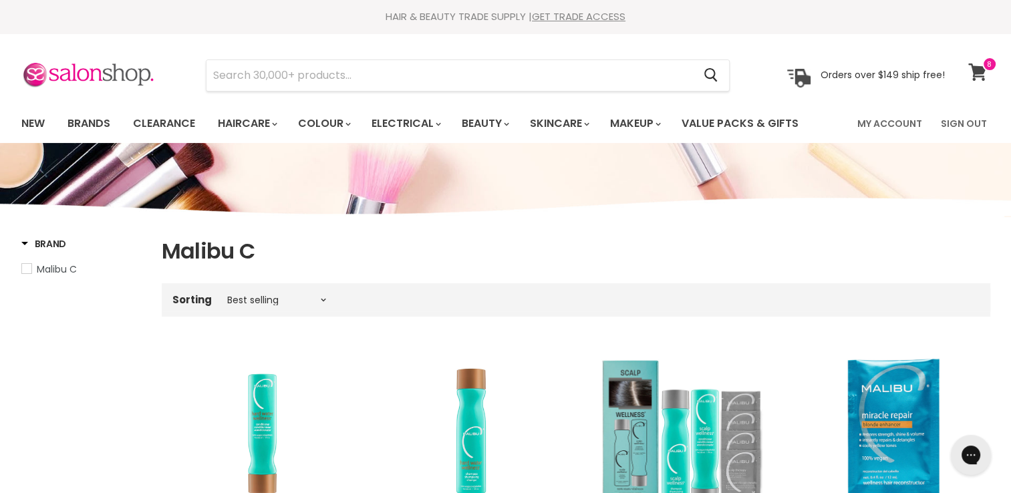
click at [981, 72] on icon at bounding box center [978, 72] width 18 height 17
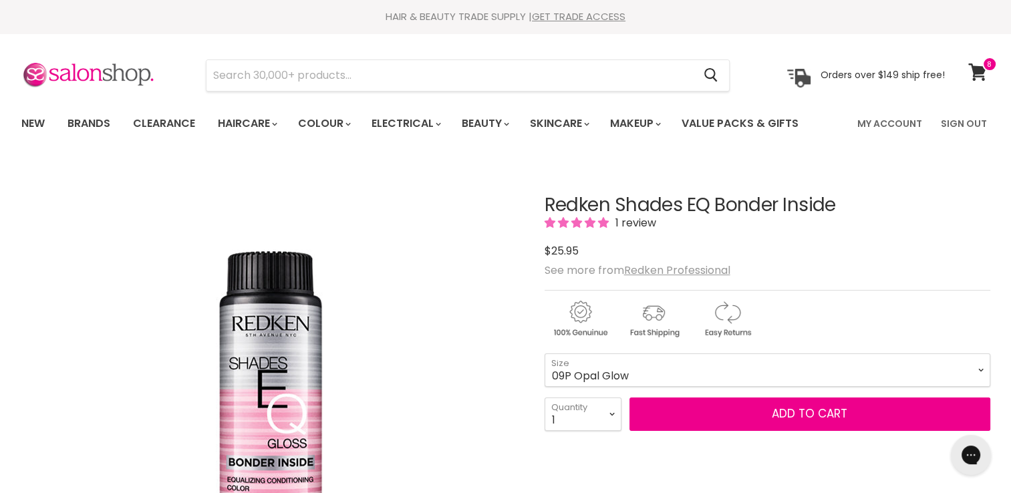
drag, startPoint x: 0, startPoint y: 0, endPoint x: 1015, endPoint y: 63, distance: 1016.6
click at [1011, 63] on html "Skip to content HAIR & BEAUTY TRADE SUPPLY | GET TRADE ACCESS HAIR & BEAUTY TRA…" at bounding box center [505, 246] width 1011 height 493
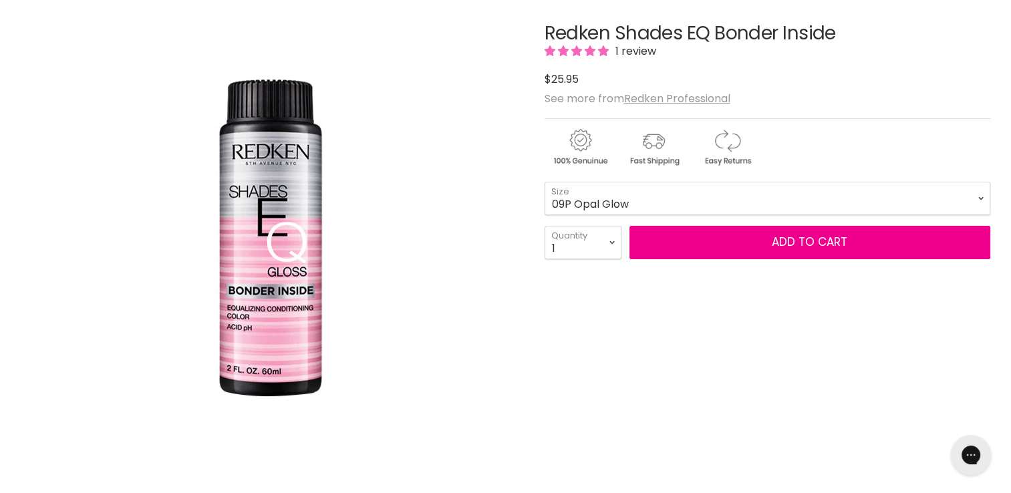
scroll to position [174, 0]
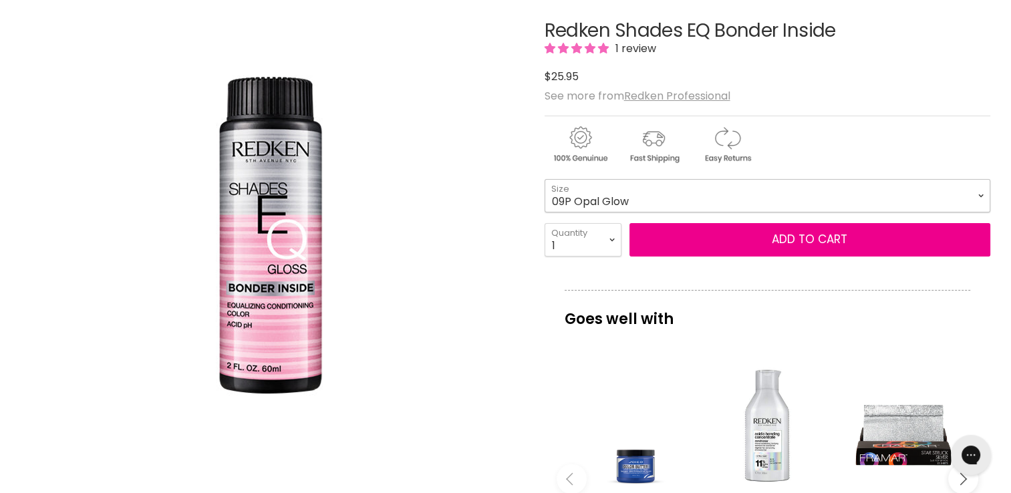
click at [773, 191] on select "000 09N Café Au Lait 09P Opal Glow 09T Chrome 09V Platinum Ice 10N Delicate Nat…" at bounding box center [768, 195] width 446 height 33
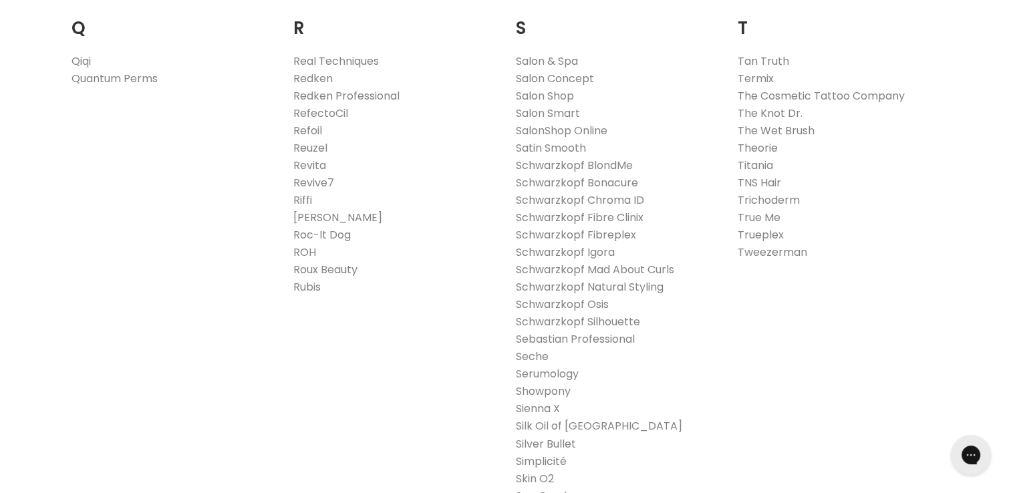
scroll to position [2091, 0]
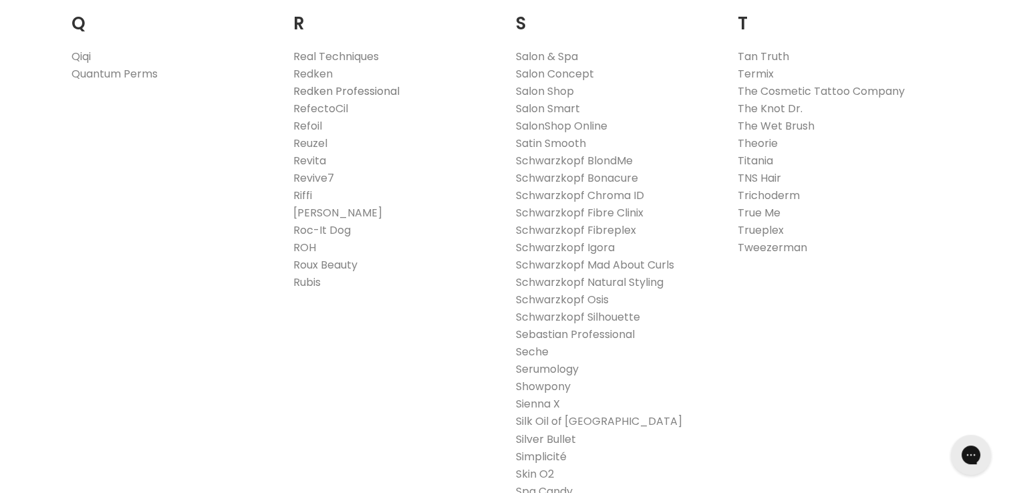
click at [304, 90] on link "Redken Professional" at bounding box center [346, 91] width 106 height 15
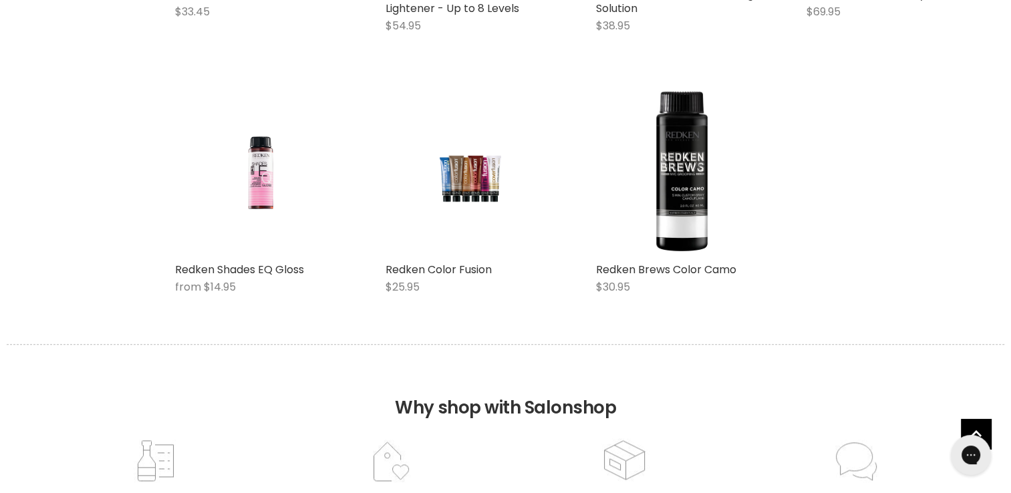
scroll to position [1500, 0]
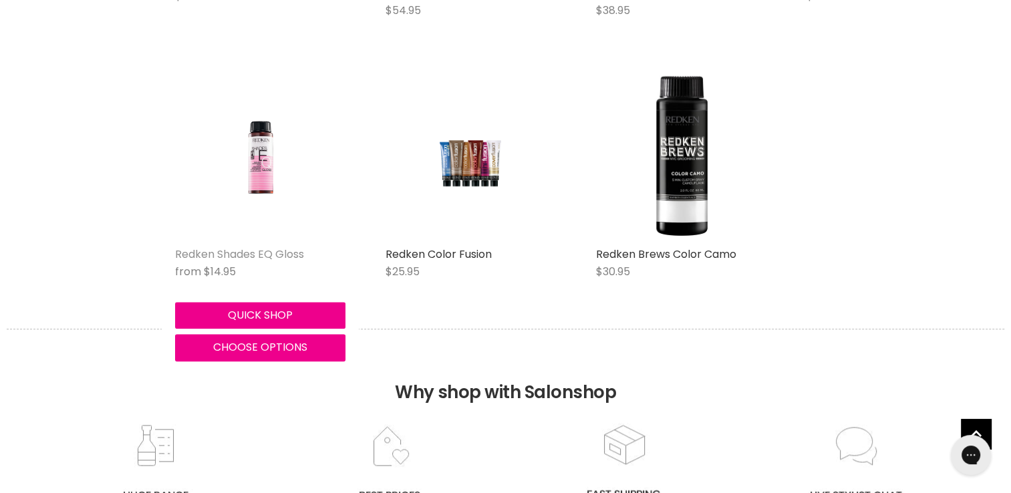
click at [289, 252] on link "Redken Shades EQ Gloss" at bounding box center [239, 254] width 129 height 15
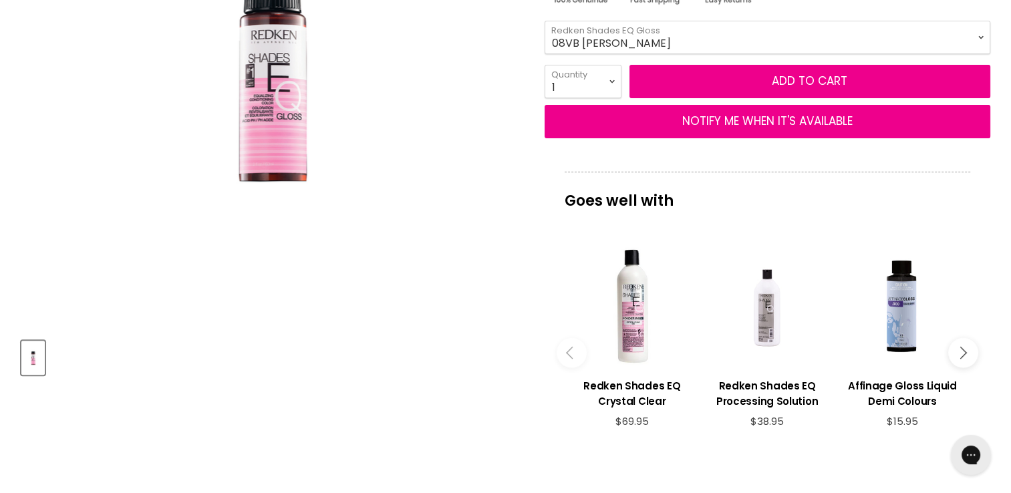
scroll to position [307, 0]
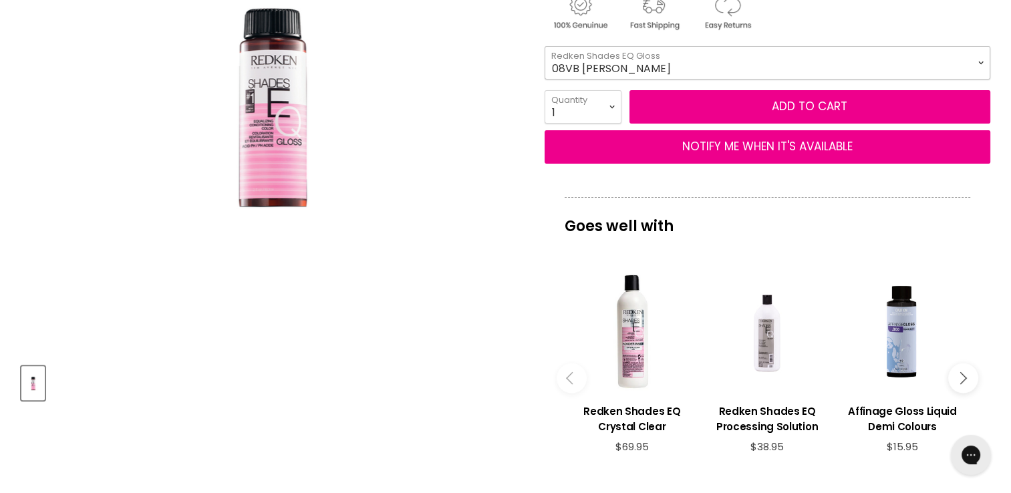
click at [690, 66] on select "08VB [PERSON_NAME] 05V Cosmic Violet 06VB [GEOGRAPHIC_DATA] 04NA Storm Cloud 06…" at bounding box center [768, 62] width 446 height 33
click at [545, 46] on select "08VB [PERSON_NAME] 05V Cosmic Violet 06VB [GEOGRAPHIC_DATA] 04NA Storm Cloud 06…" at bounding box center [768, 62] width 446 height 33
select select "09NA Mist"
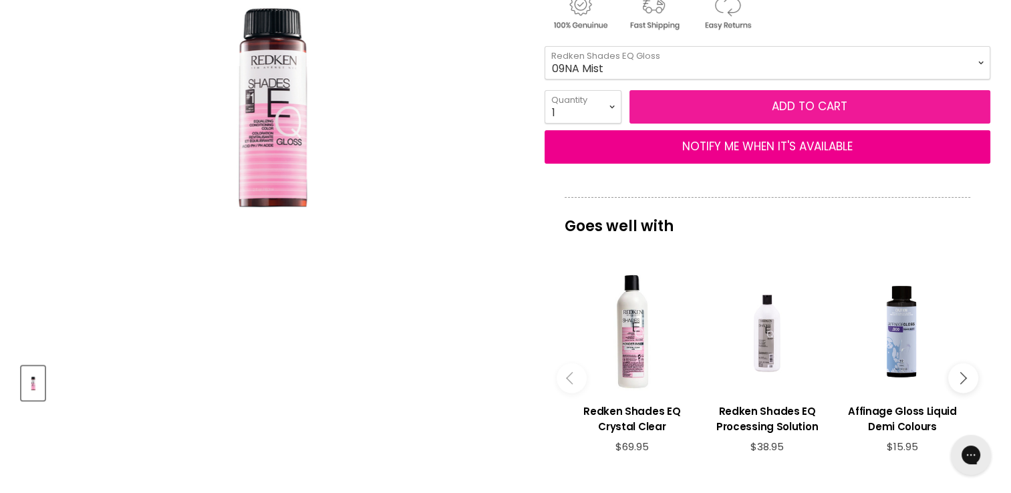
click at [690, 96] on button "Add to cart" at bounding box center [810, 106] width 361 height 33
click at [824, 92] on button "Add to cart" at bounding box center [810, 106] width 361 height 33
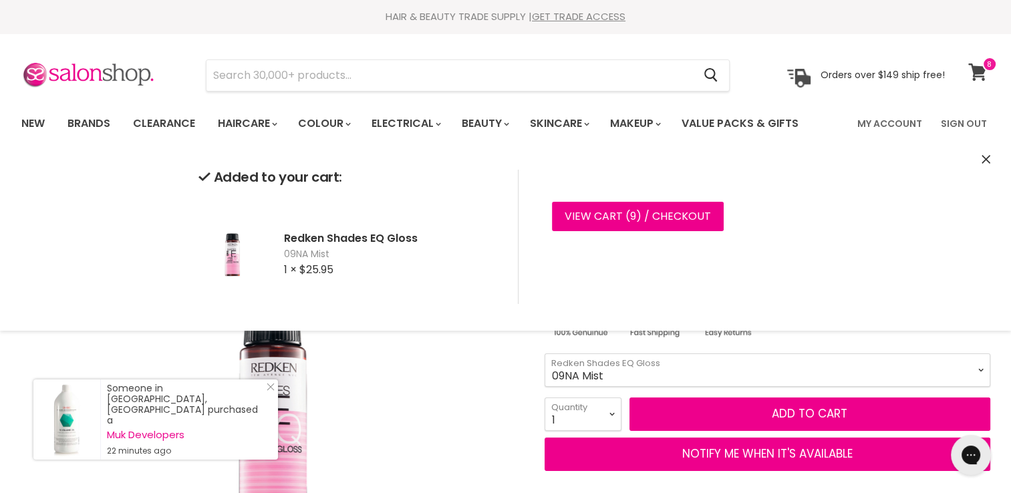
click at [972, 70] on icon at bounding box center [978, 72] width 19 height 17
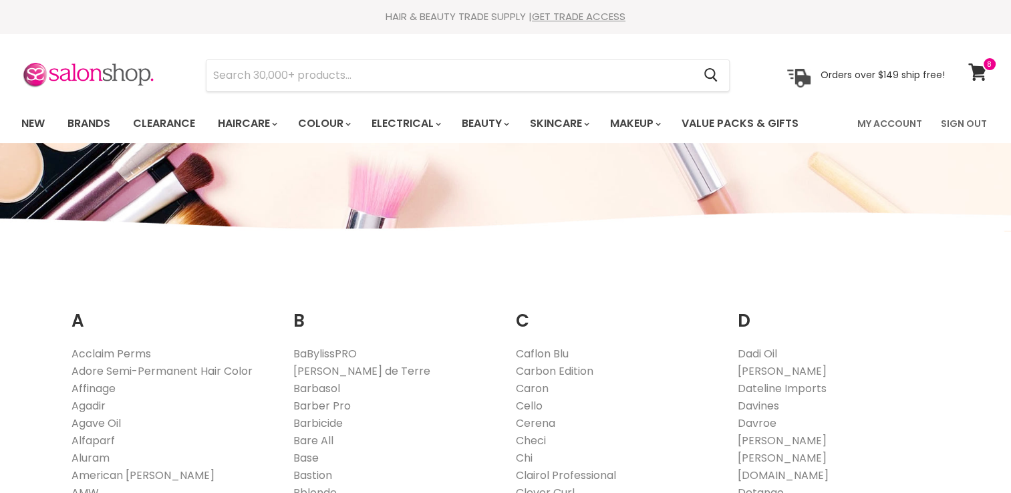
click at [94, 438] on link "Alfaparf" at bounding box center [93, 440] width 43 height 15
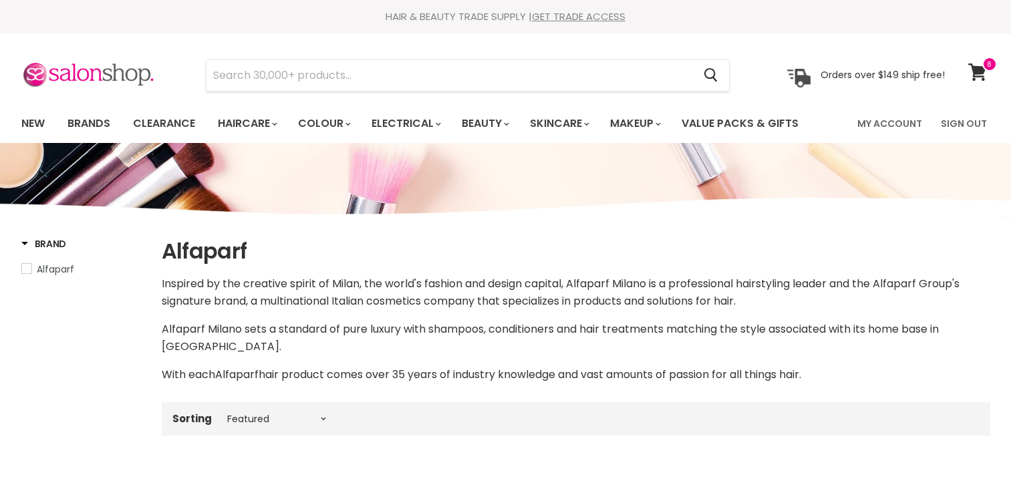
select select "manual"
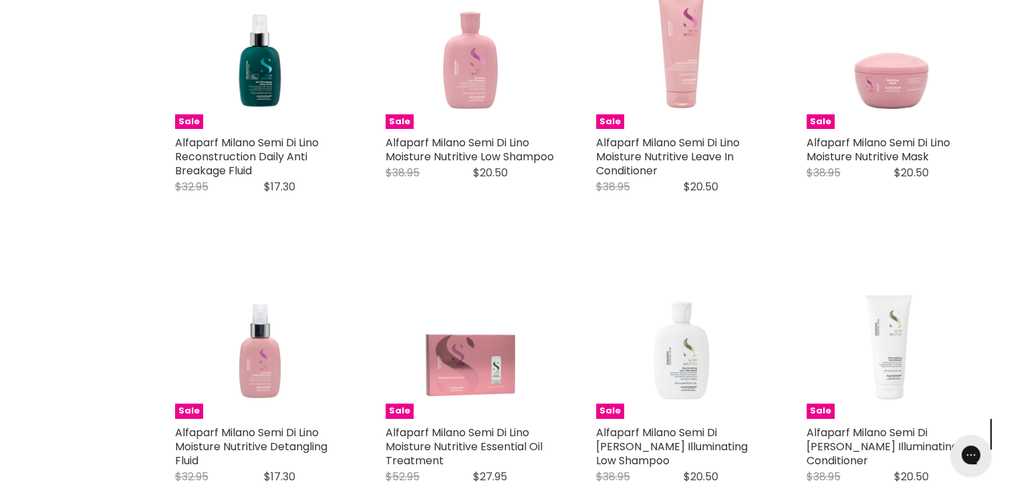
scroll to position [723, 0]
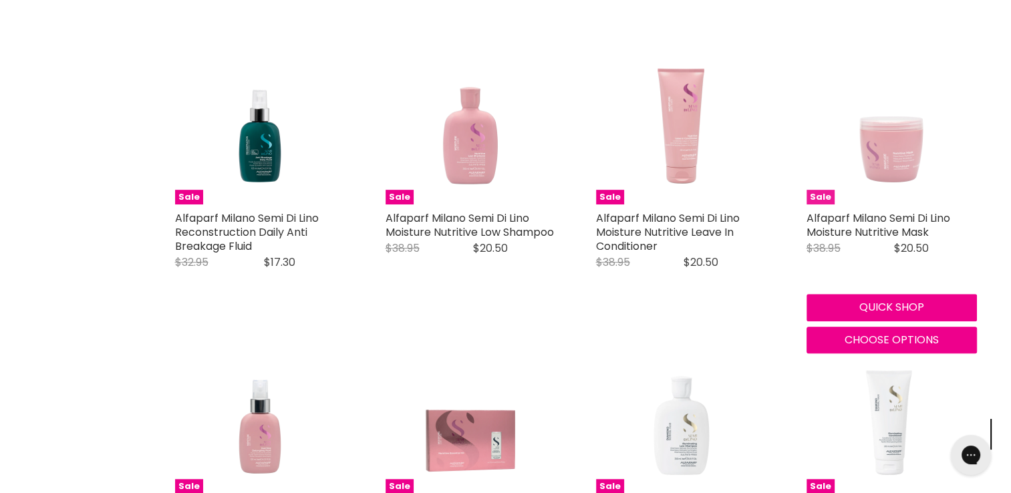
click at [886, 143] on img "Main content" at bounding box center [892, 119] width 170 height 170
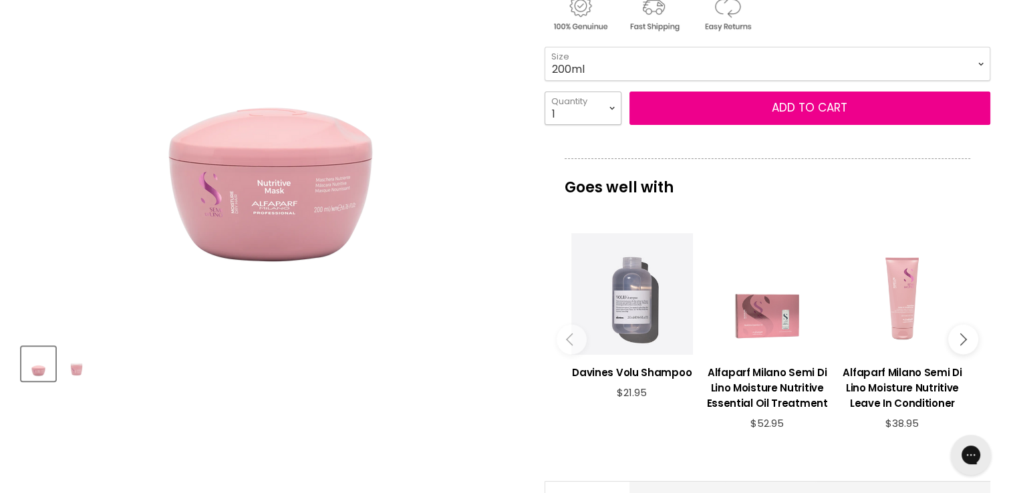
drag, startPoint x: 571, startPoint y: 104, endPoint x: 570, endPoint y: 116, distance: 12.1
click at [571, 104] on select "1 2 3 4 5 6 7 8 9 10+" at bounding box center [583, 108] width 77 height 33
select select "3"
click at [545, 92] on select "1 2 3 4 5 6 7 8 9 10+" at bounding box center [583, 108] width 77 height 33
type input "3"
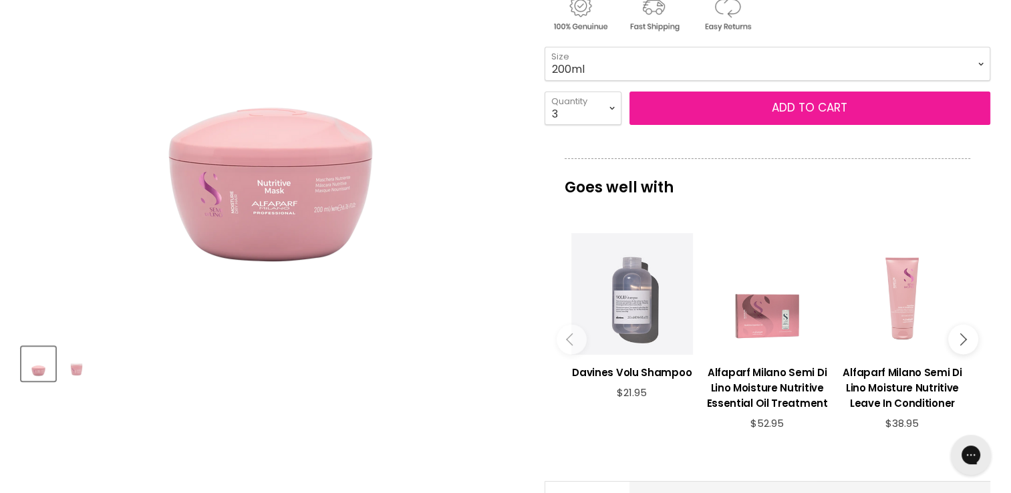
click at [821, 103] on span "Add to cart" at bounding box center [810, 108] width 76 height 16
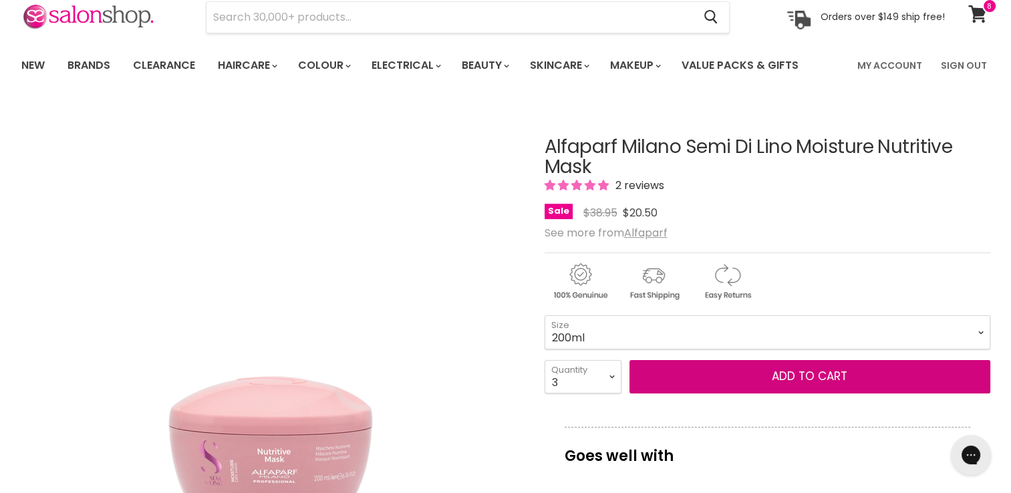
scroll to position [19, 0]
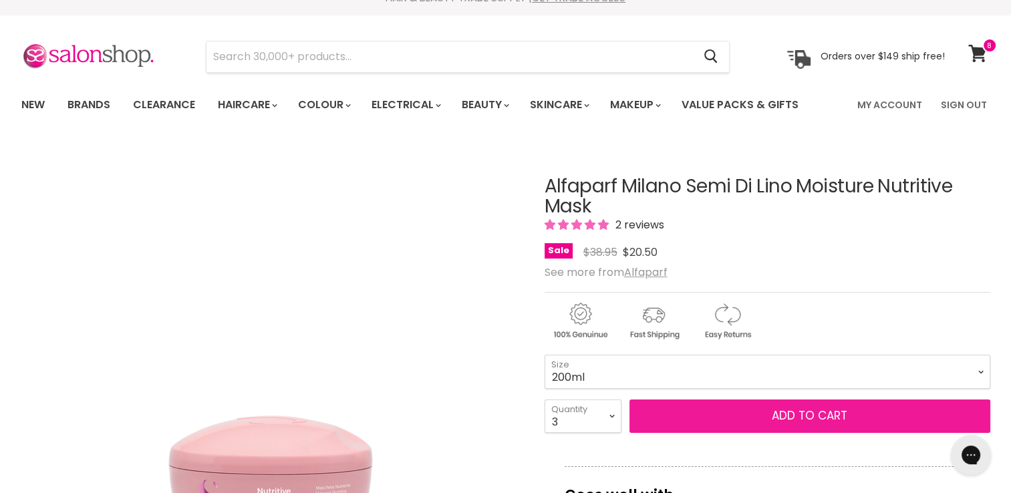
click at [813, 408] on span "Add to cart" at bounding box center [810, 416] width 76 height 16
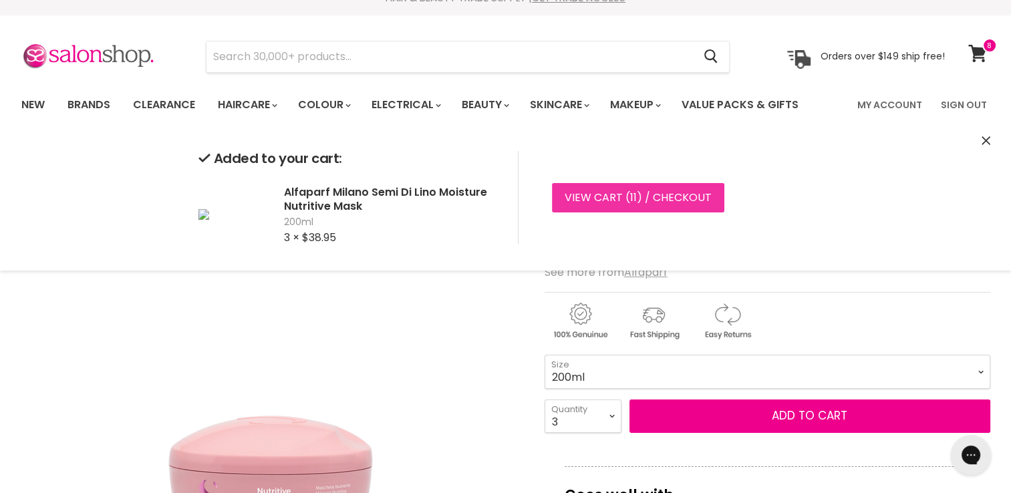
click at [650, 193] on link "View cart ( 11 ) / Checkout" at bounding box center [638, 197] width 172 height 29
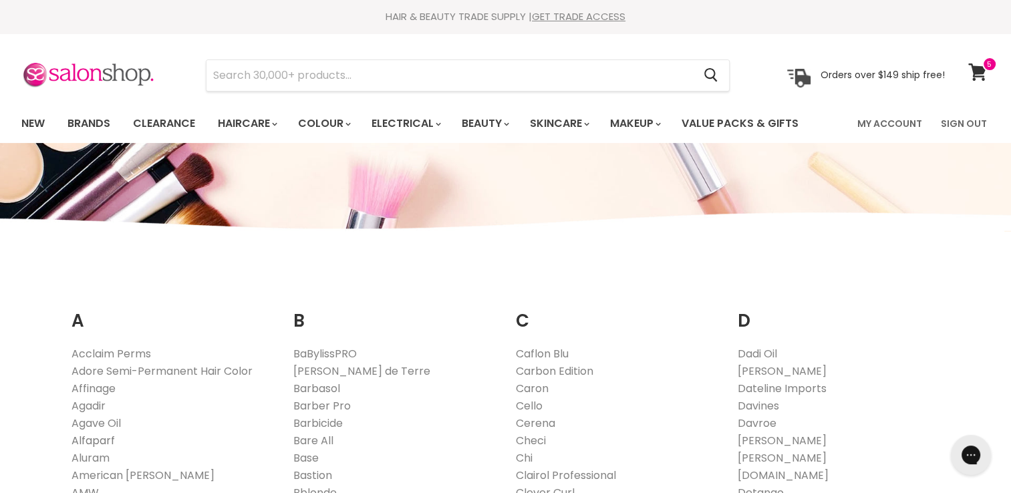
click at [94, 436] on link "Alfaparf" at bounding box center [93, 440] width 43 height 15
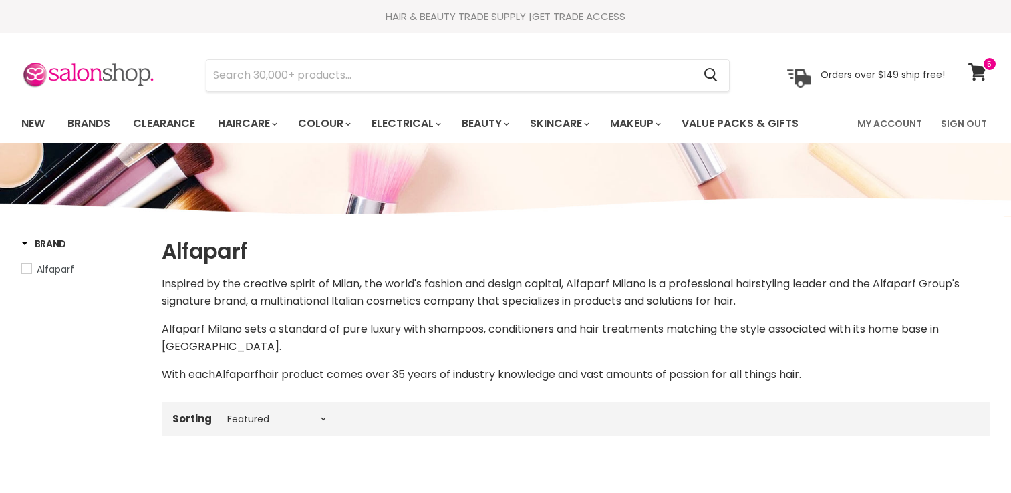
select select "manual"
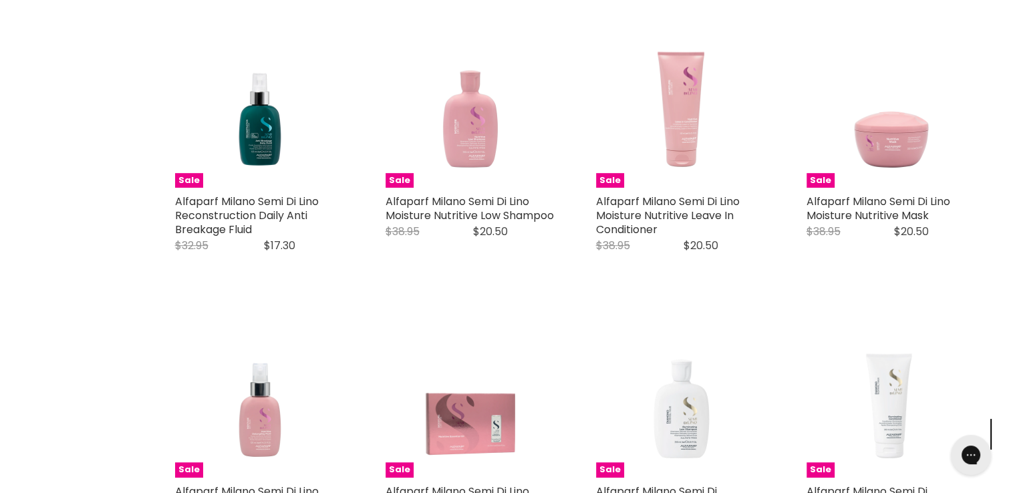
scroll to position [829, 0]
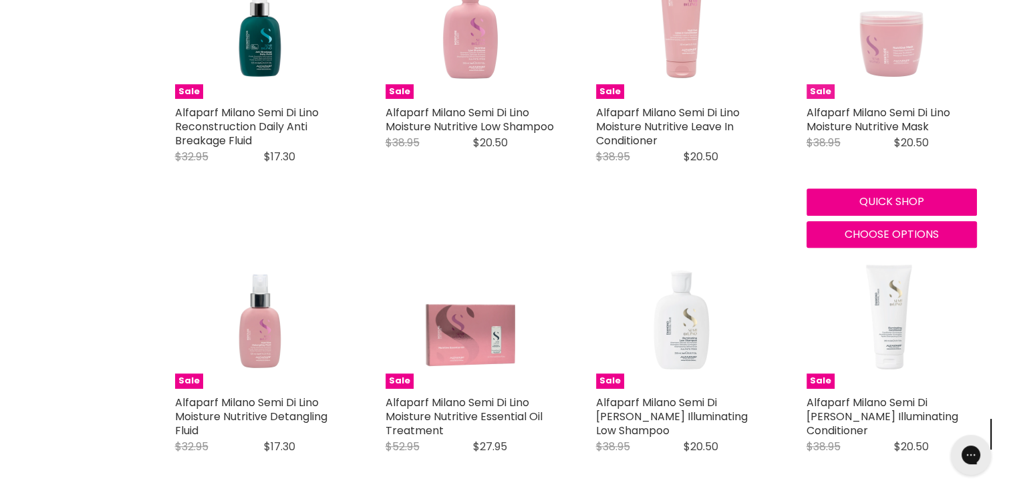
click at [894, 53] on img "Main content" at bounding box center [892, 13] width 170 height 170
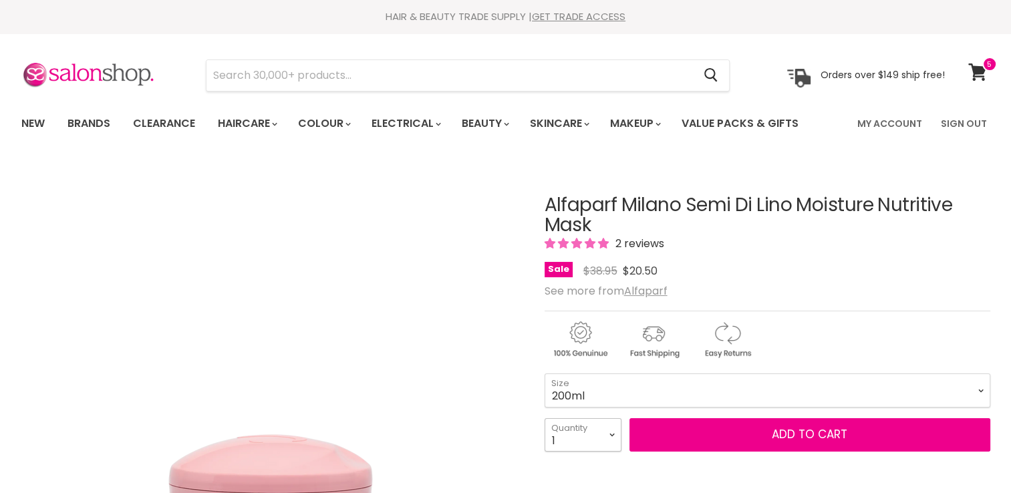
click at [588, 430] on select "1 2 3 4 5 6 7 8 9 10+" at bounding box center [583, 434] width 77 height 33
select select "2"
click at [545, 418] on select "1 2 3 4 5 6 7 8 9 10+" at bounding box center [583, 434] width 77 height 33
type input "2"
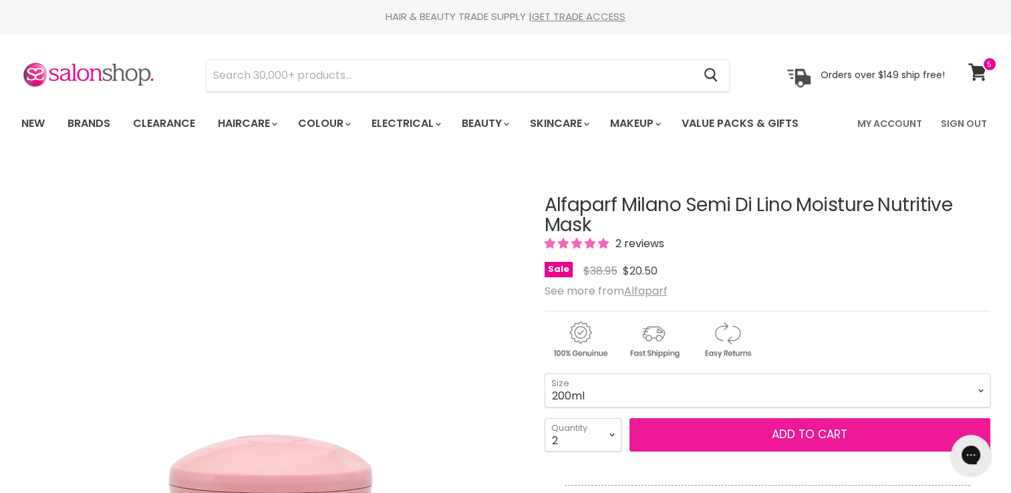
click at [801, 429] on span "Add to cart" at bounding box center [810, 434] width 76 height 16
click at [804, 431] on span "Add to cart" at bounding box center [810, 434] width 76 height 16
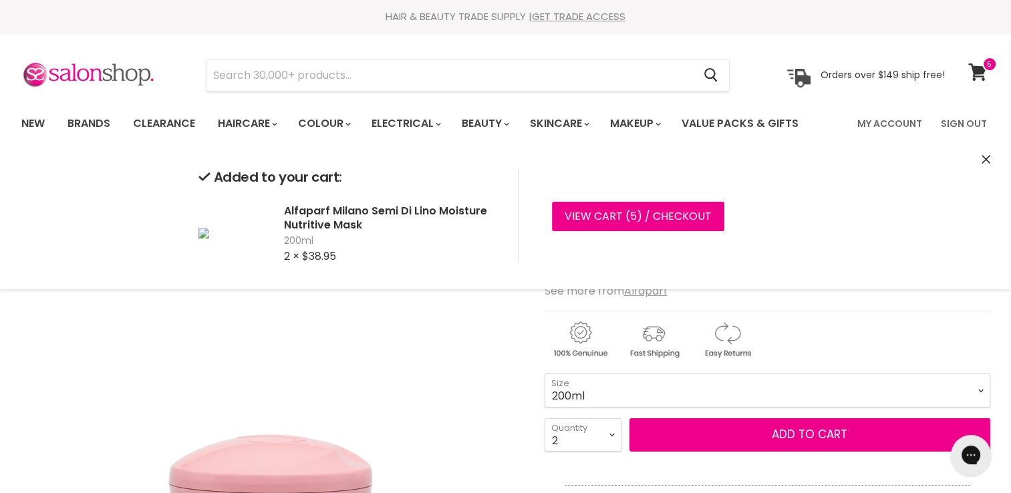
click at [982, 157] on icon "Close" at bounding box center [986, 159] width 9 height 9
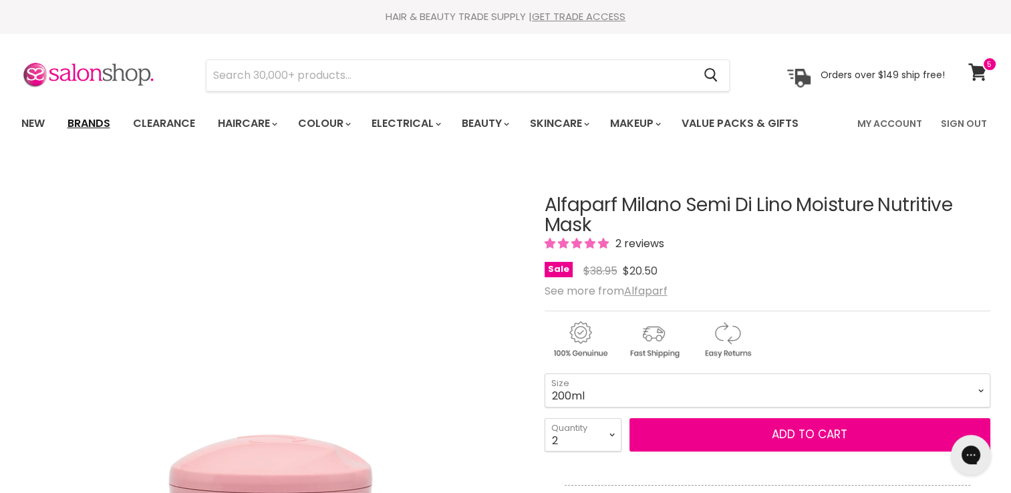
click at [93, 120] on link "Brands" at bounding box center [88, 124] width 63 height 28
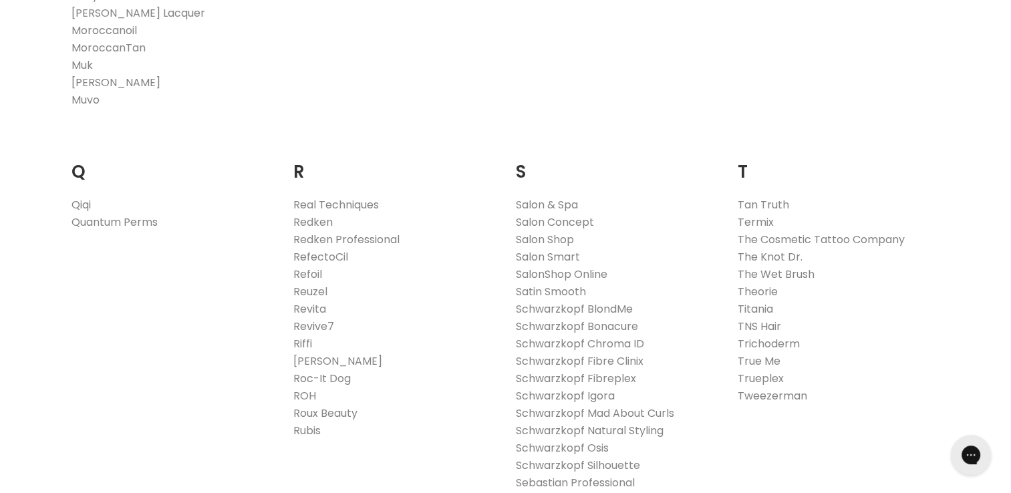
scroll to position [2059, 0]
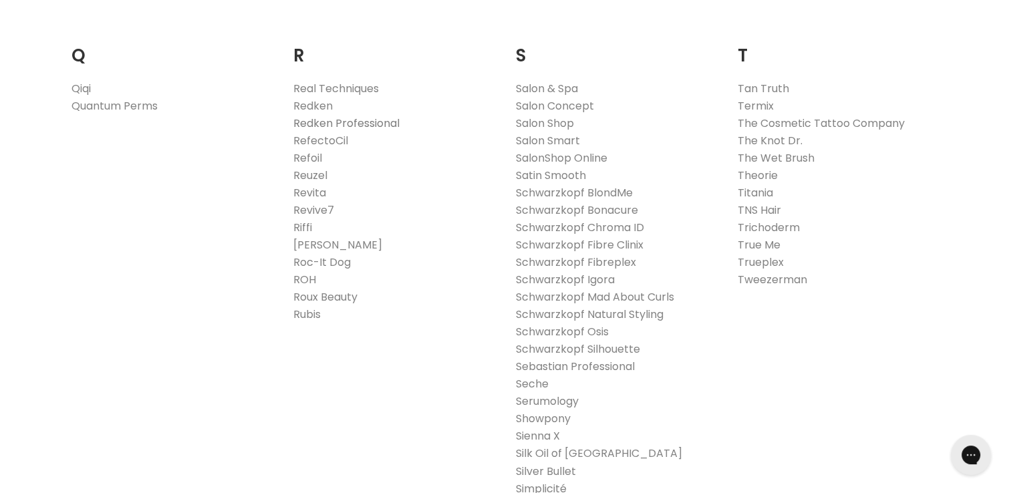
click at [324, 122] on link "Redken Professional" at bounding box center [346, 123] width 106 height 15
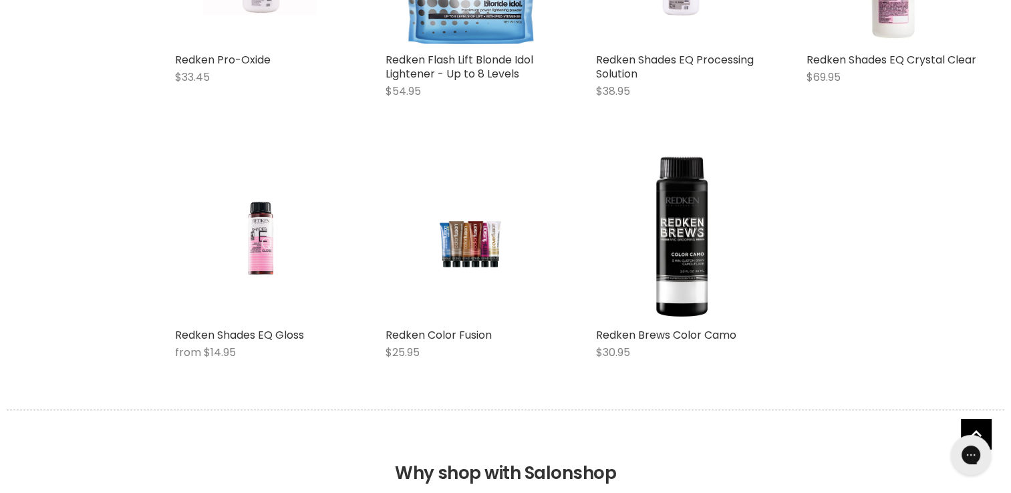
scroll to position [1462, 0]
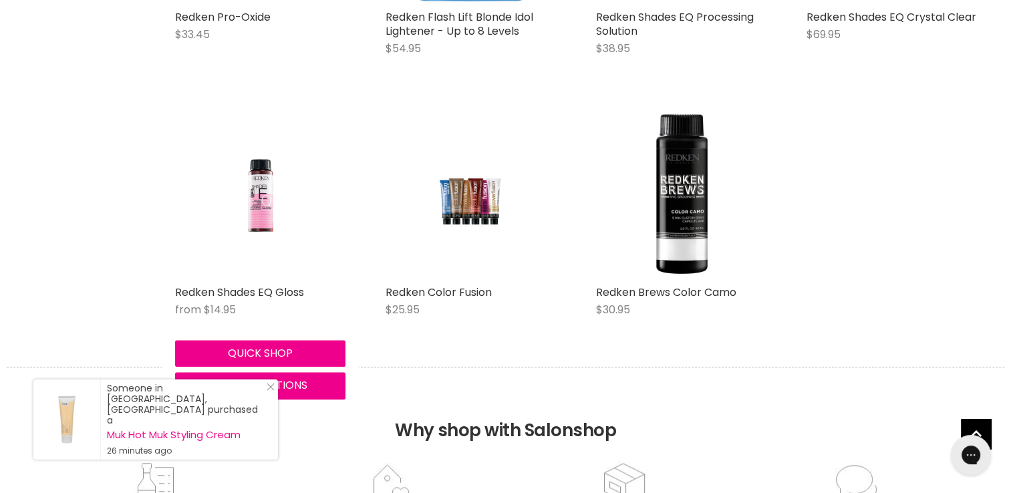
click at [255, 283] on div "Redken Shades EQ Gloss from $14.95 Redken Professional Quick shop Choose options" at bounding box center [260, 254] width 197 height 318
click at [256, 291] on link "Redken Shades EQ Gloss" at bounding box center [239, 292] width 129 height 15
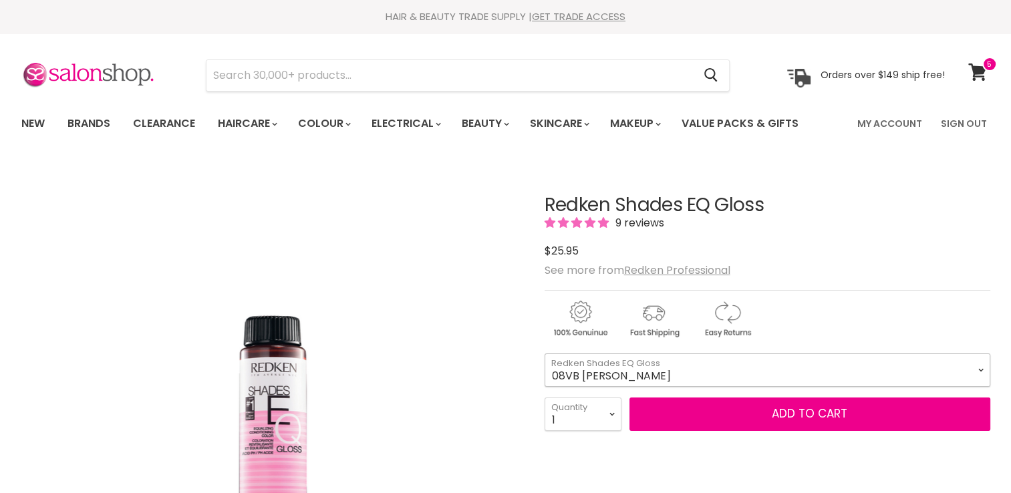
drag, startPoint x: 0, startPoint y: 0, endPoint x: 648, endPoint y: 359, distance: 740.5
click at [648, 359] on select "08VB Violet Frost 05V Cosmic Violet 06VB Violet Lagoon 04NA Storm Cloud 06NA Gr…" at bounding box center [768, 370] width 446 height 33
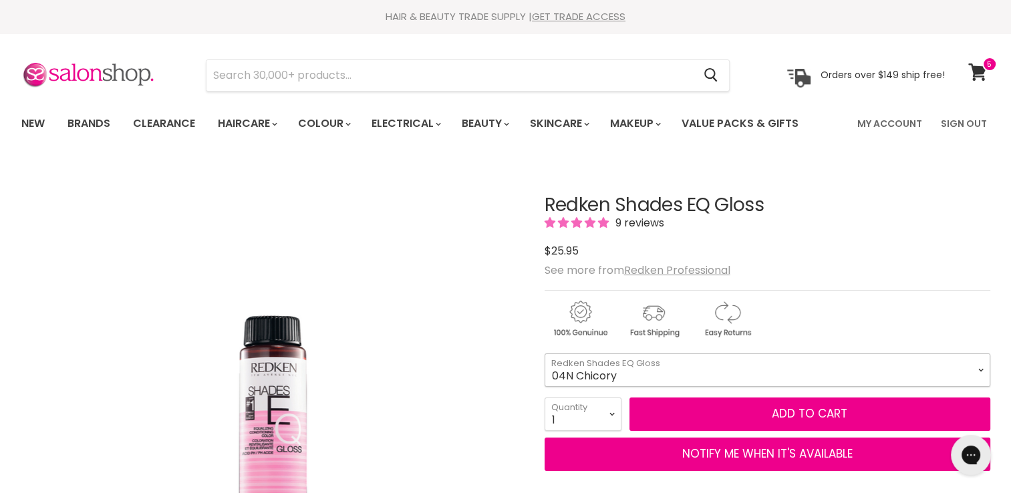
click at [545, 354] on select "08VB Violet Frost 05V Cosmic Violet 06VB Violet Lagoon 04NA Storm Cloud 06NA Gr…" at bounding box center [768, 370] width 446 height 33
select select "04N Chicory"
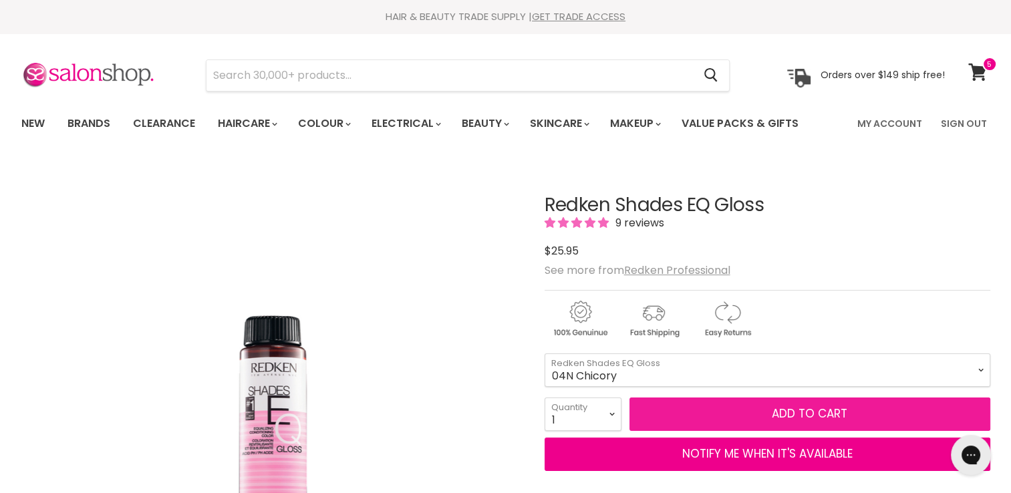
click at [803, 411] on button "Add to cart" at bounding box center [810, 414] width 361 height 33
click at [803, 402] on button "Add to cart" at bounding box center [810, 414] width 361 height 33
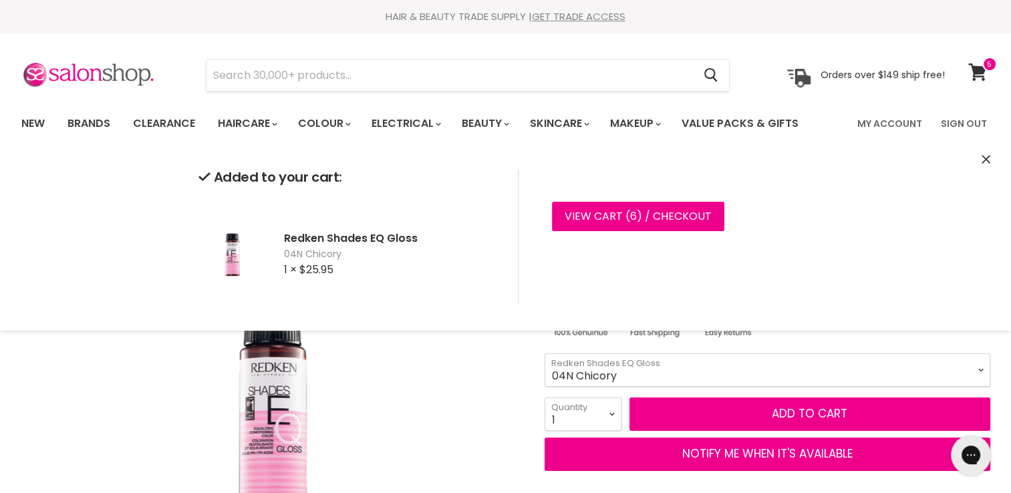
click at [987, 159] on icon "Close" at bounding box center [986, 159] width 9 height 9
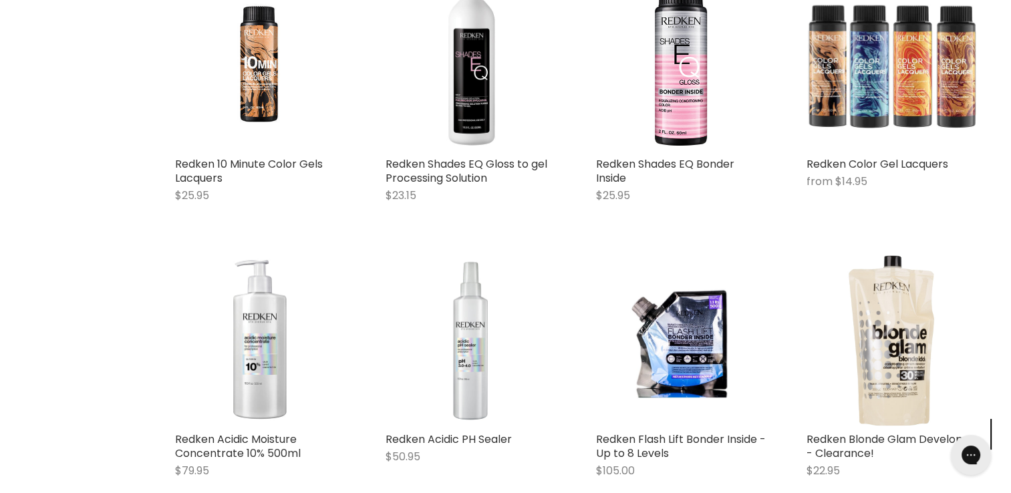
scroll to position [751, 0]
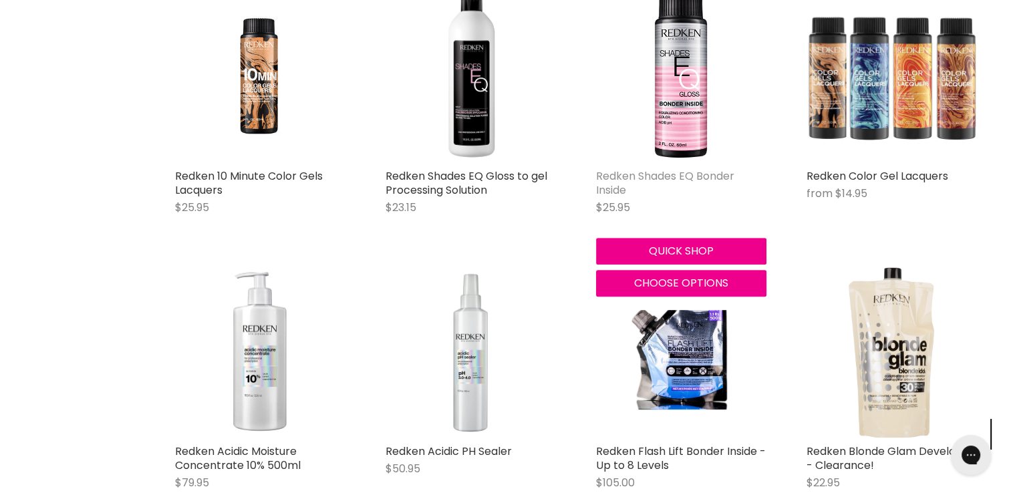
click at [704, 172] on link "Redken Shades EQ Bonder Inside" at bounding box center [665, 182] width 138 height 29
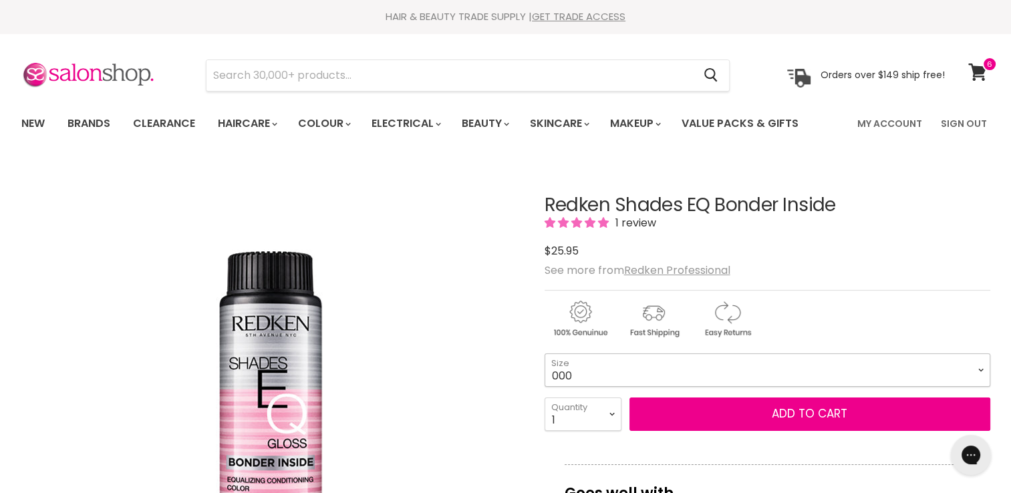
click at [672, 368] on select "000 09N Café Au Lait 09P Opal Glow 09T Chrome 09V Platinum Ice 10N Delicate Nat…" at bounding box center [768, 370] width 446 height 33
click at [545, 354] on select "000 09N Café Au Lait 09P Opal Glow 09T Chrome 09V Platinum Ice 10N Delicate Nat…" at bounding box center [768, 370] width 446 height 33
select select "09T Chrome"
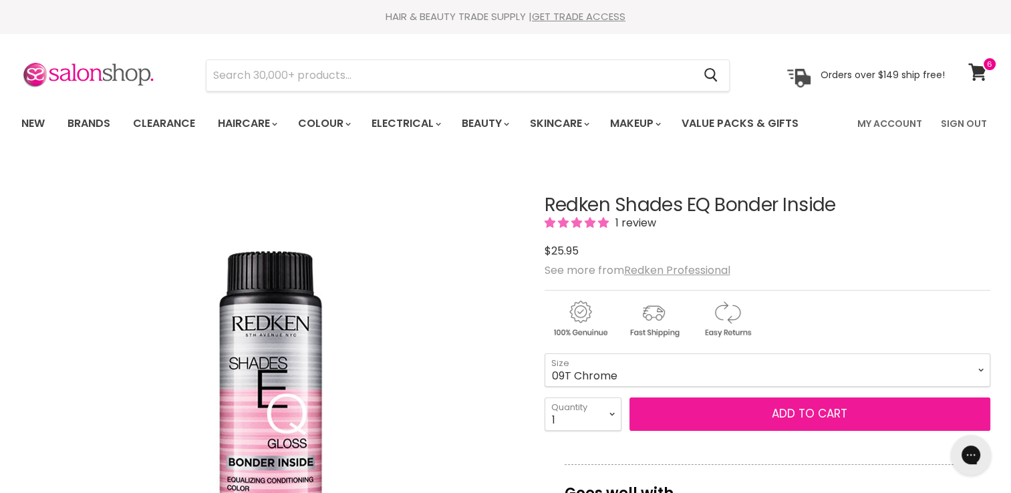
click at [818, 407] on button "Add to cart" at bounding box center [810, 414] width 361 height 33
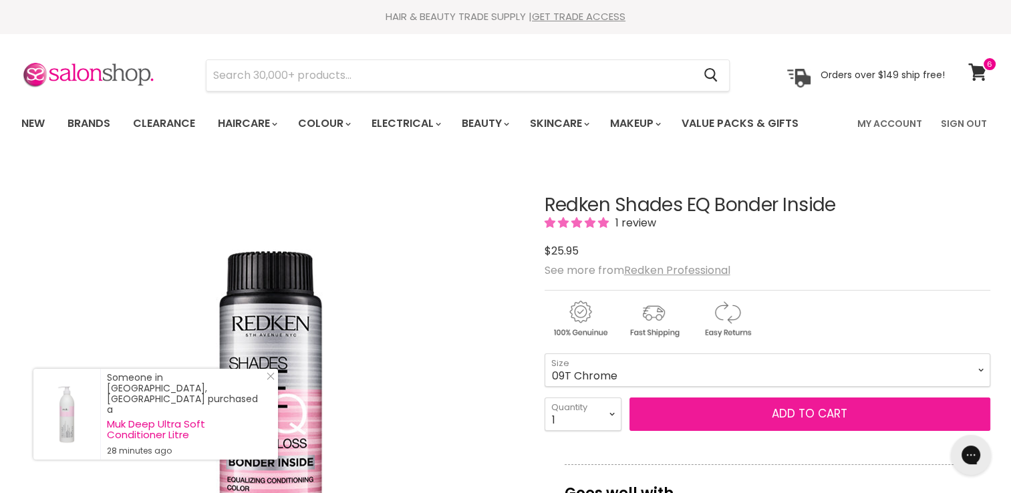
click at [818, 407] on button "Add to cart" at bounding box center [810, 414] width 361 height 33
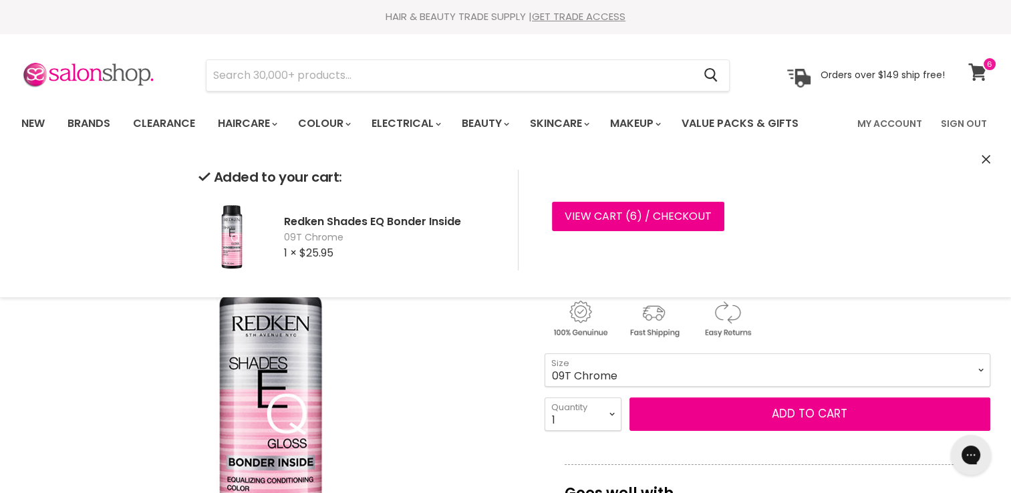
click at [982, 74] on icon at bounding box center [978, 72] width 18 height 17
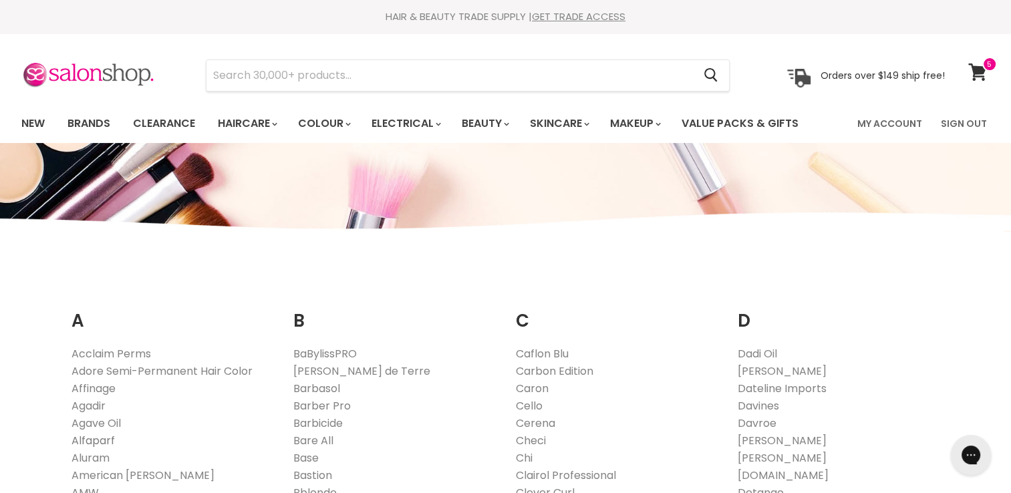
click at [96, 435] on link "Alfaparf" at bounding box center [93, 440] width 43 height 15
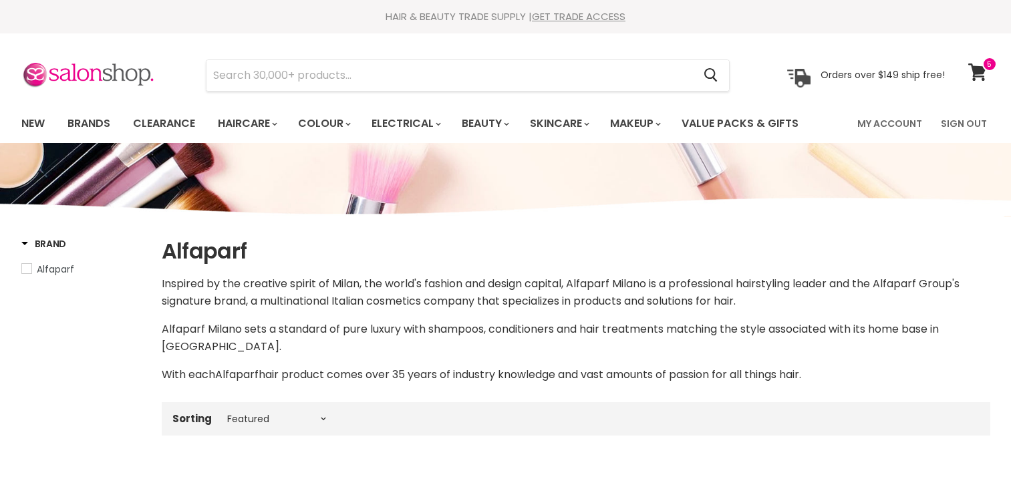
select select "manual"
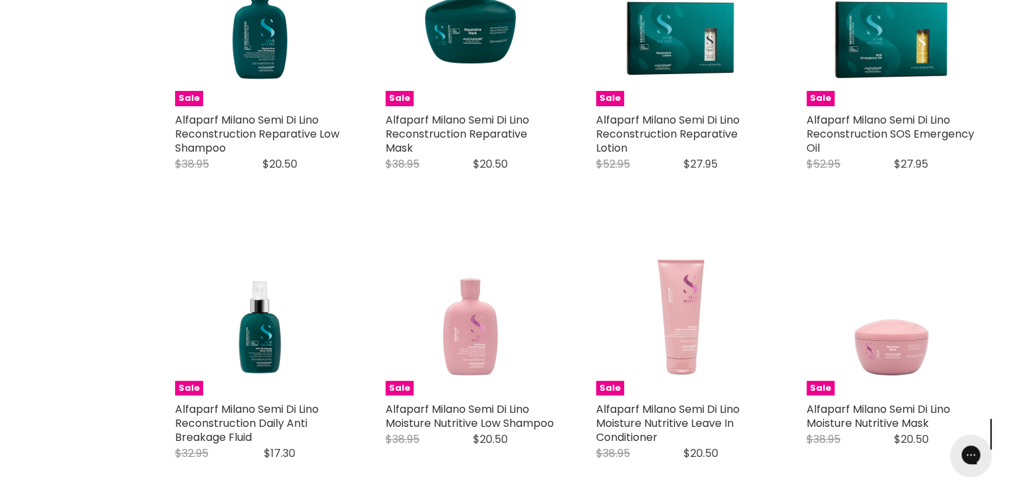
scroll to position [632, 0]
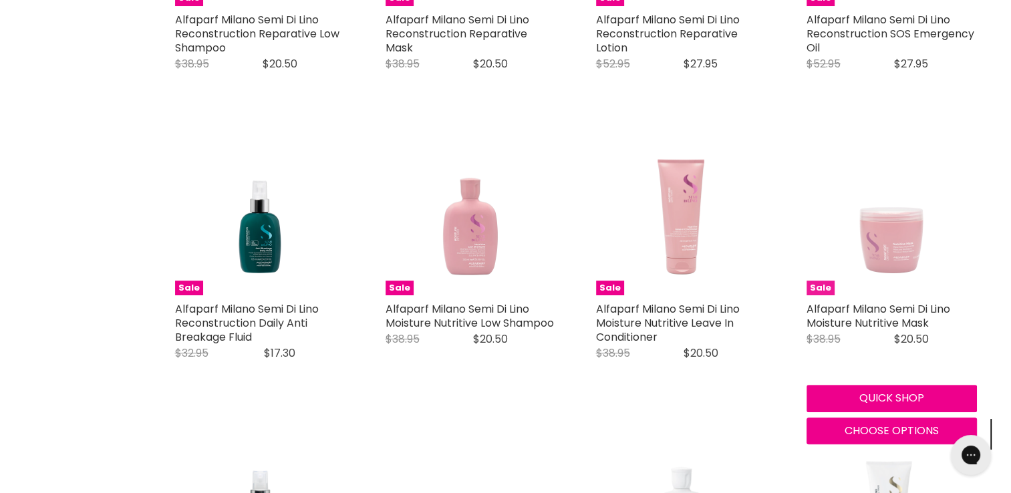
click at [879, 215] on img "Main content" at bounding box center [892, 210] width 170 height 170
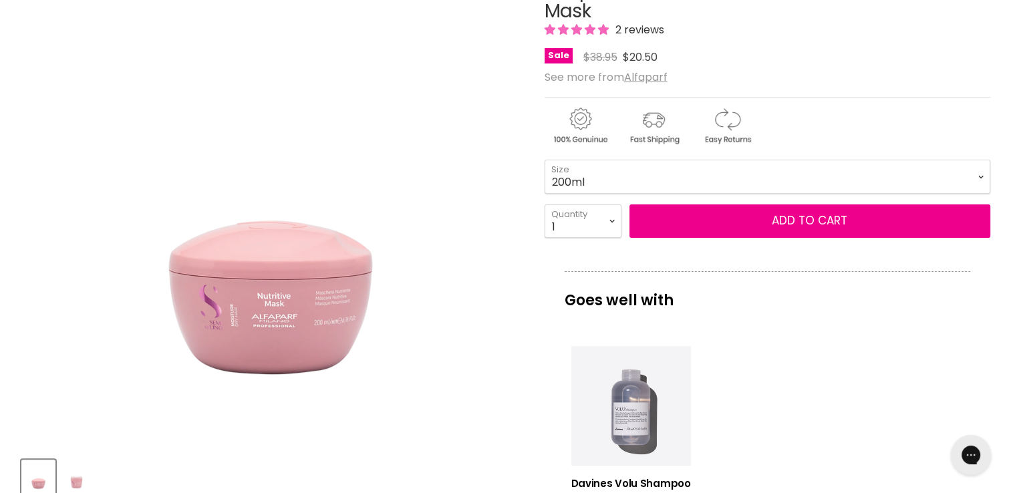
scroll to position [255, 0]
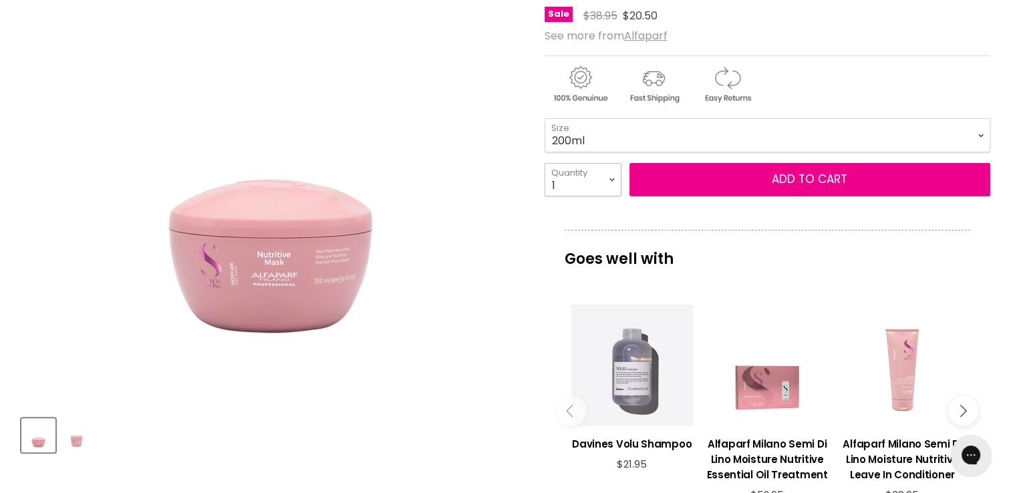
click at [597, 182] on select "1 2 3 4 5 6 7 8 9 10+" at bounding box center [583, 179] width 77 height 33
select select "2"
click at [545, 163] on select "1 2 3 4 5 6 7 8 9 10+" at bounding box center [583, 179] width 77 height 33
type input "2"
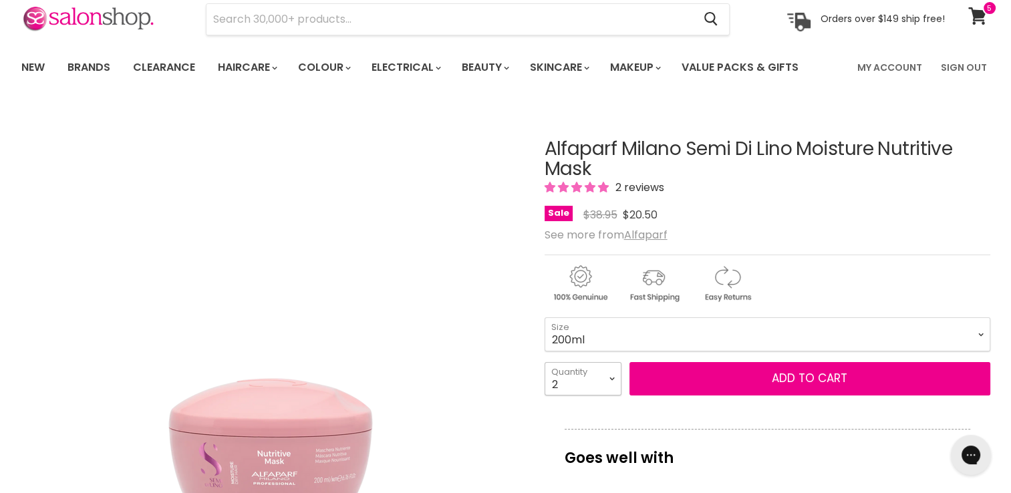
scroll to position [53, 0]
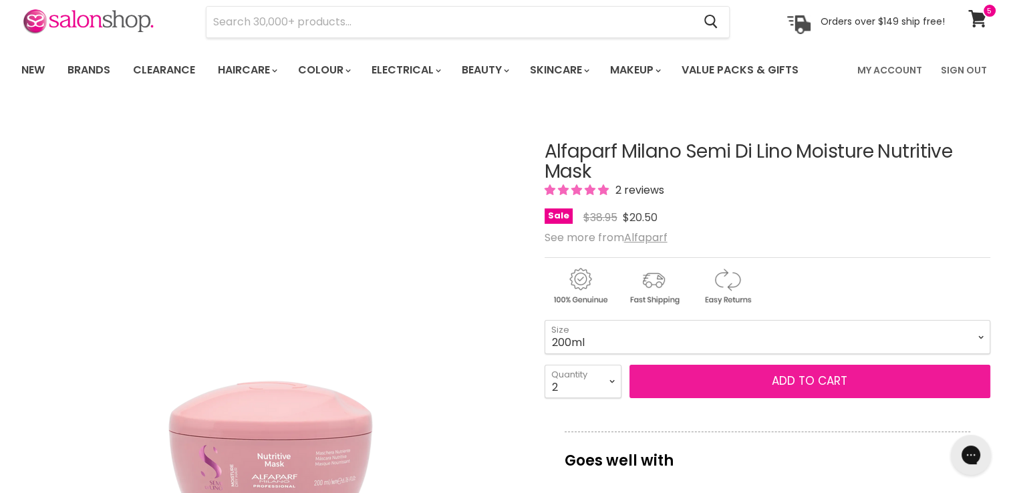
click at [813, 368] on button "Add to cart" at bounding box center [810, 381] width 361 height 33
click at [810, 378] on span "Add to cart" at bounding box center [810, 381] width 76 height 16
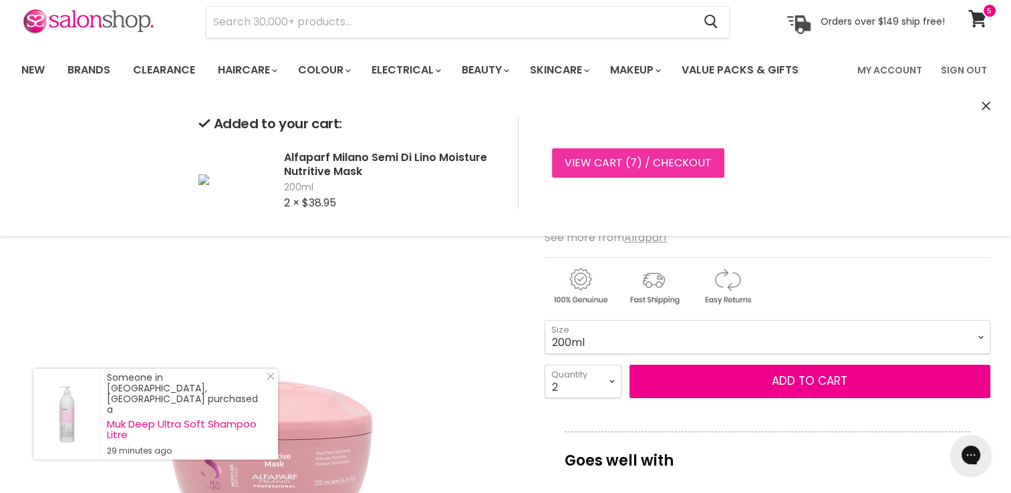
click at [636, 164] on link "View cart ( 7 ) / Checkout" at bounding box center [638, 162] width 172 height 29
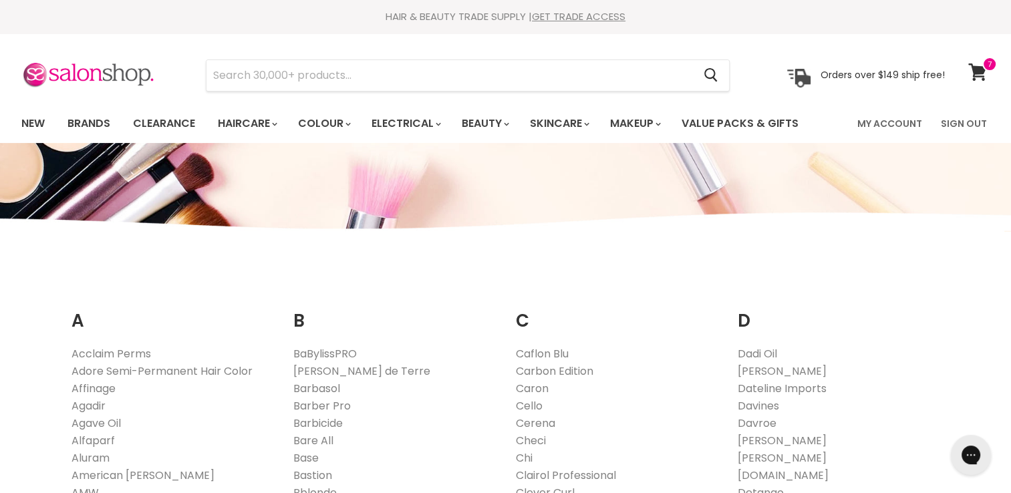
click at [101, 439] on link "Alfaparf" at bounding box center [93, 440] width 43 height 15
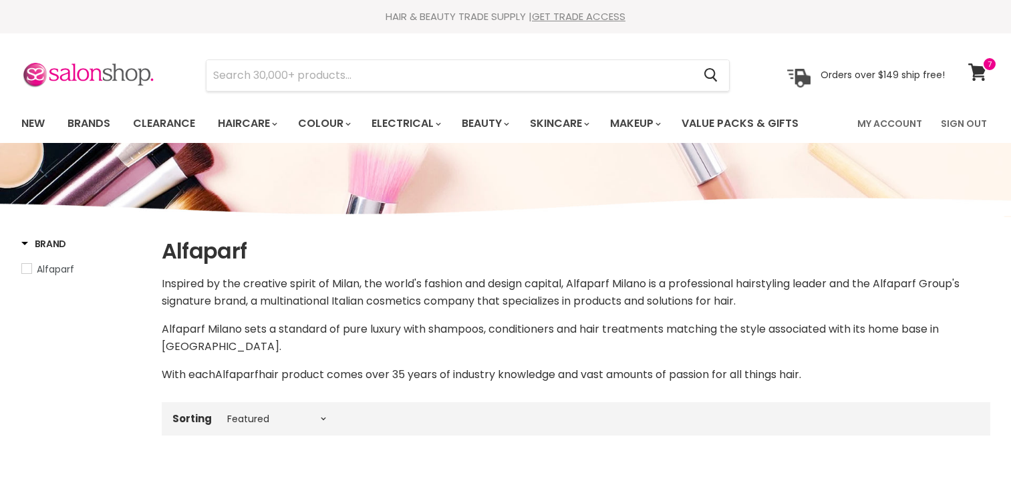
select select "manual"
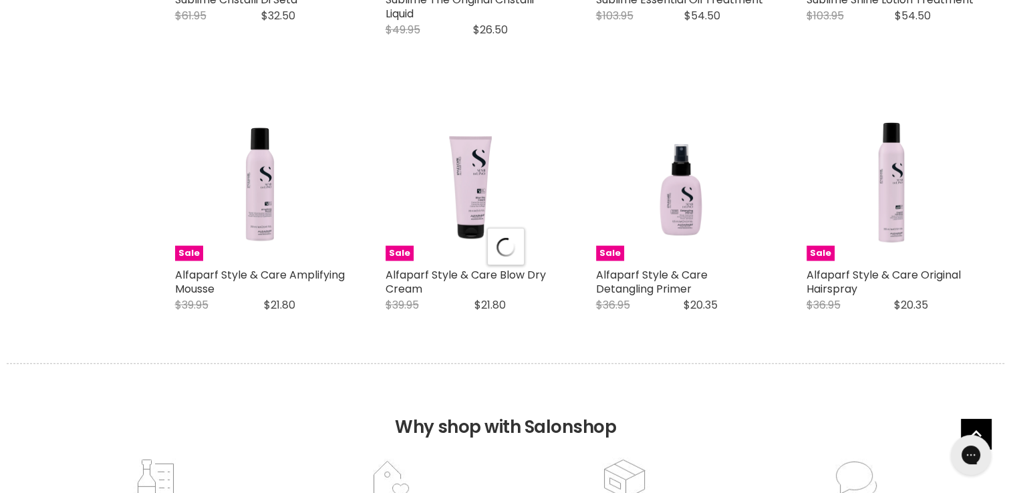
select select "manual"
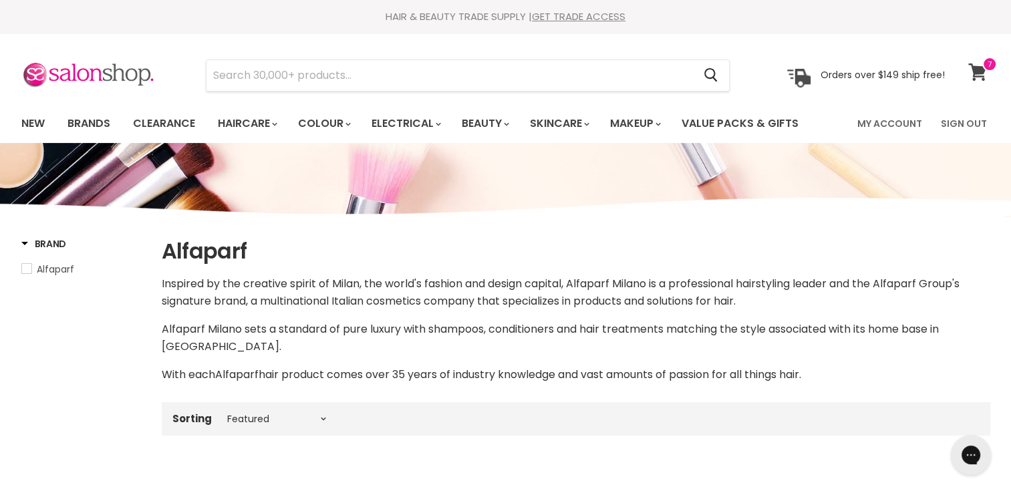
click at [979, 68] on icon at bounding box center [978, 72] width 18 height 17
